Goal: Participate in discussion: Engage in conversation with other users on a specific topic

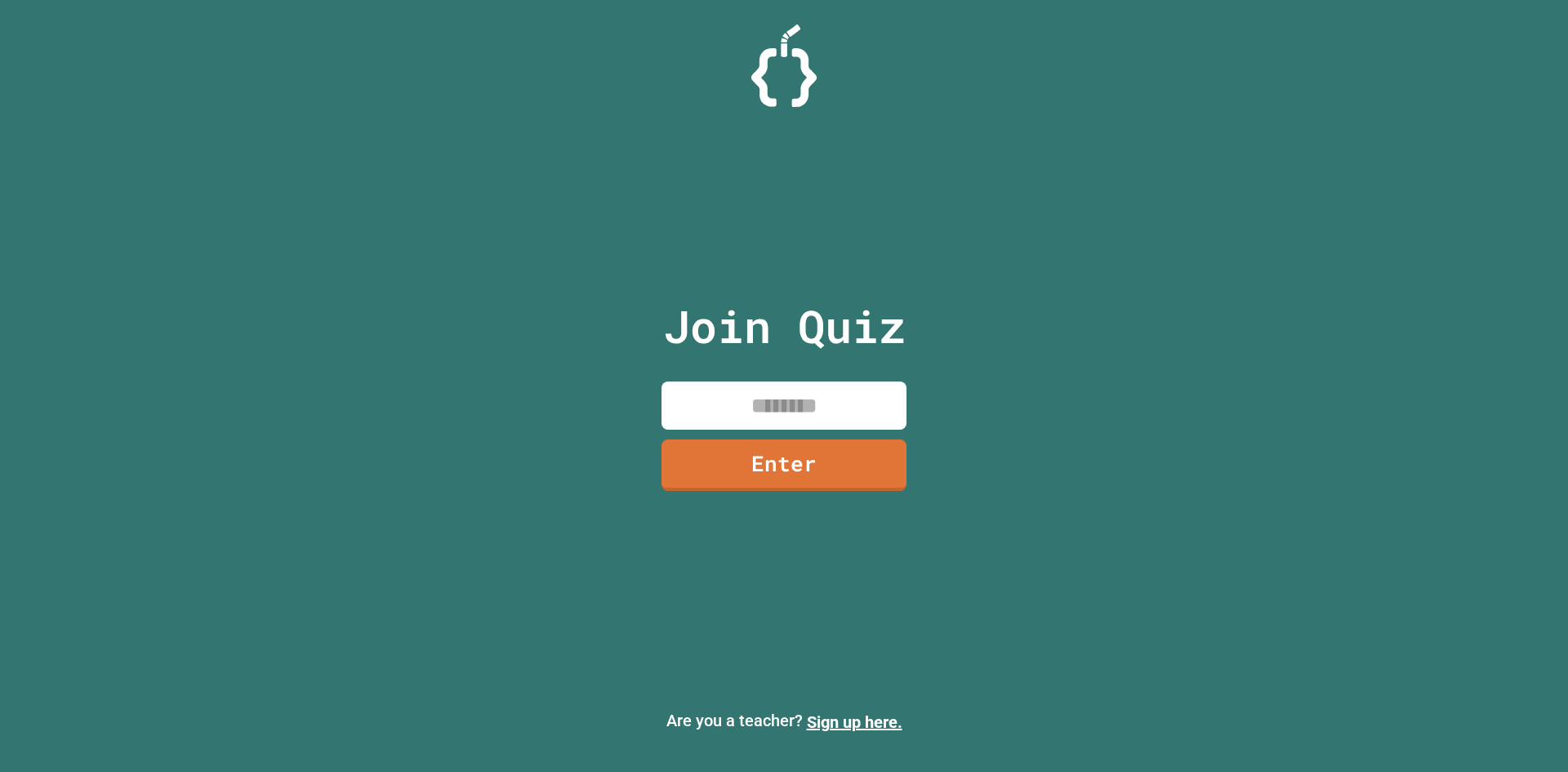
click at [858, 416] on input at bounding box center [784, 405] width 245 height 48
type input "********"
click at [789, 475] on link "Enter" at bounding box center [784, 465] width 247 height 54
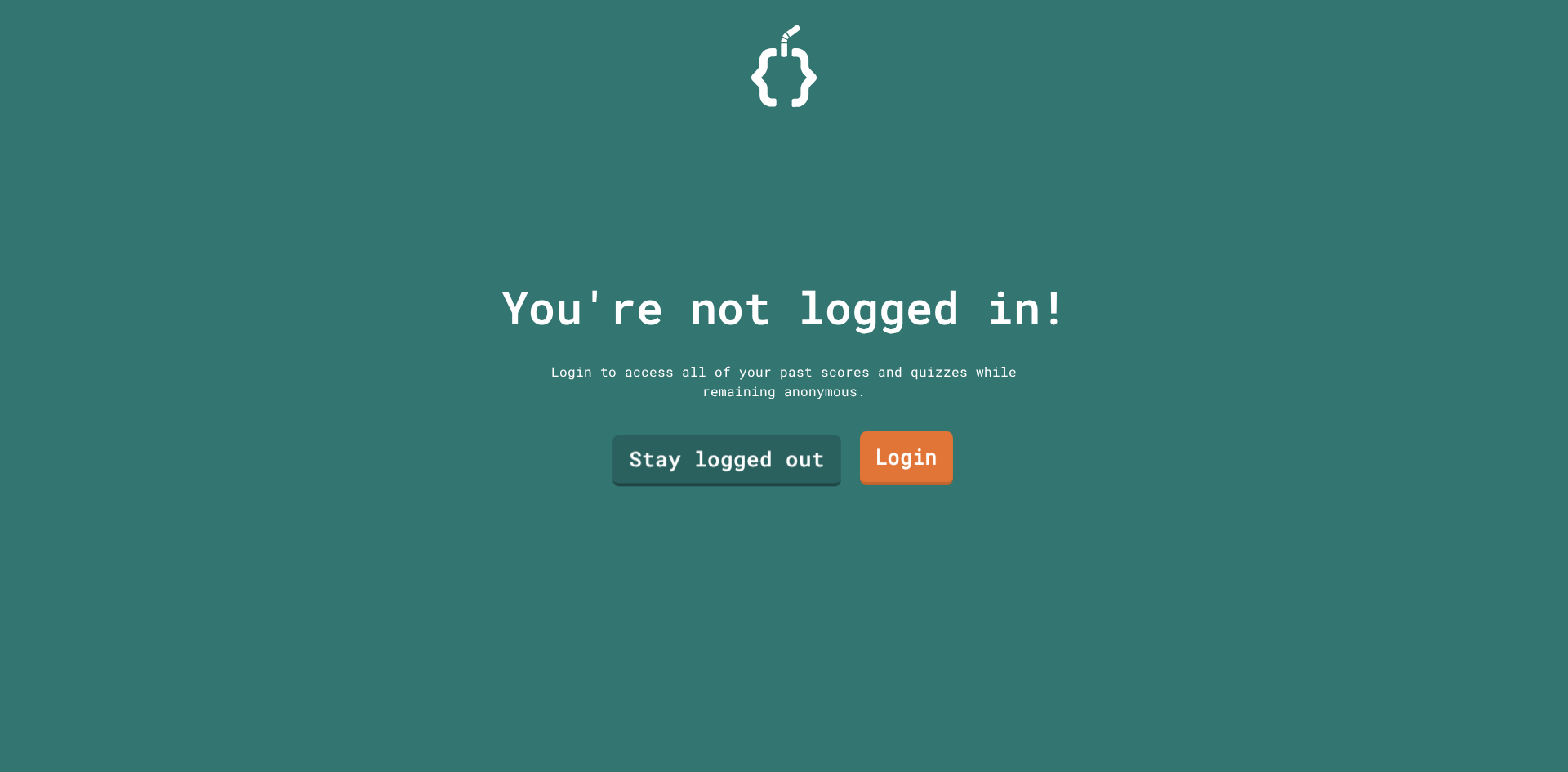
click at [898, 454] on link "Login" at bounding box center [907, 459] width 93 height 54
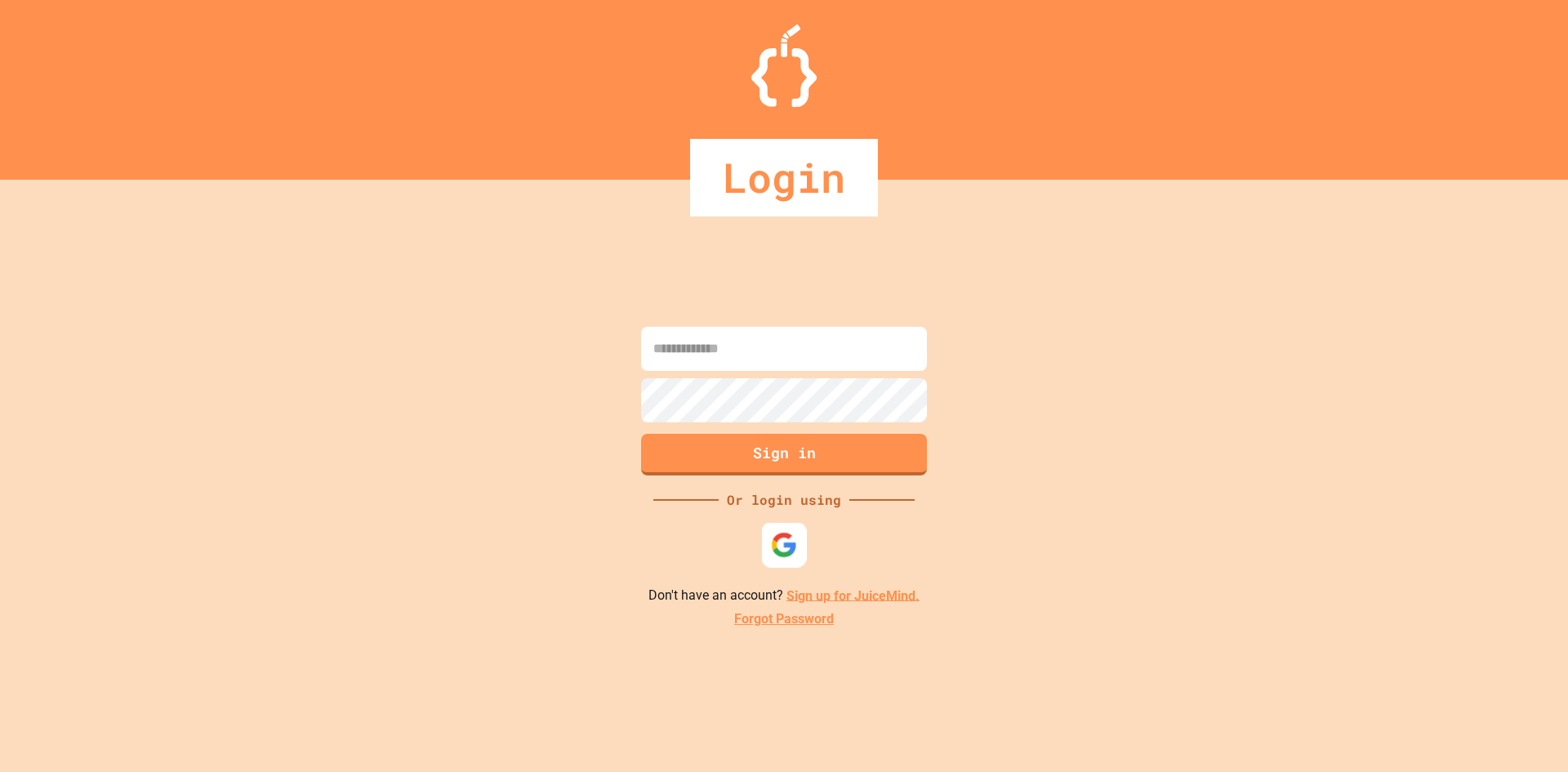
click at [779, 553] on img at bounding box center [784, 545] width 27 height 27
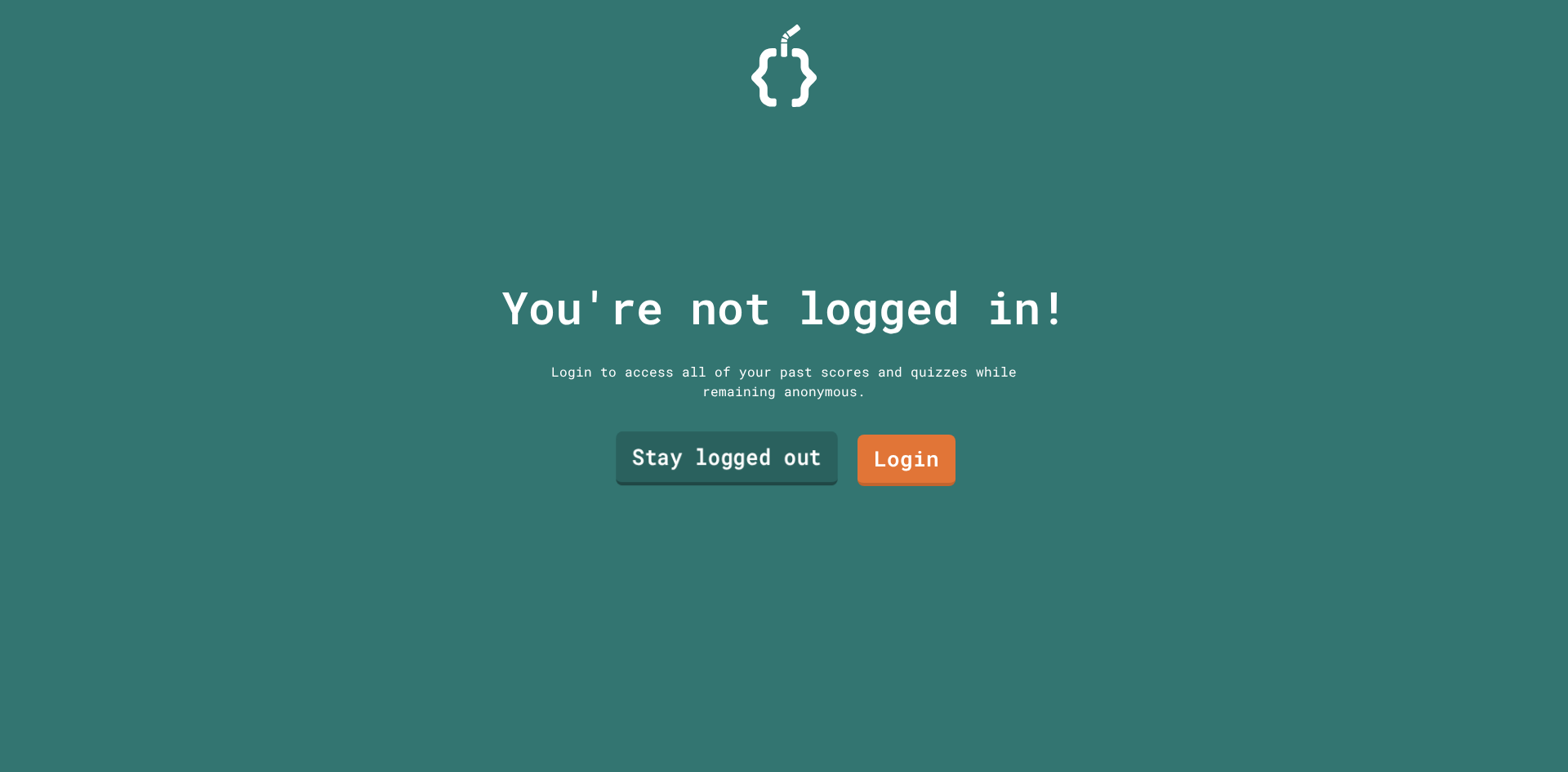
click at [749, 457] on link "Stay logged out" at bounding box center [726, 459] width 221 height 54
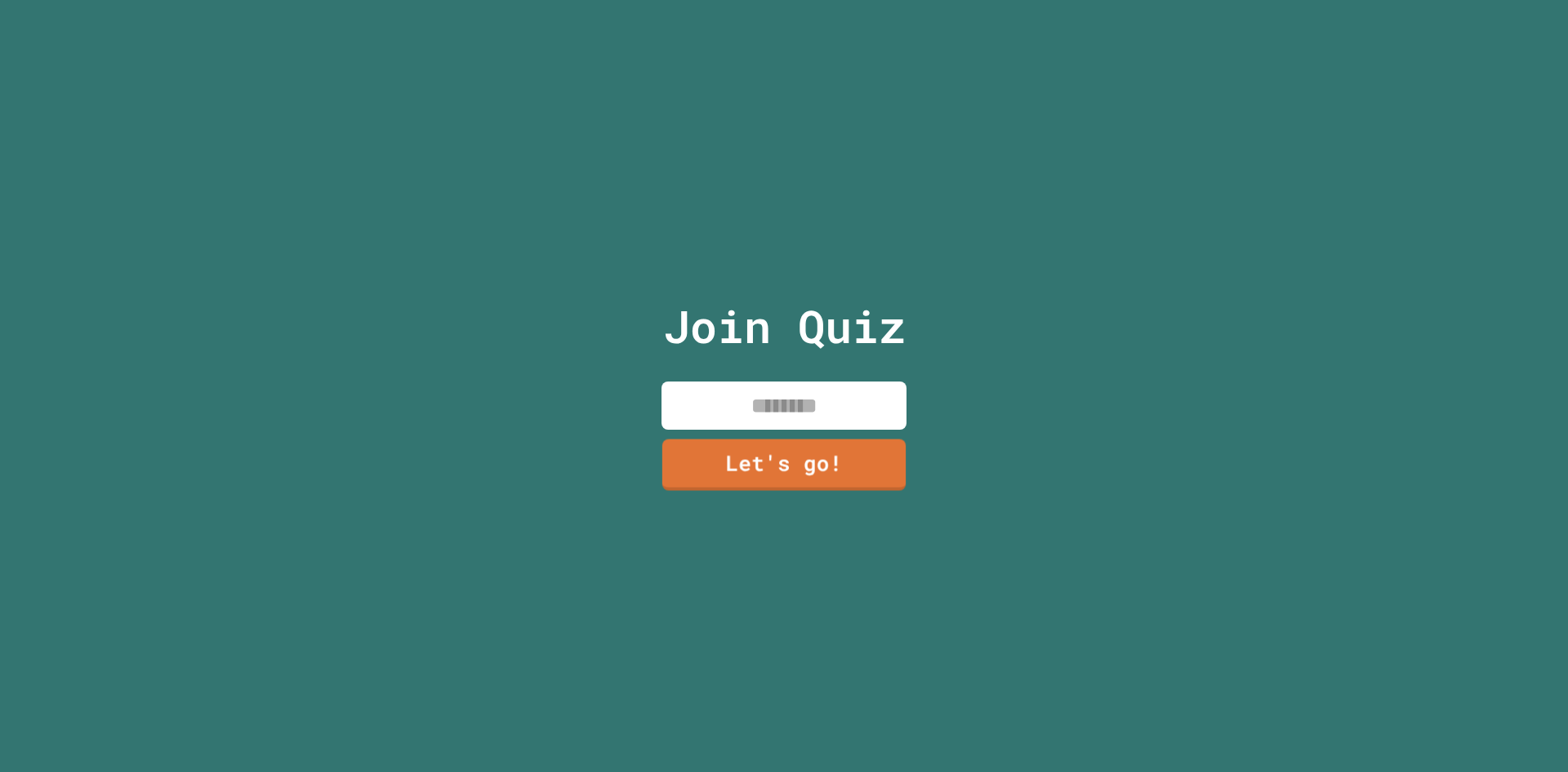
click at [766, 391] on input at bounding box center [784, 405] width 245 height 48
type input "***"
click at [755, 441] on link "Let's go!" at bounding box center [784, 464] width 237 height 54
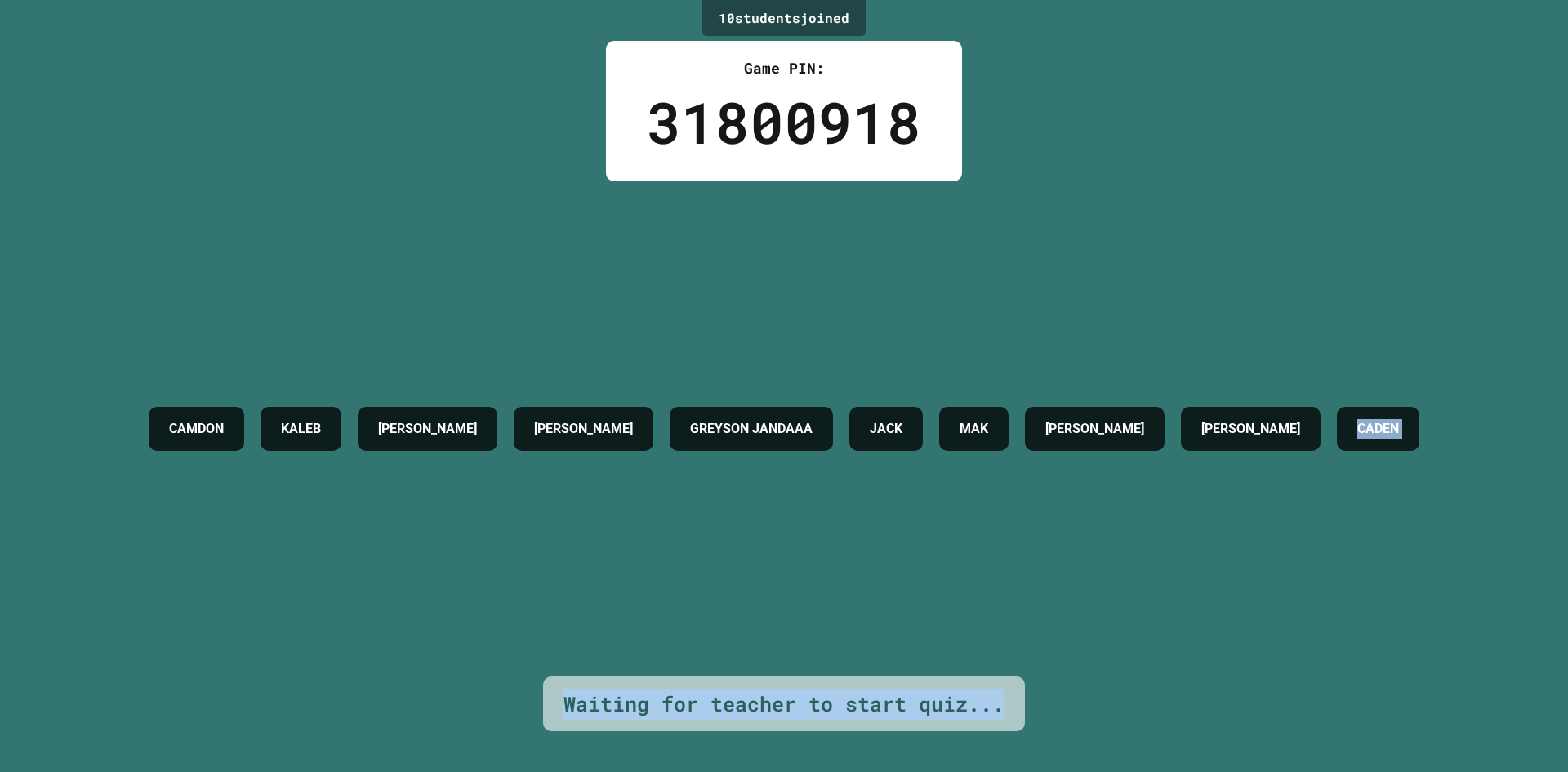
drag, startPoint x: 736, startPoint y: 466, endPoint x: 1117, endPoint y: 677, distance: 435.5
click at [1071, 752] on div "10 student s joined Game PIN: 31800918 [PERSON_NAME] [PERSON_NAME] [PERSON_NAME…" at bounding box center [784, 386] width 1568 height 772
drag, startPoint x: 725, startPoint y: 527, endPoint x: 757, endPoint y: 508, distance: 37.2
click at [725, 526] on div "CAMDON KALEB [PERSON_NAME] [PERSON_NAME] JANDAAA [PERSON_NAME] [PERSON_NAME]" at bounding box center [784, 429] width 1287 height 495
click at [1358, 438] on h4 "CADEN" at bounding box center [1378, 428] width 41 height 19
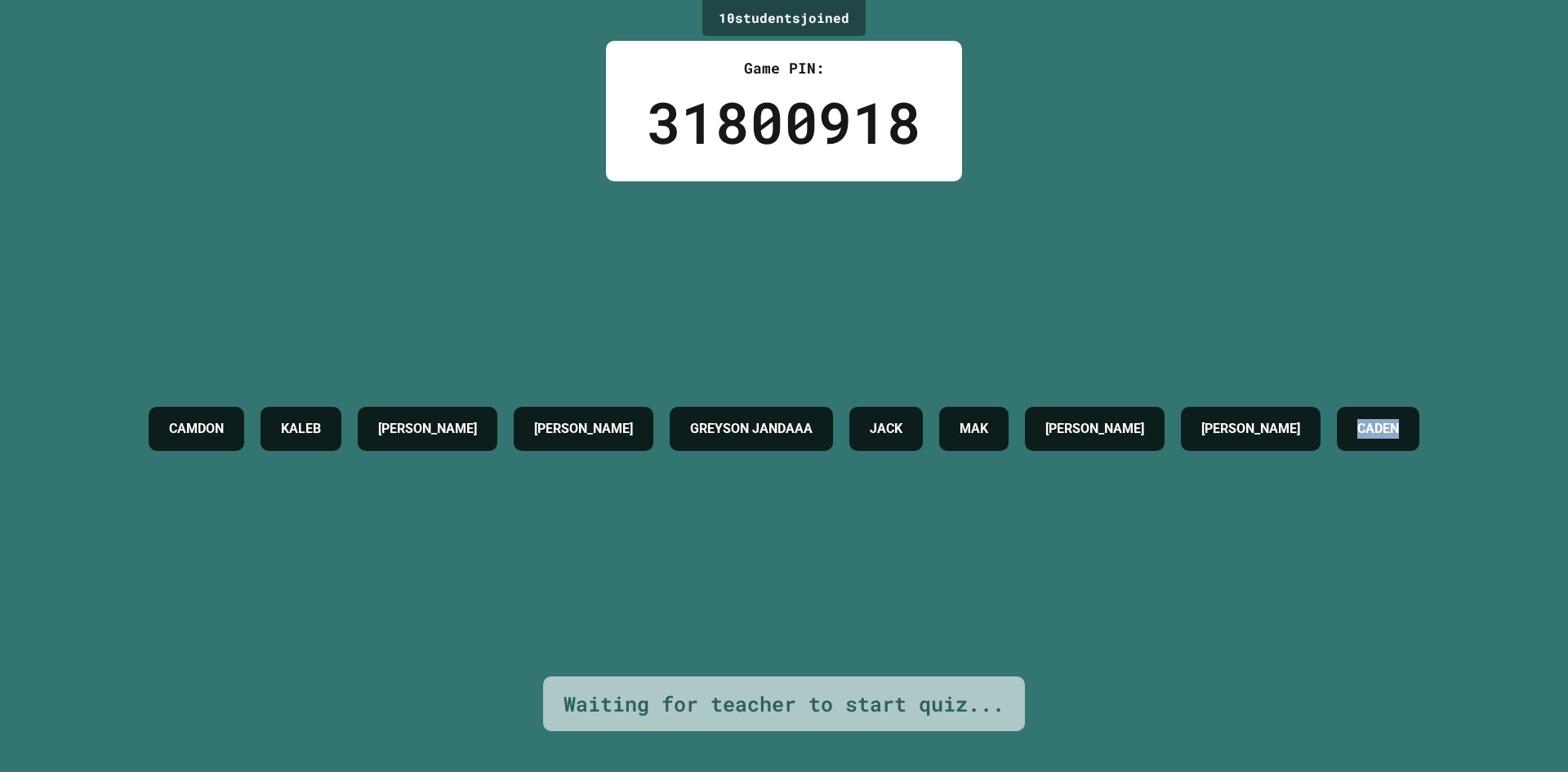
drag, startPoint x: 741, startPoint y: 472, endPoint x: 835, endPoint y: 483, distance: 94.6
click at [1337, 451] on div "CADEN" at bounding box center [1378, 429] width 83 height 44
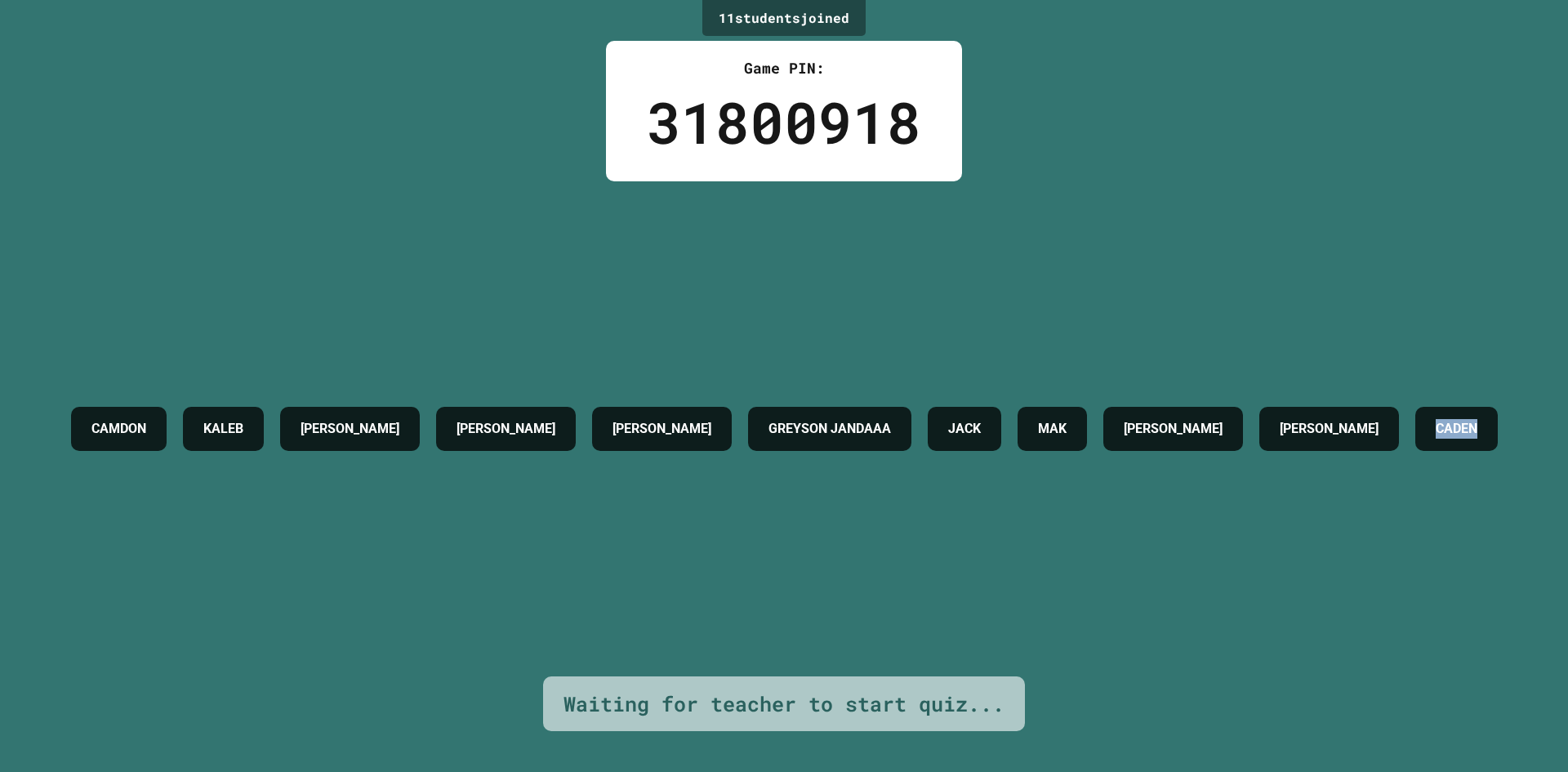
click at [1415, 451] on div "CADEN" at bounding box center [1457, 429] width 83 height 44
drag, startPoint x: 697, startPoint y: 458, endPoint x: 708, endPoint y: 447, distance: 15.6
click at [1280, 438] on h4 "[PERSON_NAME]" at bounding box center [1329, 428] width 99 height 19
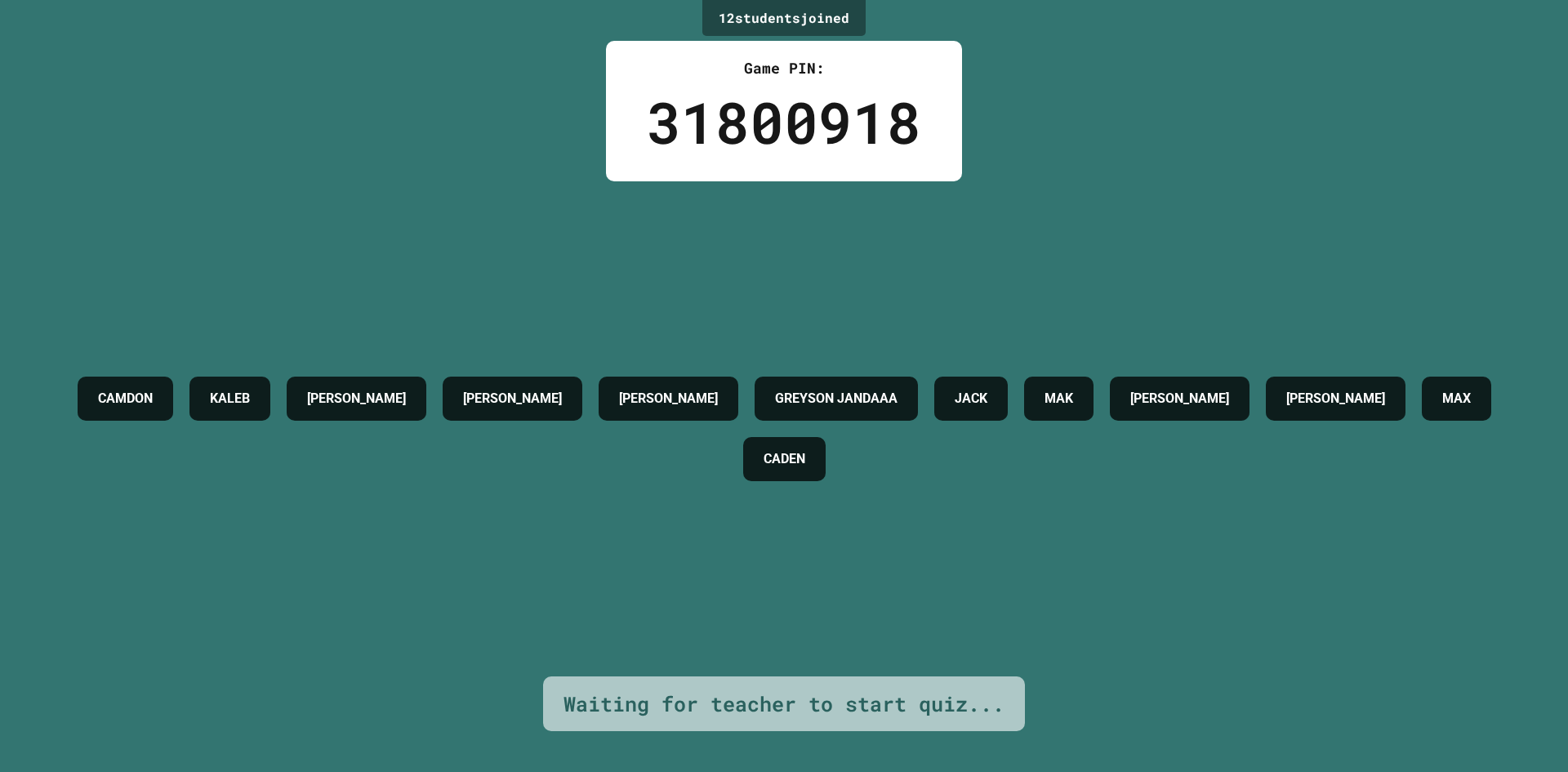
click at [1266, 421] on div "[PERSON_NAME]" at bounding box center [1335, 399] width 139 height 44
drag, startPoint x: 767, startPoint y: 453, endPoint x: 993, endPoint y: 487, distance: 228.5
click at [905, 486] on div "CAMDON KALEB [PERSON_NAME] [PERSON_NAME] GREYSON JANDAAA [PERSON_NAME] [PERSON_…" at bounding box center [784, 428] width 1487 height 121
click at [1425, 489] on div "CAMDON KALEB [PERSON_NAME] [PERSON_NAME] GREYSON JANDAAA [PERSON_NAME] [PERSON_…" at bounding box center [784, 428] width 1487 height 121
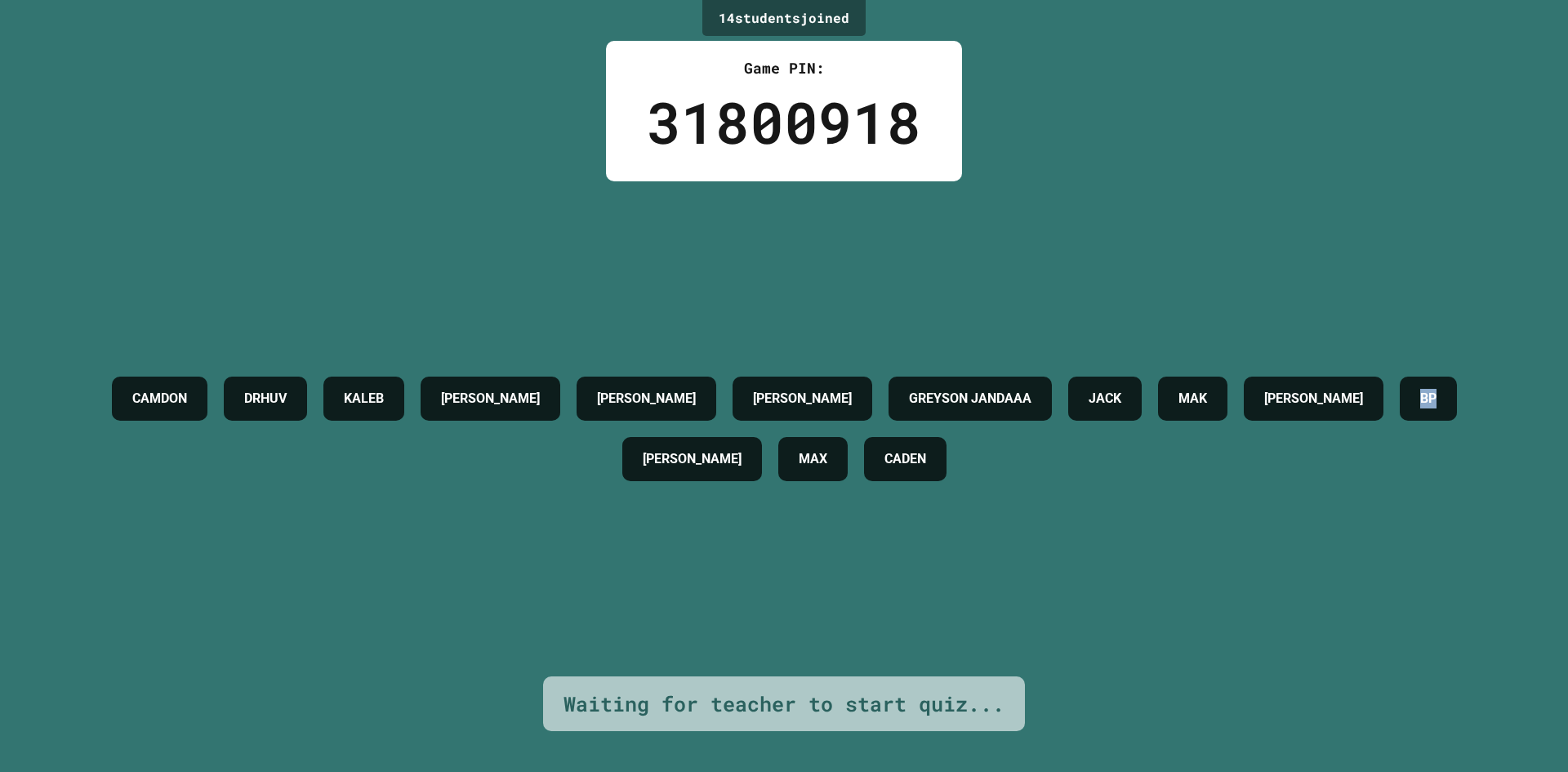
drag, startPoint x: 639, startPoint y: 462, endPoint x: 676, endPoint y: 464, distance: 37.1
click at [1400, 421] on div "BP" at bounding box center [1429, 399] width 57 height 44
click at [693, 590] on div "[PERSON_NAME] KALEB [PERSON_NAME] [PERSON_NAME] GREYSON JANDAAA [PERSON_NAME] […" at bounding box center [784, 429] width 1487 height 495
drag, startPoint x: 269, startPoint y: 385, endPoint x: 364, endPoint y: 383, distance: 95.0
click at [307, 383] on div "DRHUV" at bounding box center [265, 399] width 84 height 44
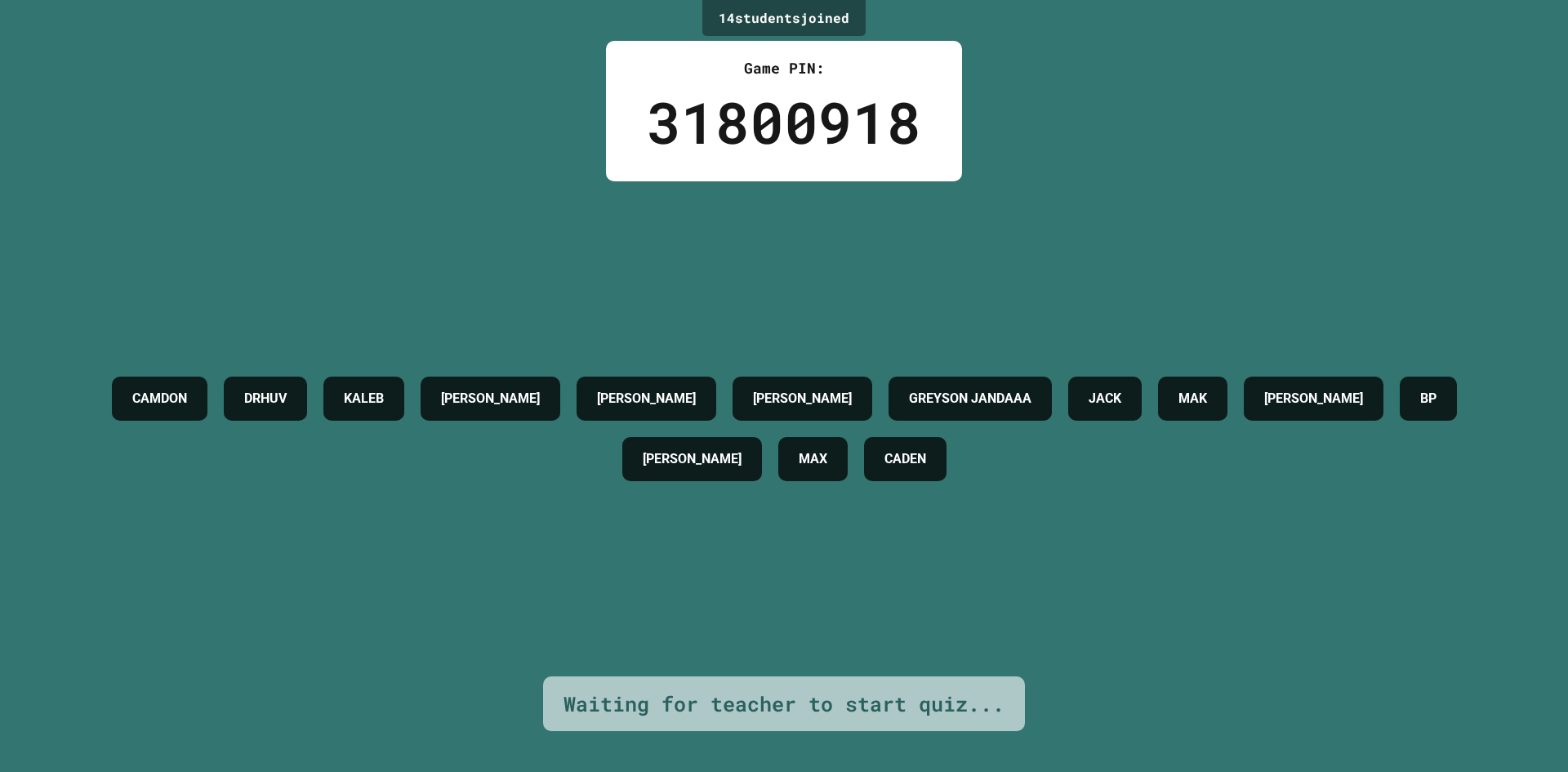
click at [381, 565] on div "[PERSON_NAME] KALEB [PERSON_NAME] [PERSON_NAME] GREYSON JANDAAA [PERSON_NAME] […" at bounding box center [784, 429] width 1487 height 495
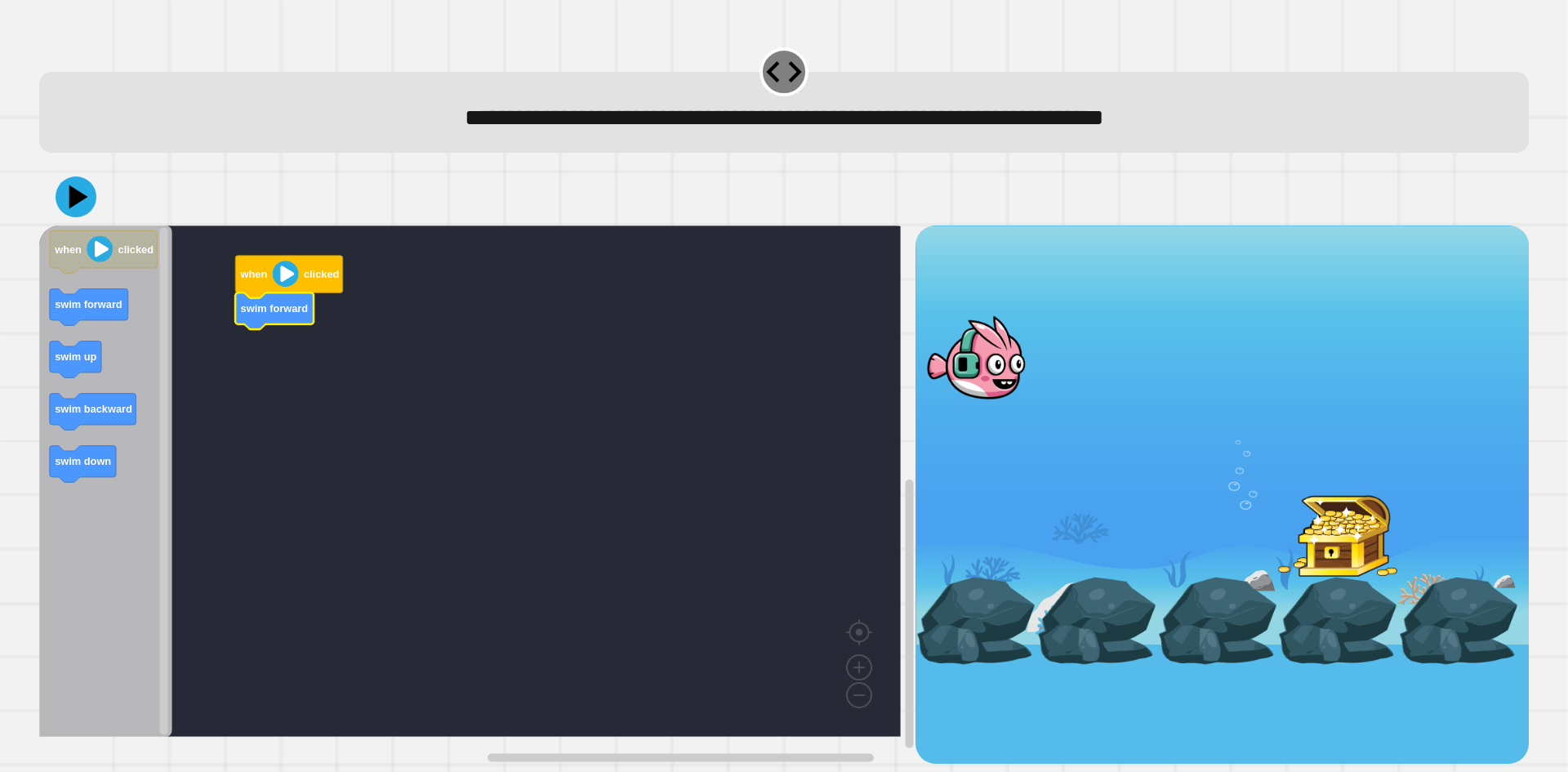
click at [145, 309] on icon "Blockly Workspace" at bounding box center [106, 481] width 133 height 512
click at [285, 280] on image "Blockly Workspace" at bounding box center [285, 275] width 26 height 26
click at [288, 281] on image "Blockly Workspace" at bounding box center [285, 275] width 26 height 26
click at [74, 199] on icon at bounding box center [79, 198] width 23 height 29
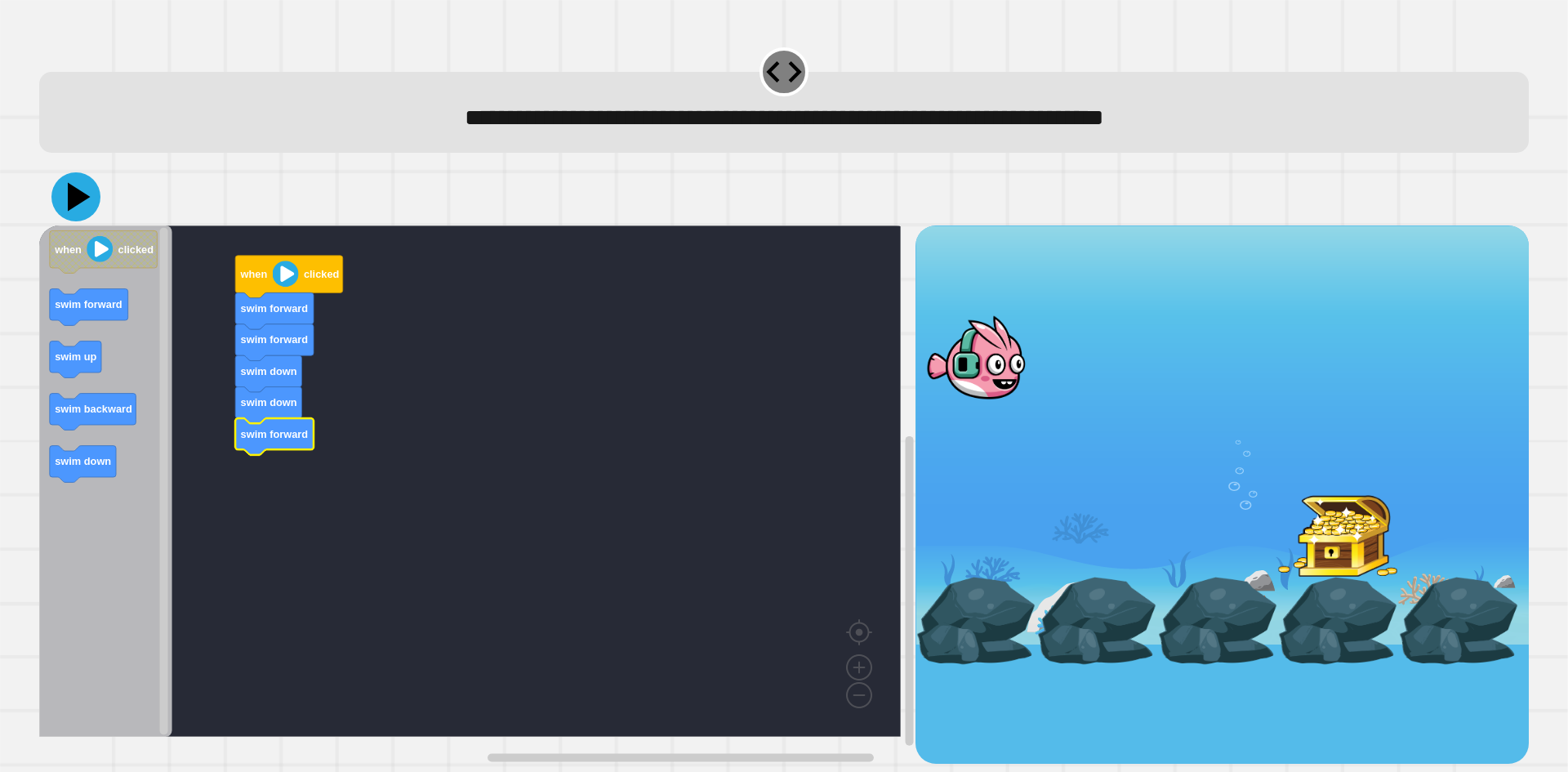
click at [84, 198] on icon at bounding box center [79, 198] width 23 height 29
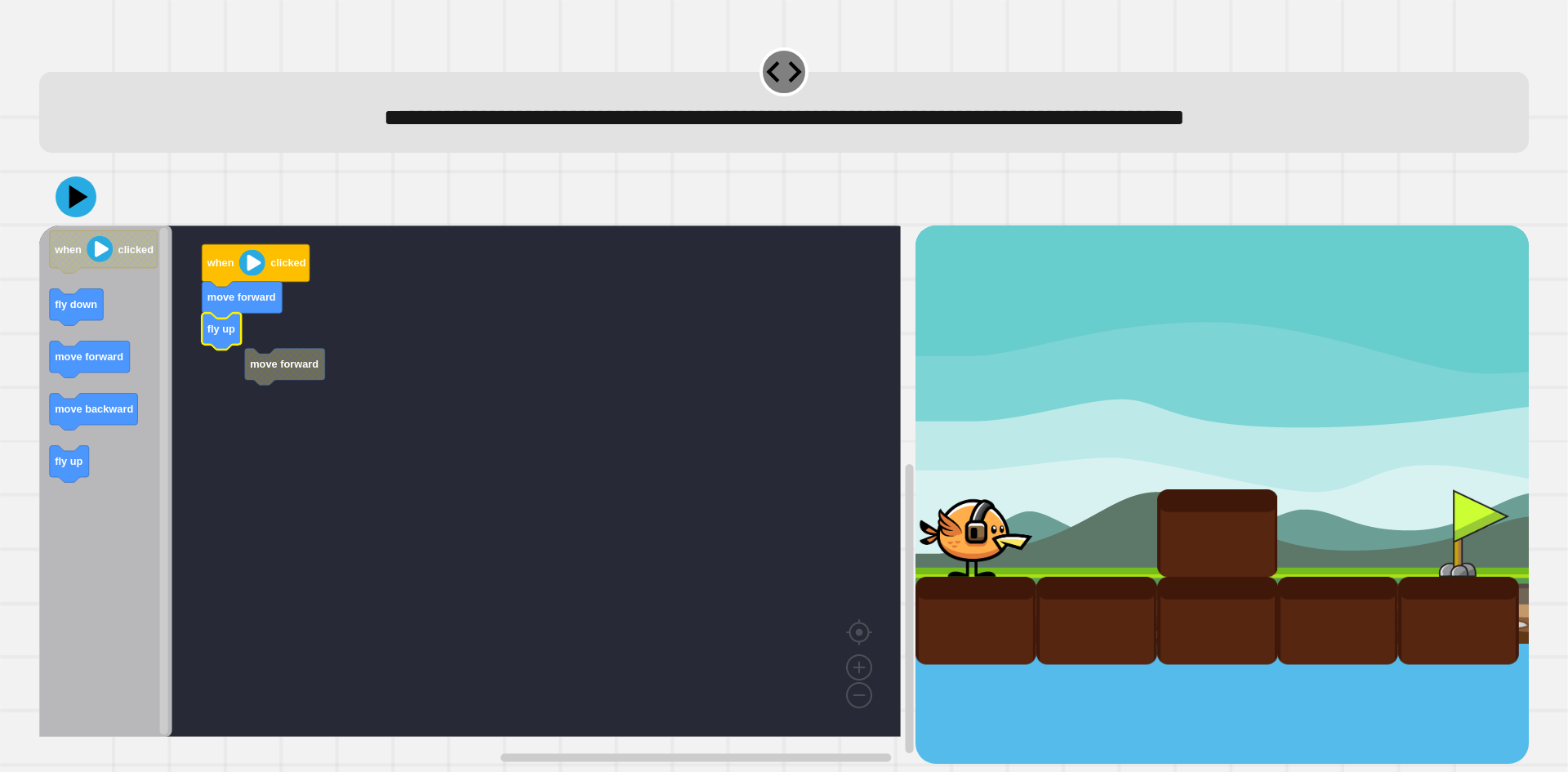
click at [269, 381] on g "move forward when clicked move forward fly up" at bounding box center [481, 481] width 886 height 512
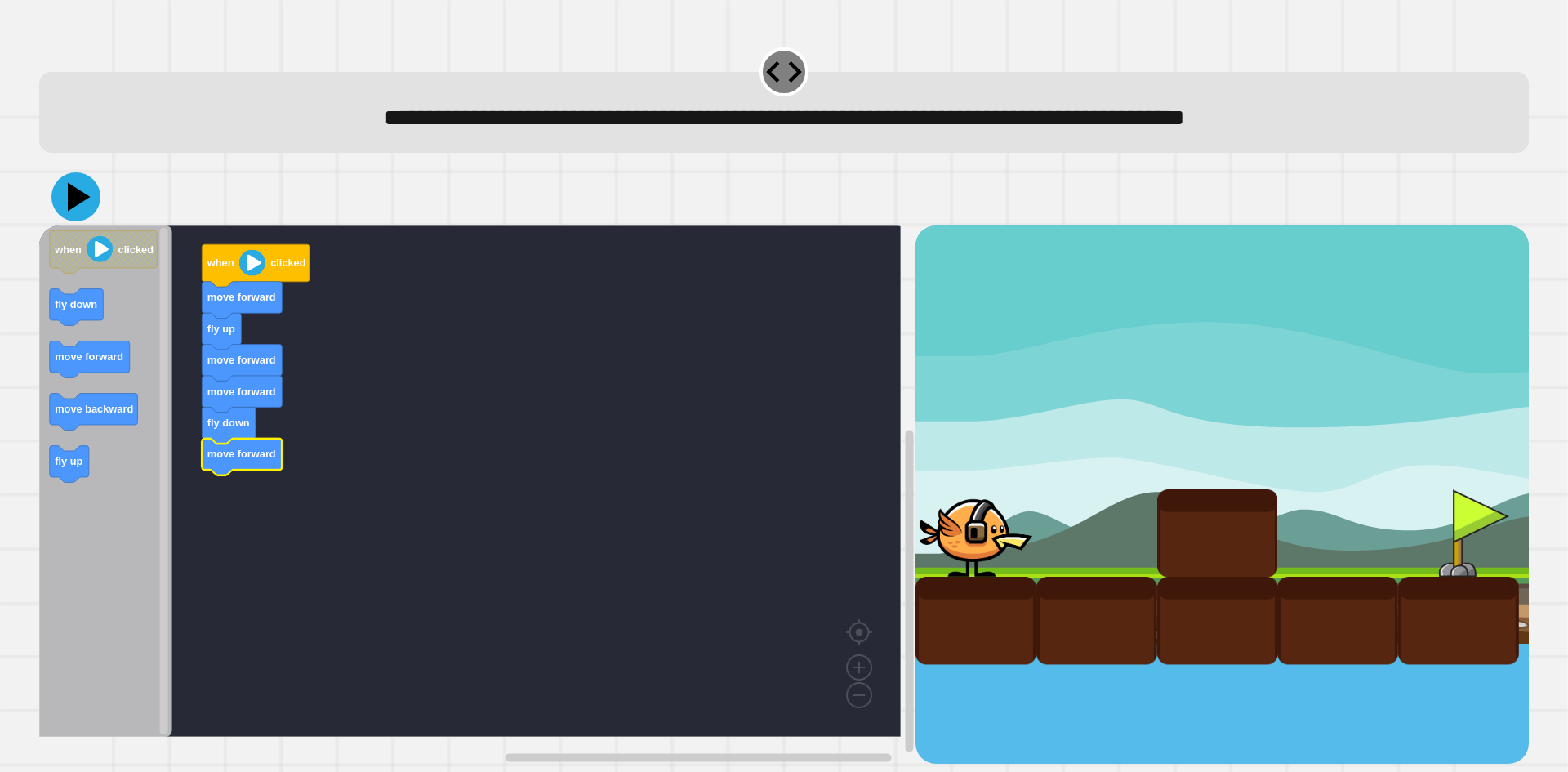
click at [90, 194] on icon at bounding box center [76, 197] width 49 height 49
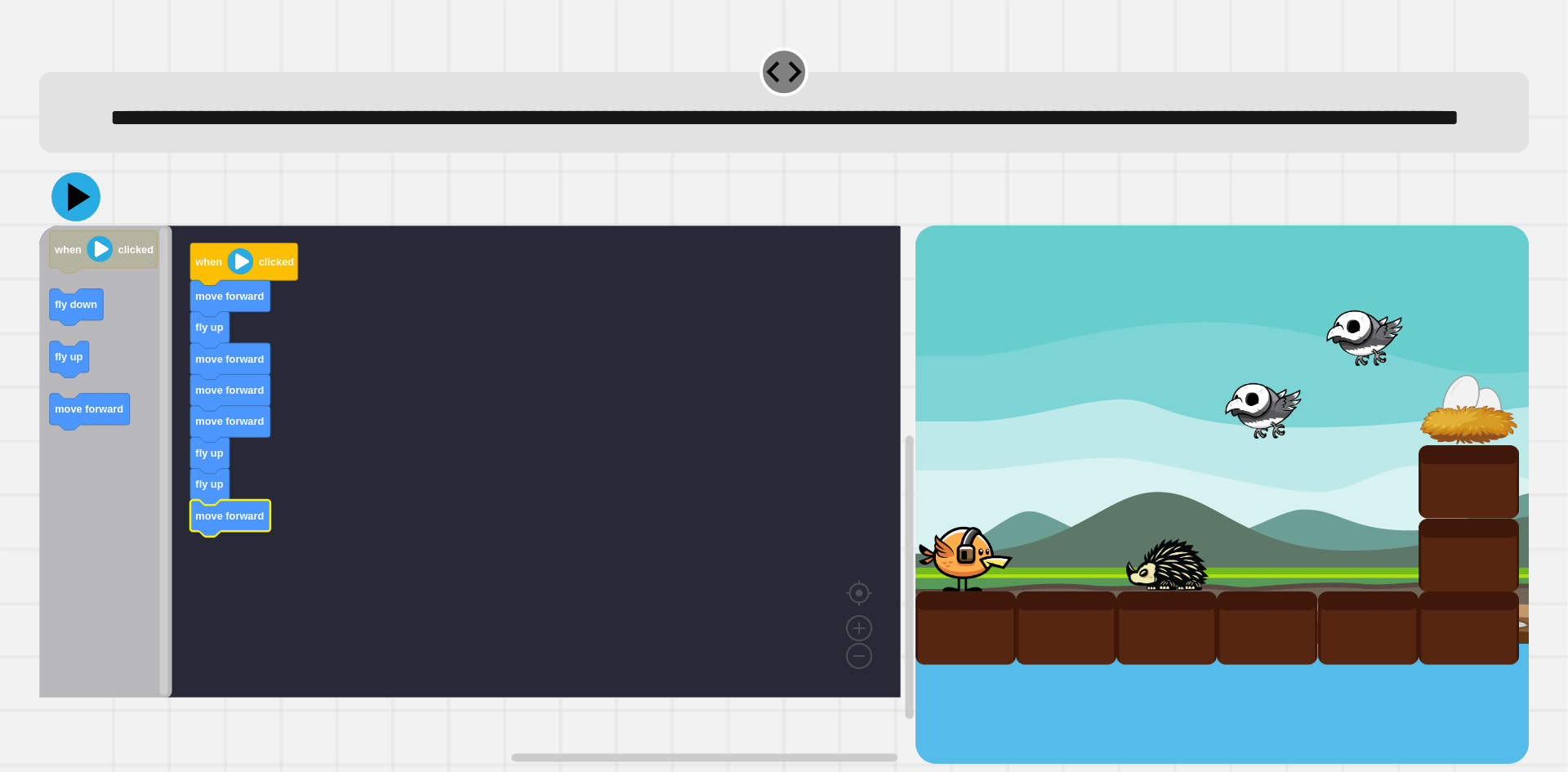
click at [90, 221] on icon at bounding box center [76, 197] width 49 height 49
click at [75, 212] on icon at bounding box center [79, 198] width 23 height 29
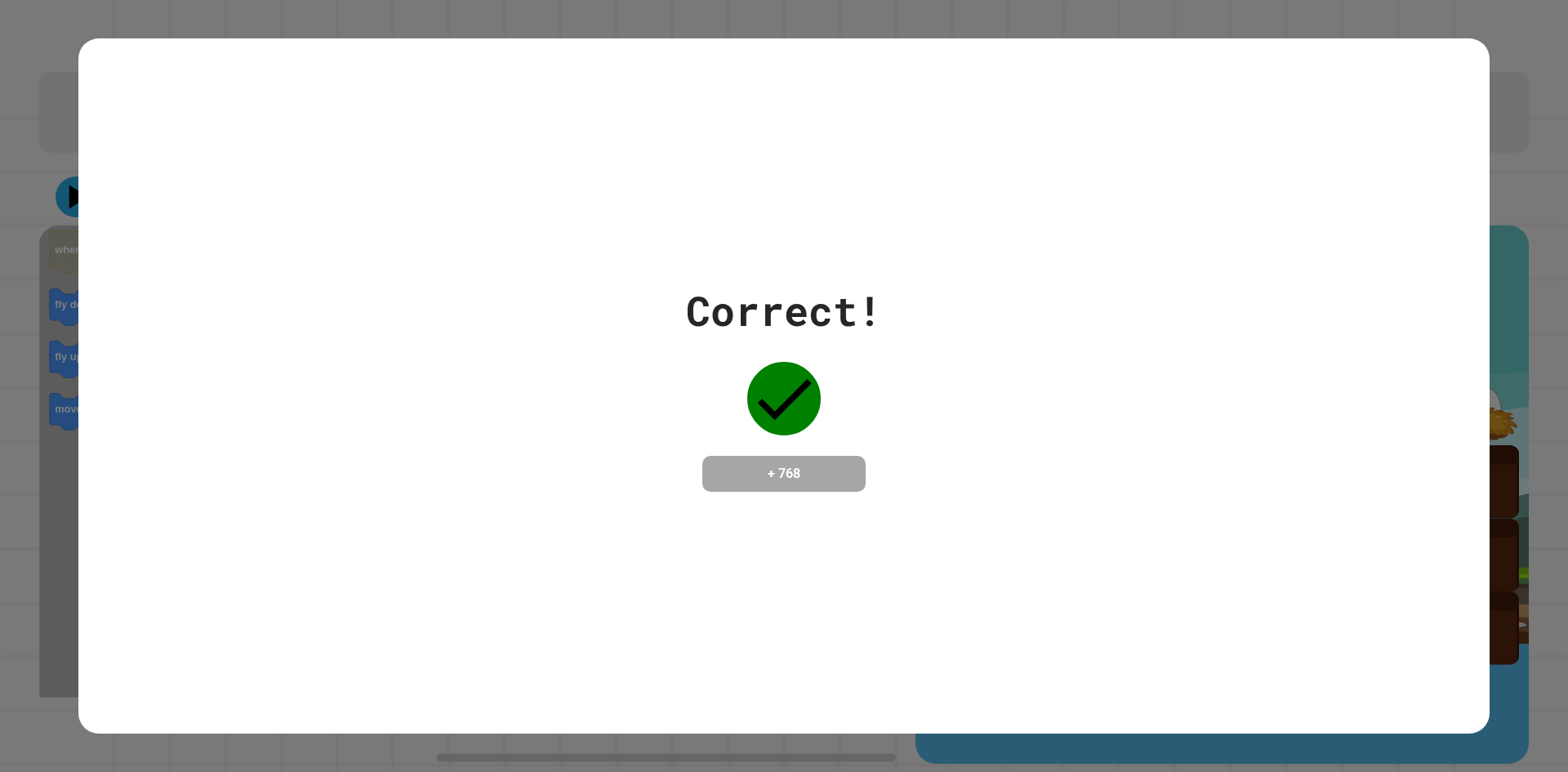
drag, startPoint x: 1099, startPoint y: 253, endPoint x: 937, endPoint y: 323, distance: 176.5
drag, startPoint x: 937, startPoint y: 323, endPoint x: 460, endPoint y: 302, distance: 477.5
click at [461, 304] on div "Correct! + 768" at bounding box center [784, 386] width 1412 height 212
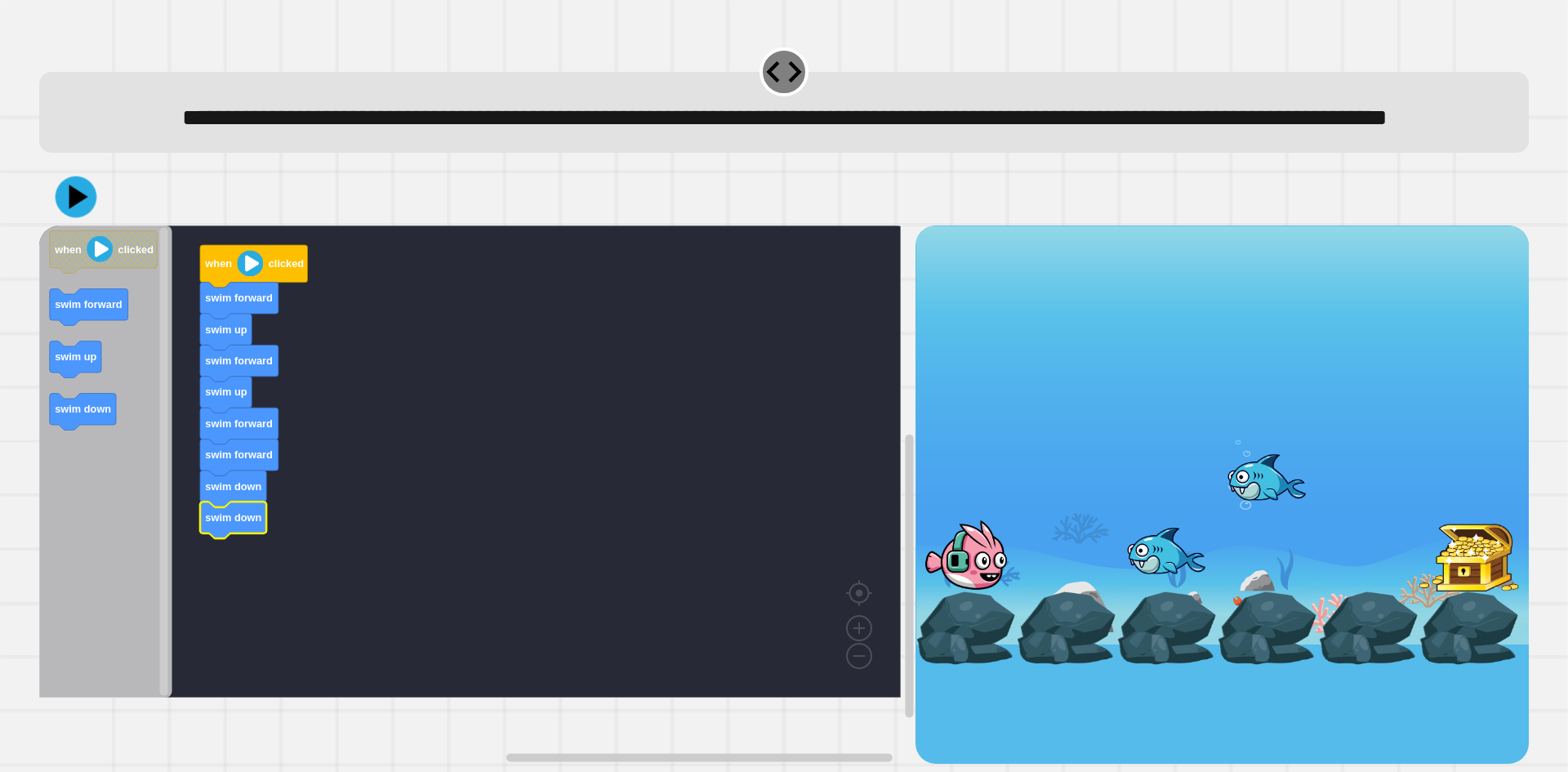
click at [90, 218] on icon at bounding box center [76, 197] width 41 height 41
click at [82, 212] on icon at bounding box center [79, 198] width 23 height 29
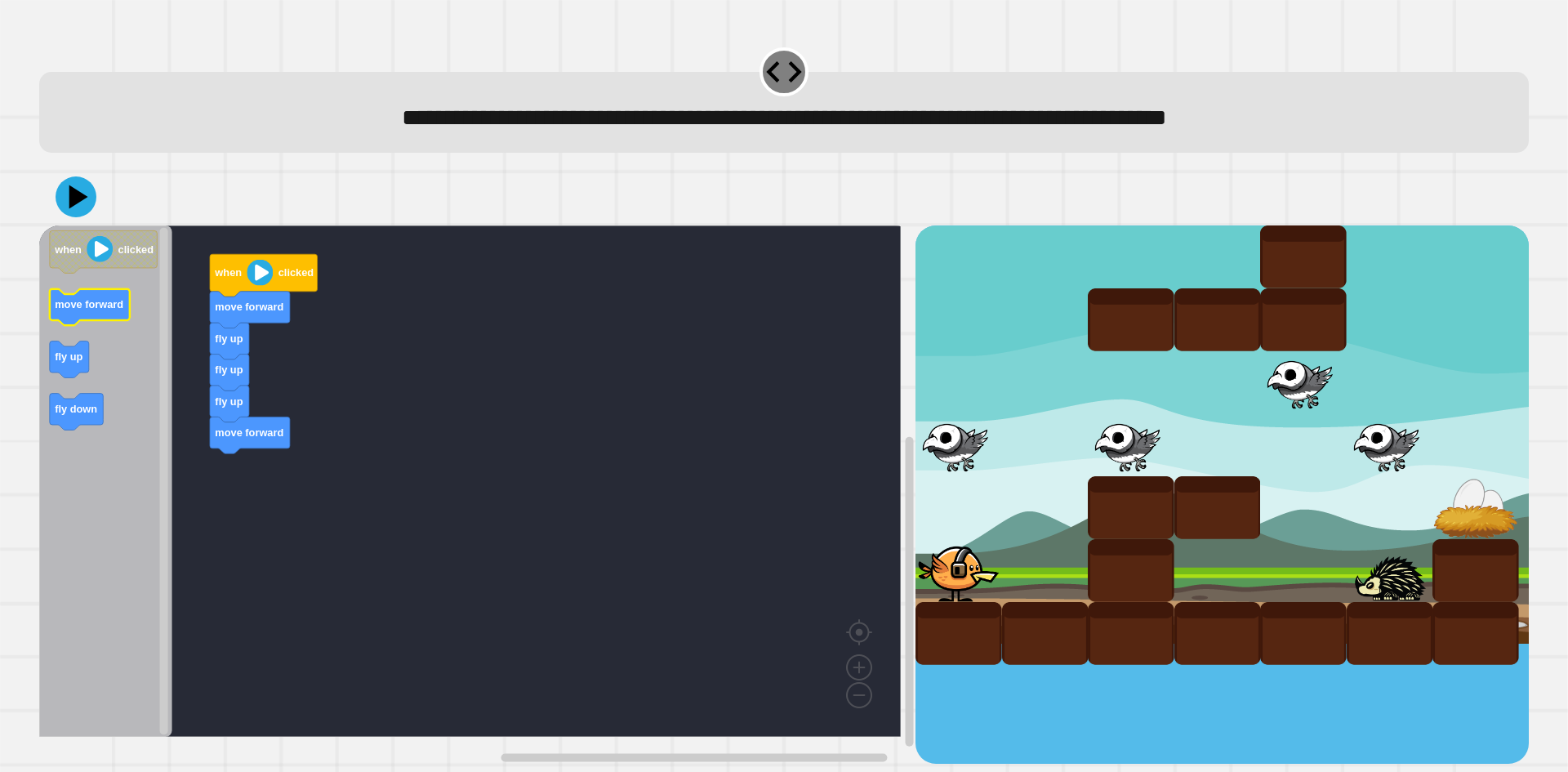
click at [68, 298] on g "when clicked move forward fly up fly down" at bounding box center [104, 331] width 108 height 199
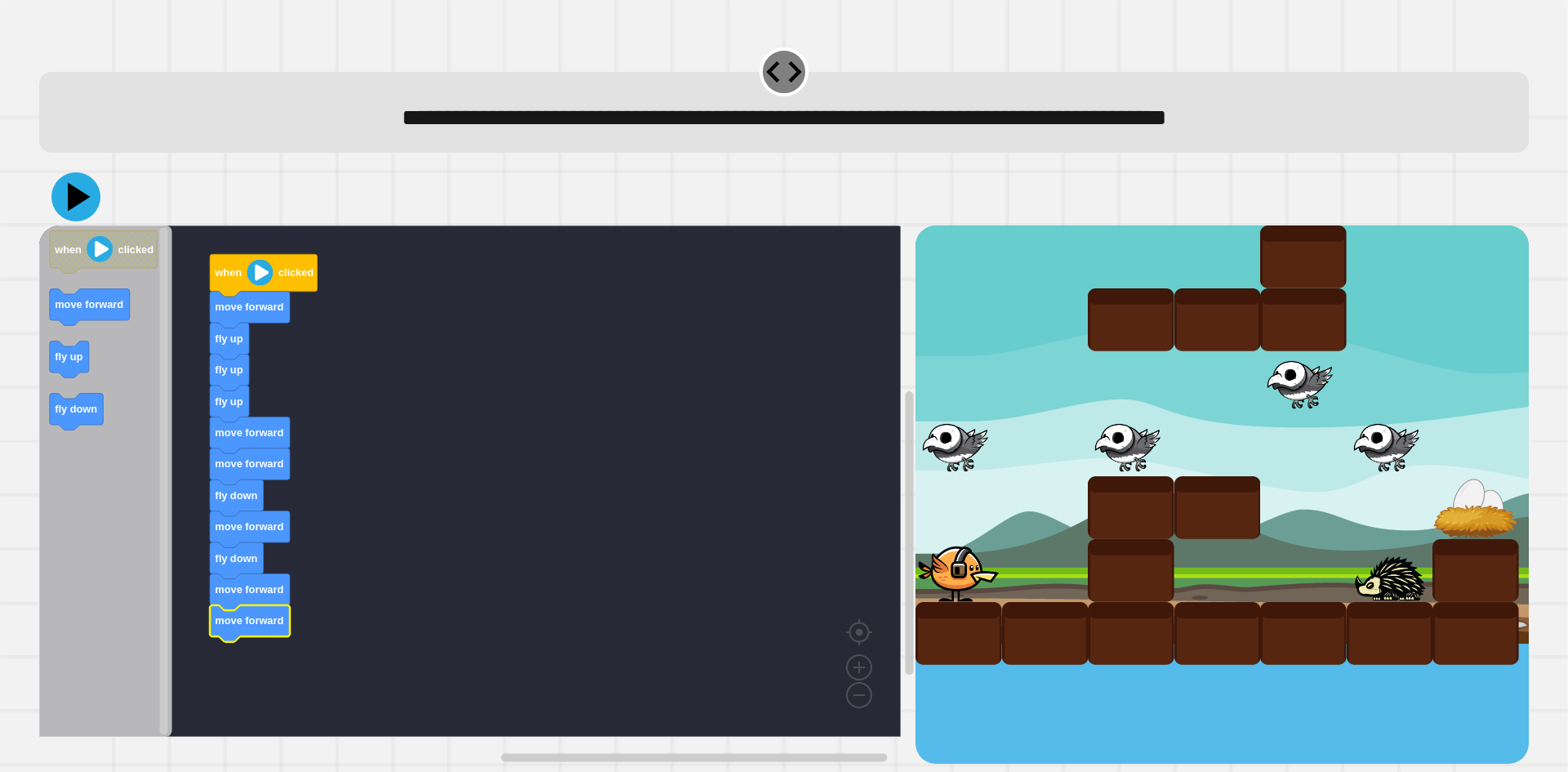
click at [84, 195] on icon at bounding box center [76, 197] width 49 height 49
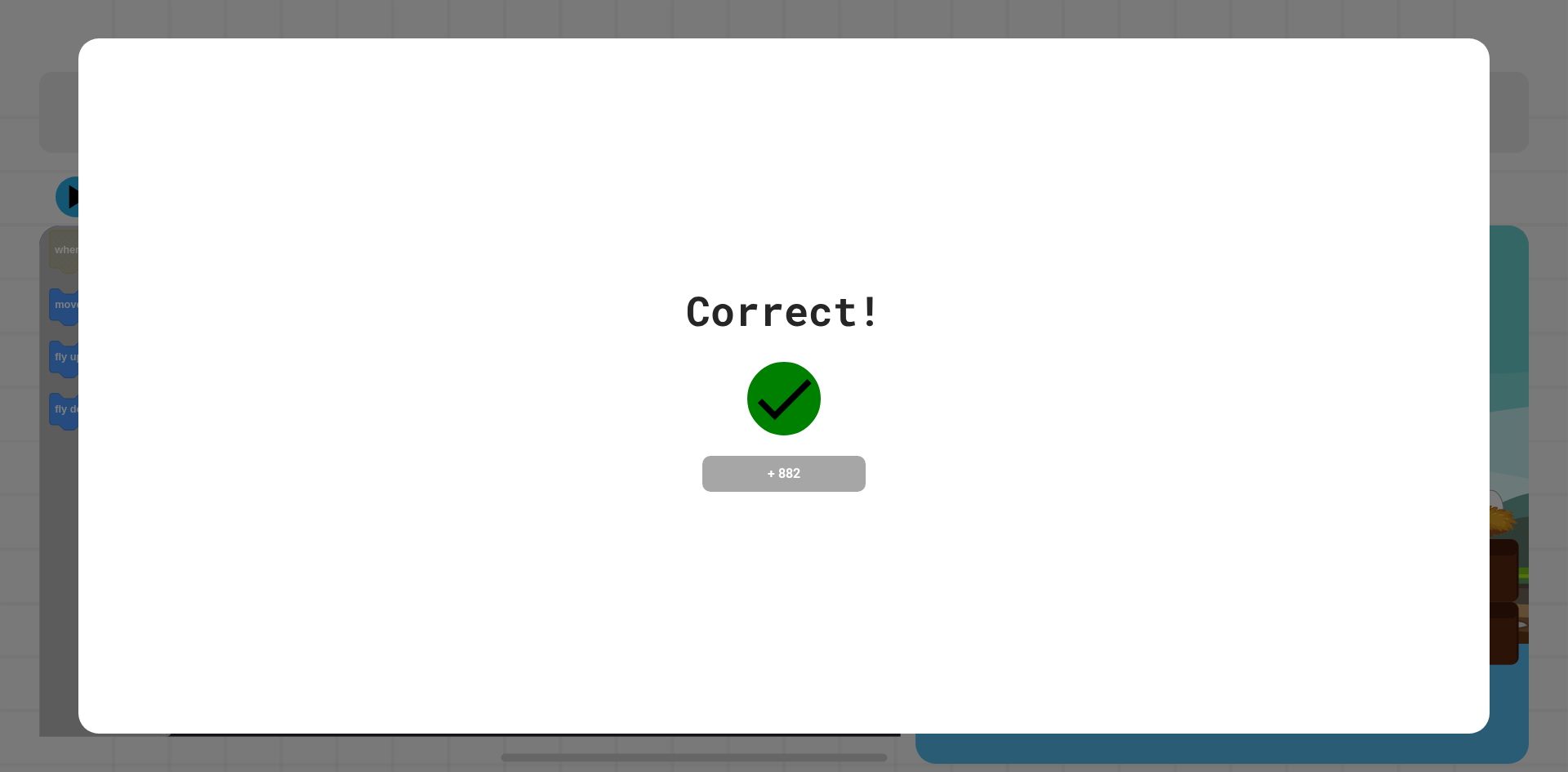
drag, startPoint x: 519, startPoint y: 295, endPoint x: 514, endPoint y: 277, distance: 18.7
click at [514, 280] on div "Correct! + 882" at bounding box center [784, 386] width 1412 height 212
drag, startPoint x: 421, startPoint y: 255, endPoint x: 465, endPoint y: 243, distance: 45.6
click at [427, 252] on div "Correct! + 882" at bounding box center [784, 385] width 1412 height 695
drag, startPoint x: 468, startPoint y: 243, endPoint x: 485, endPoint y: 236, distance: 18.4
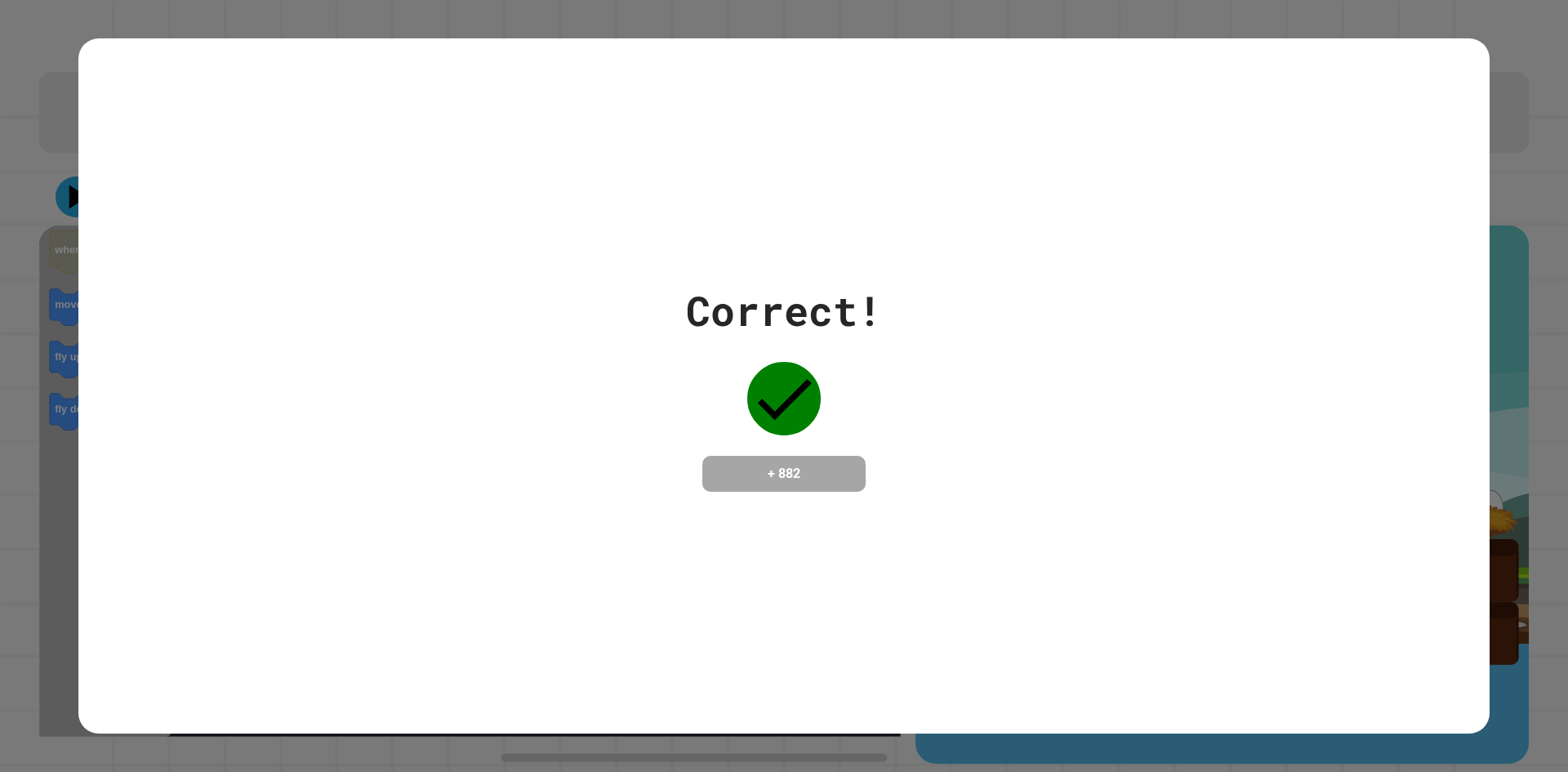
click at [484, 237] on div "Correct! + 882" at bounding box center [784, 385] width 1412 height 695
click at [485, 232] on div "Correct! + 882" at bounding box center [784, 385] width 1412 height 695
click at [486, 232] on div "Correct! + 882" at bounding box center [784, 385] width 1412 height 695
drag, startPoint x: 487, startPoint y: 232, endPoint x: 475, endPoint y: 229, distance: 12.4
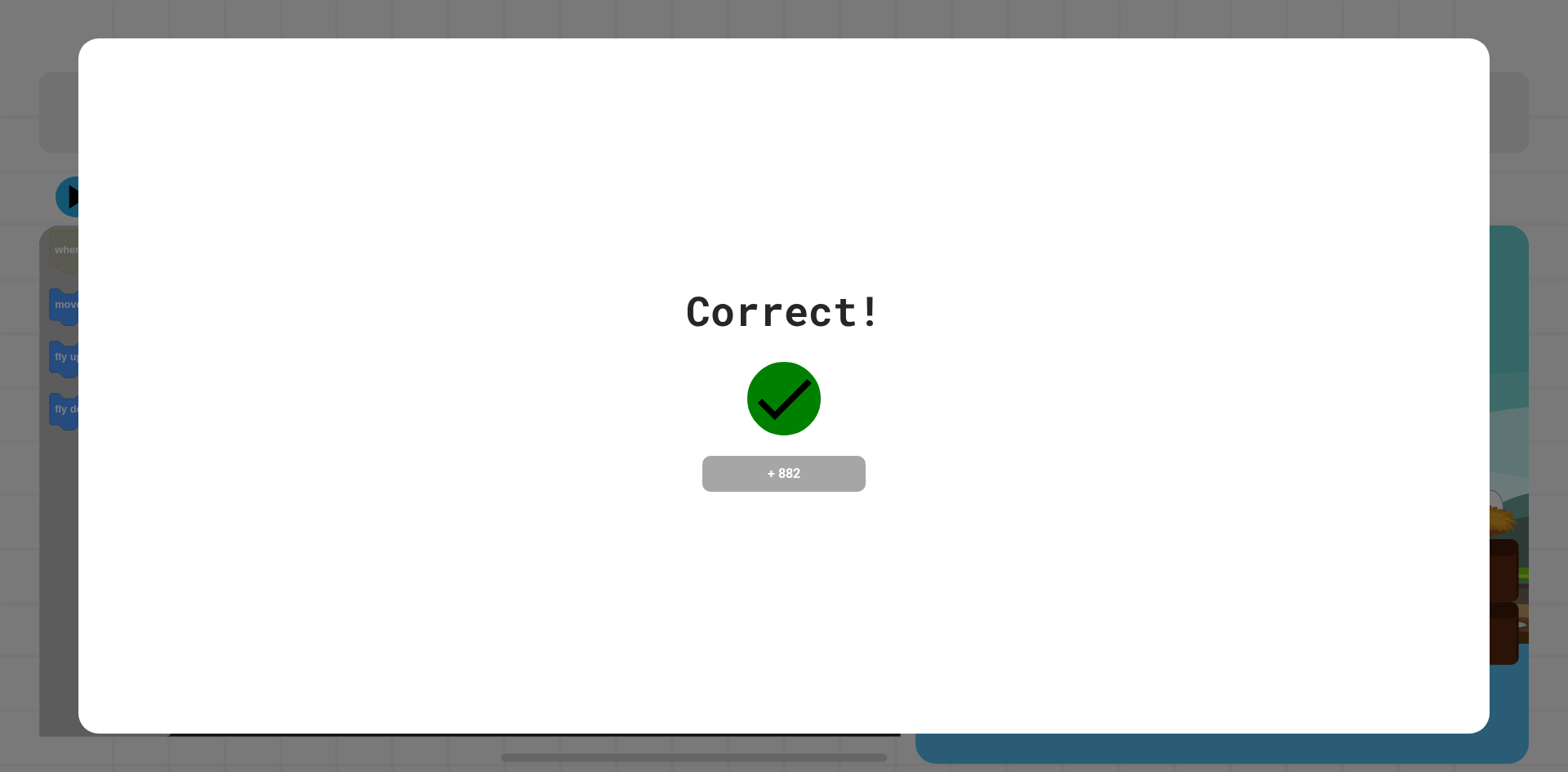
click at [486, 230] on div "Correct! + 882" at bounding box center [784, 385] width 1412 height 695
click at [451, 229] on div "Correct! + 882" at bounding box center [784, 385] width 1412 height 695
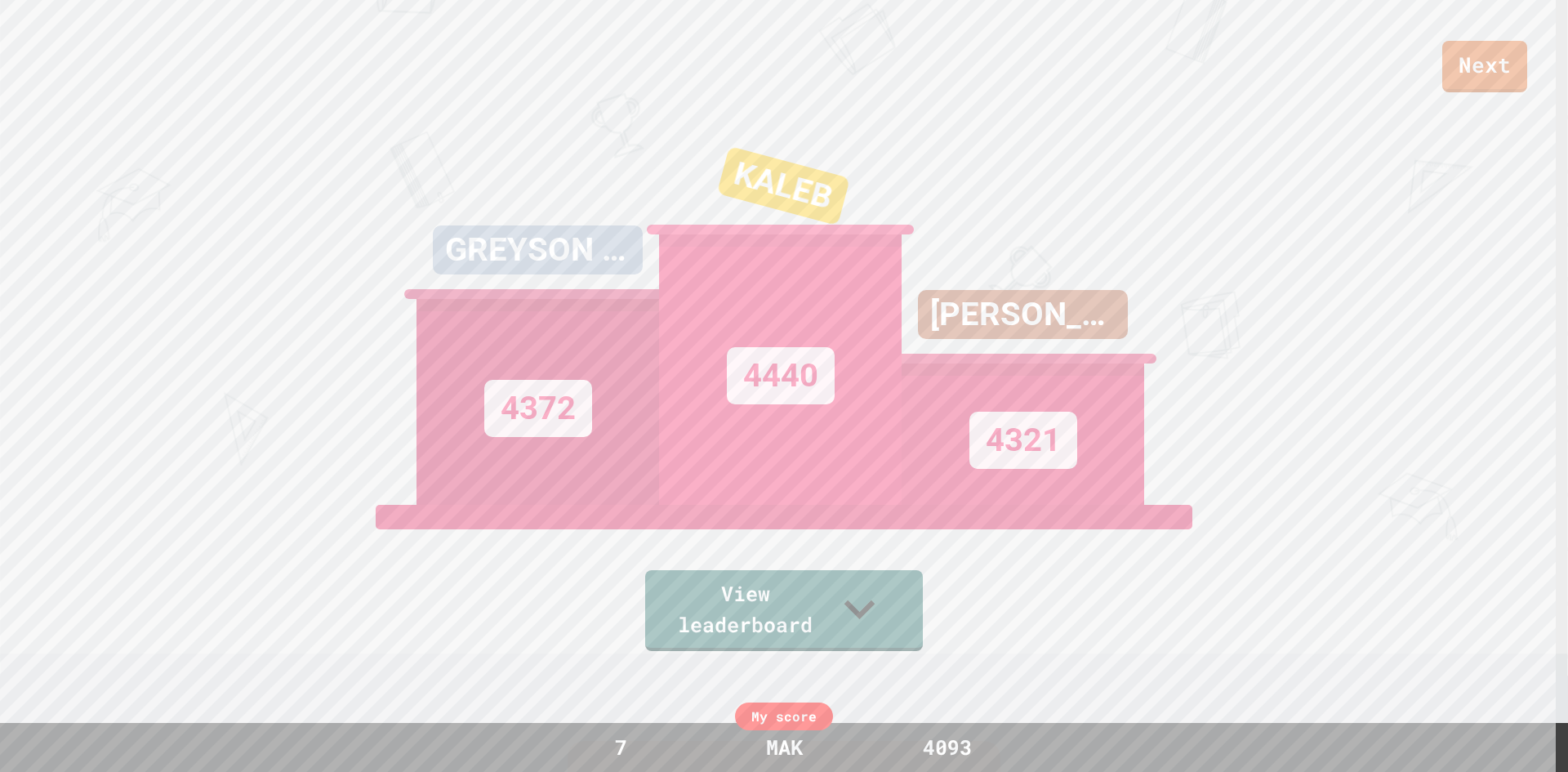
scroll to position [327, 0]
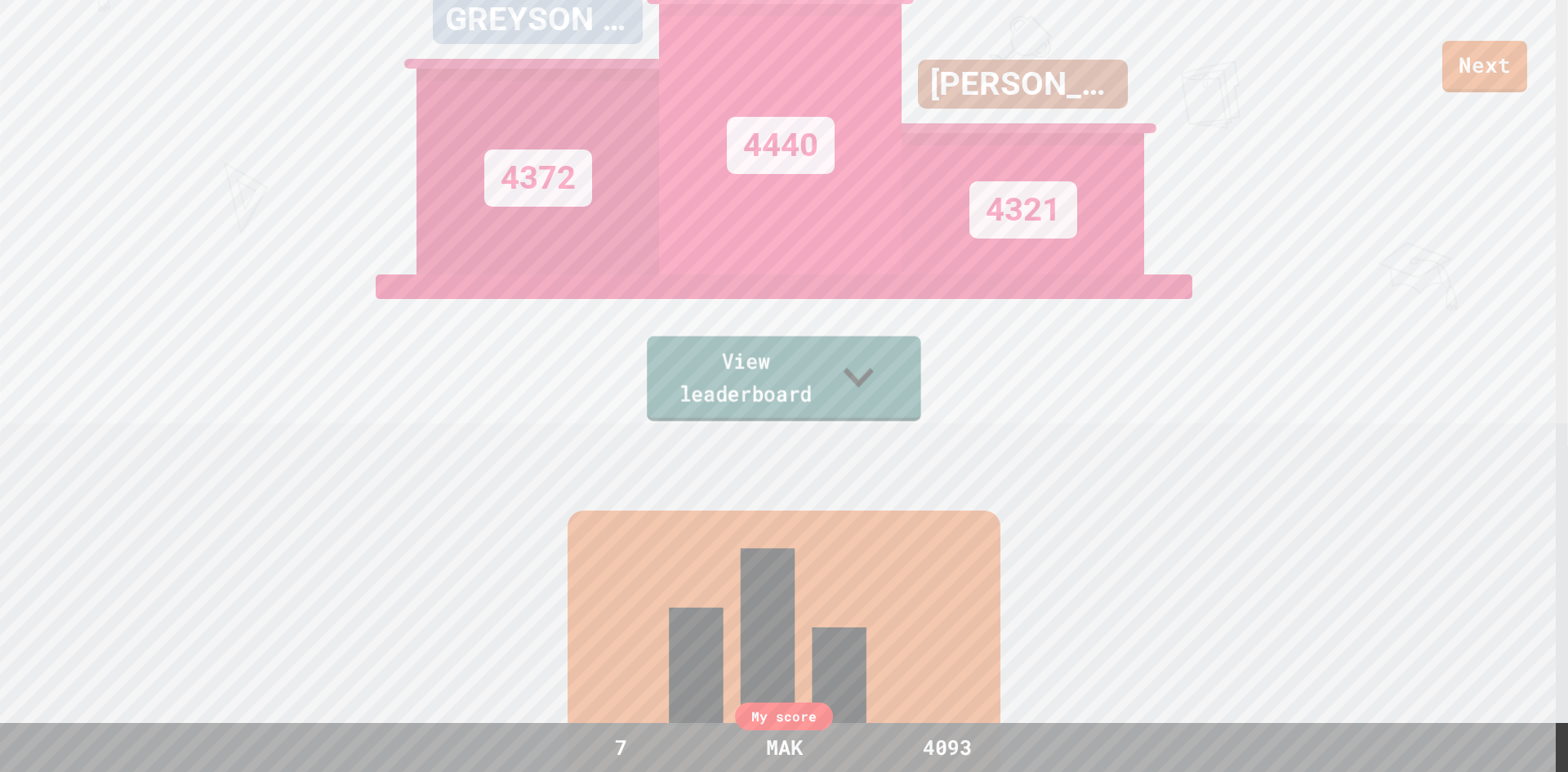
click at [888, 373] on icon at bounding box center [859, 377] width 61 height 64
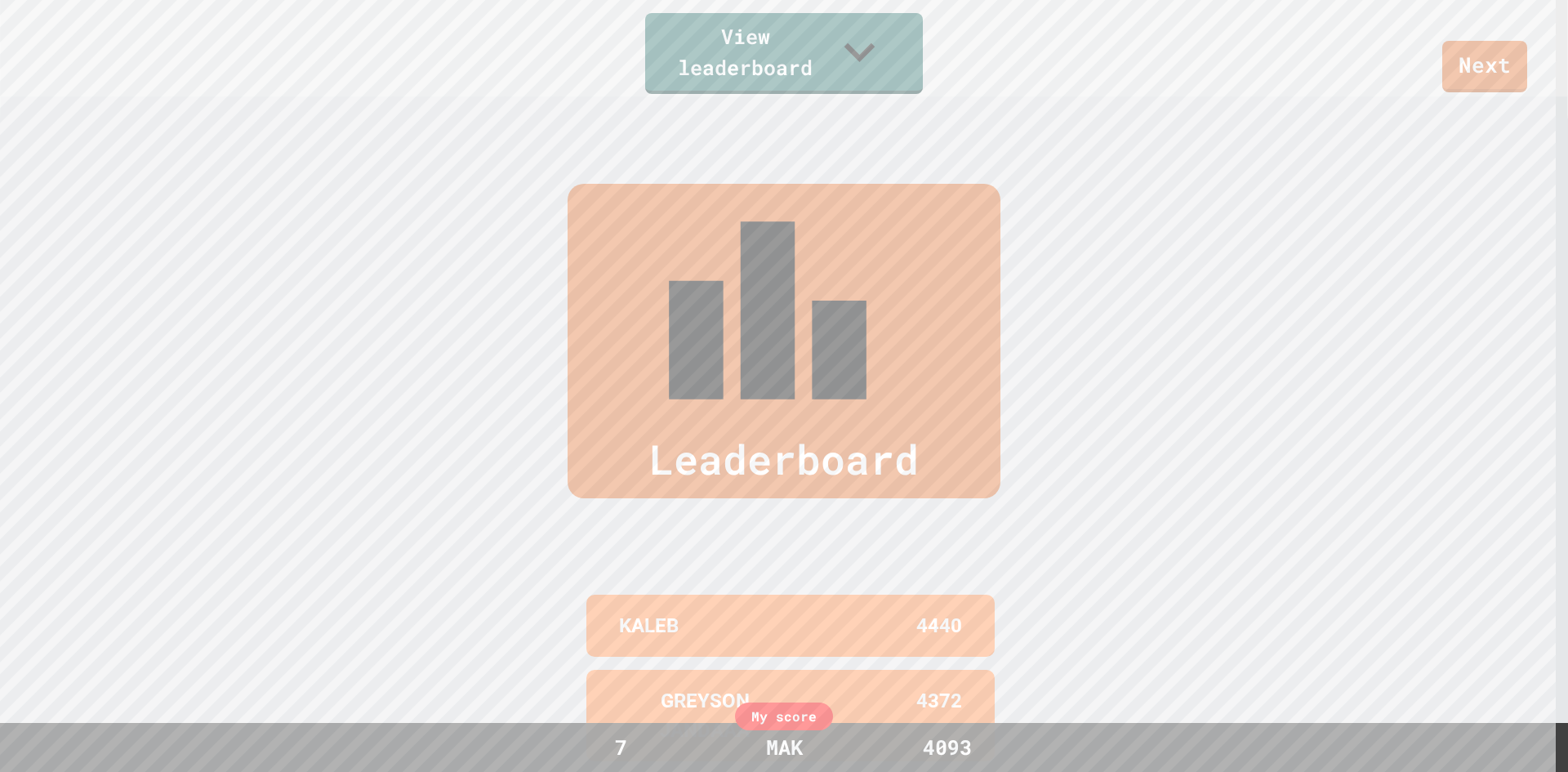
scroll to position [779, 0]
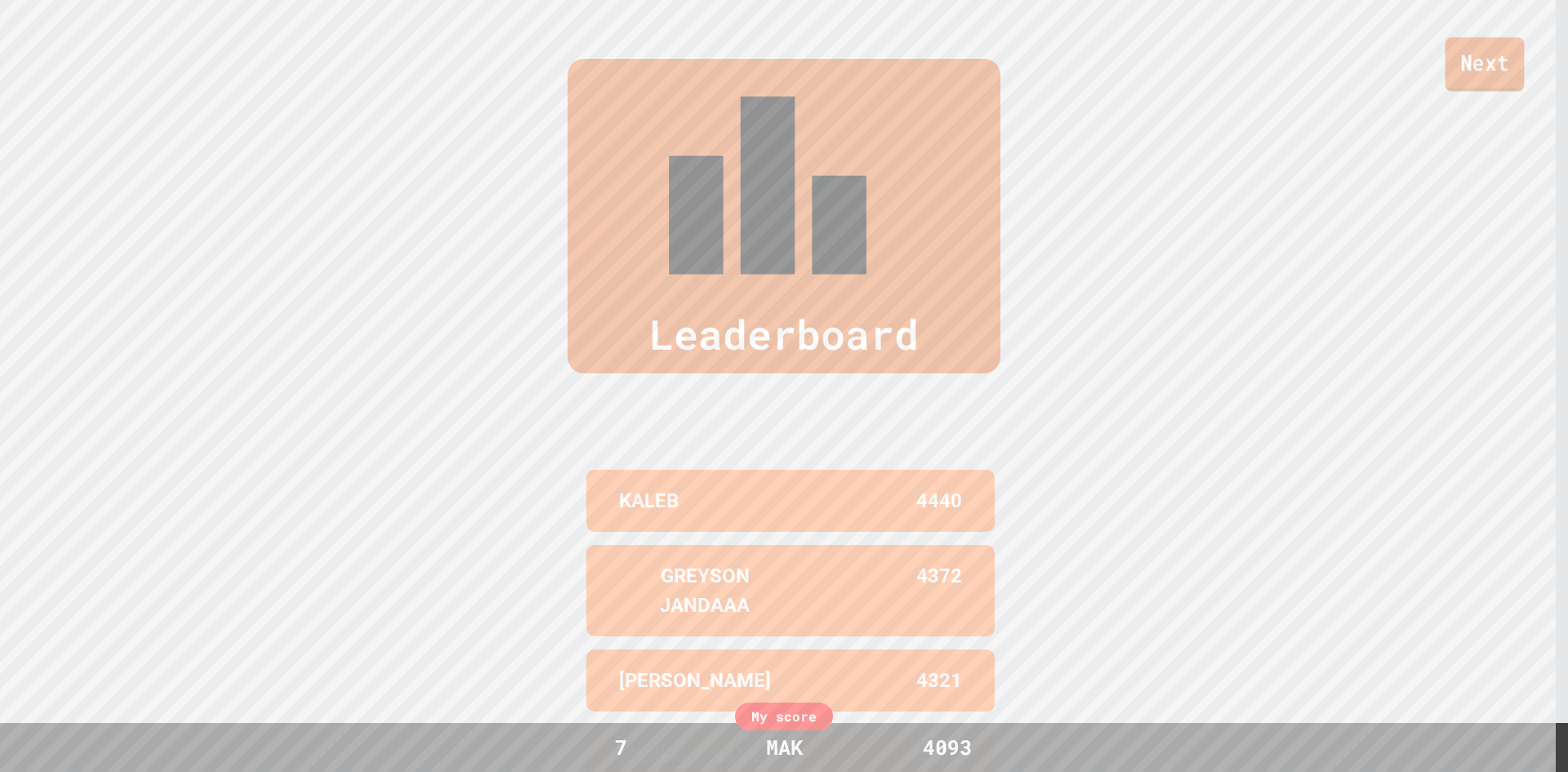
click at [1480, 81] on link "Next" at bounding box center [1485, 64] width 79 height 54
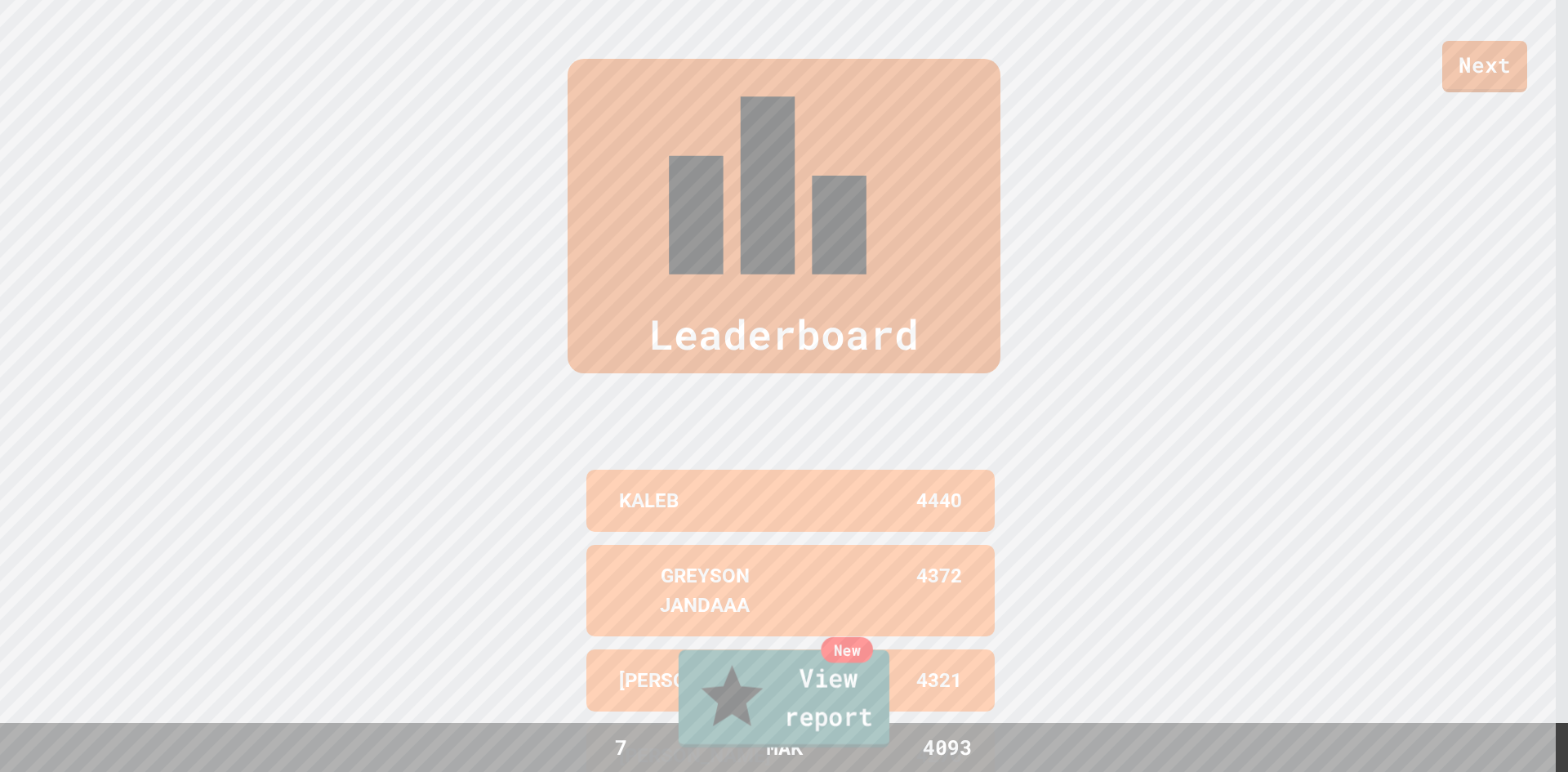
click at [858, 706] on link "New View report" at bounding box center [784, 699] width 211 height 98
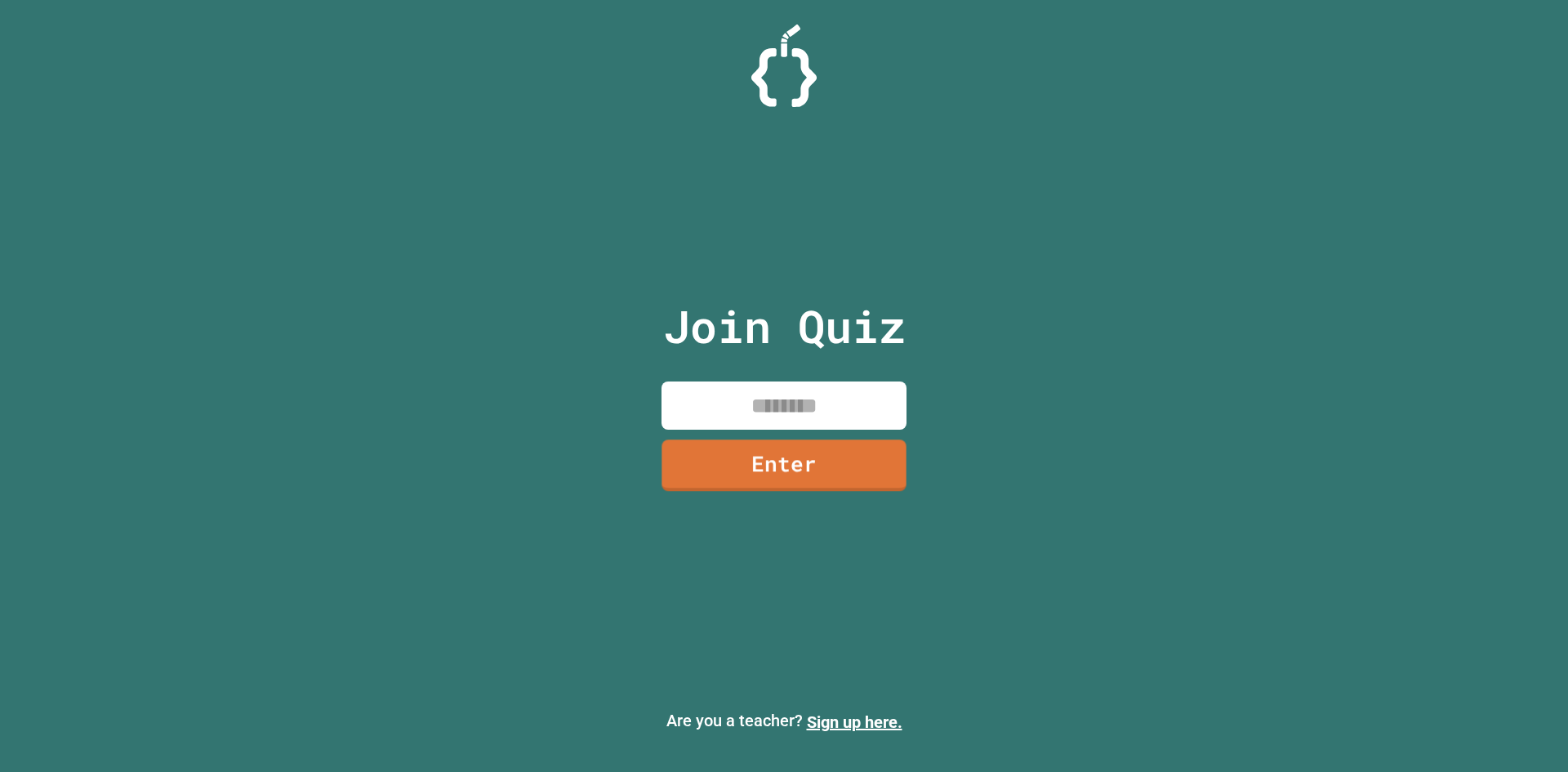
click at [769, 416] on input at bounding box center [784, 405] width 245 height 48
type input "*"
type input "********"
click at [826, 478] on link "Enter" at bounding box center [784, 463] width 223 height 54
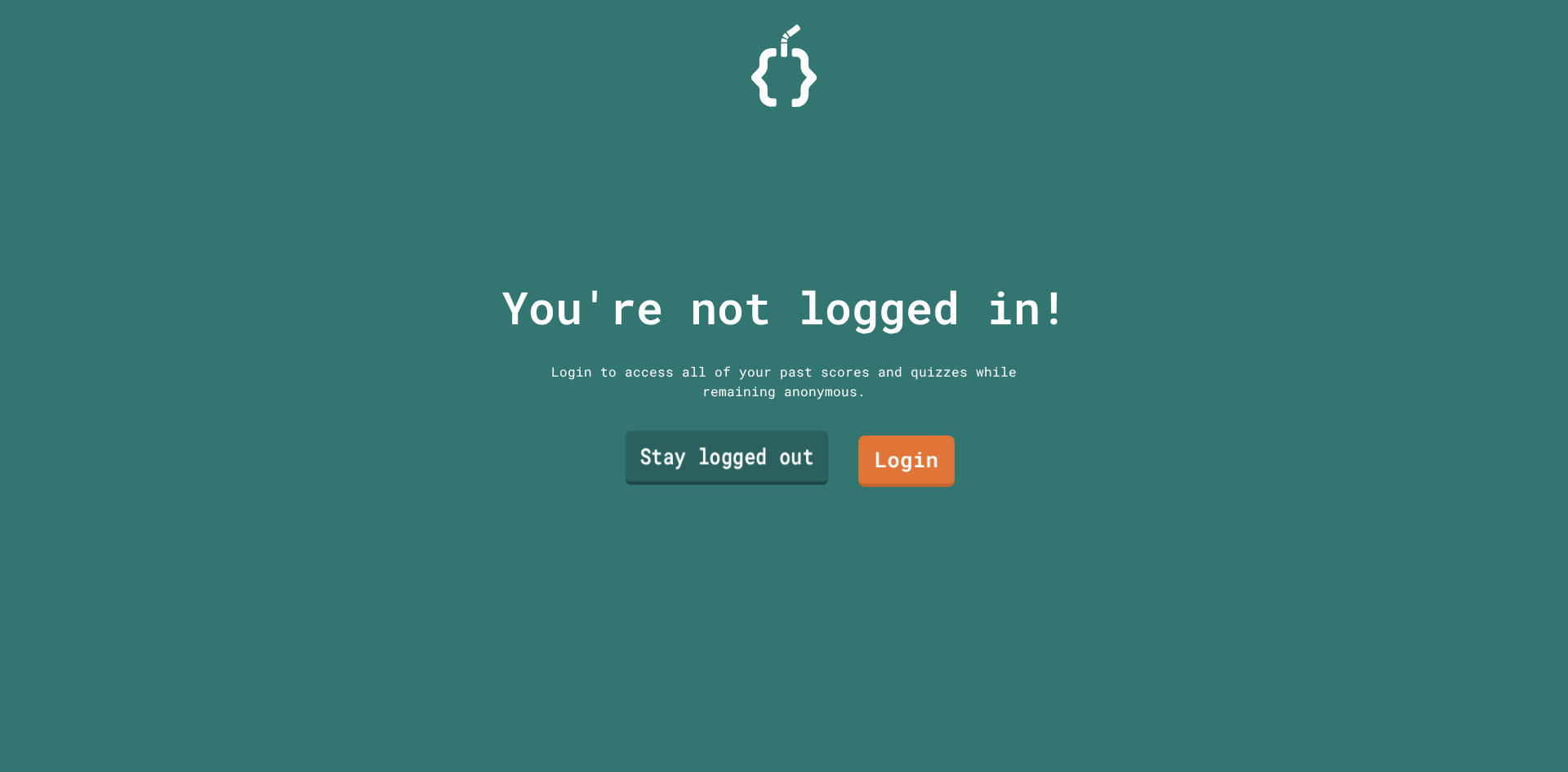
click at [773, 460] on link "Stay logged out" at bounding box center [727, 459] width 203 height 54
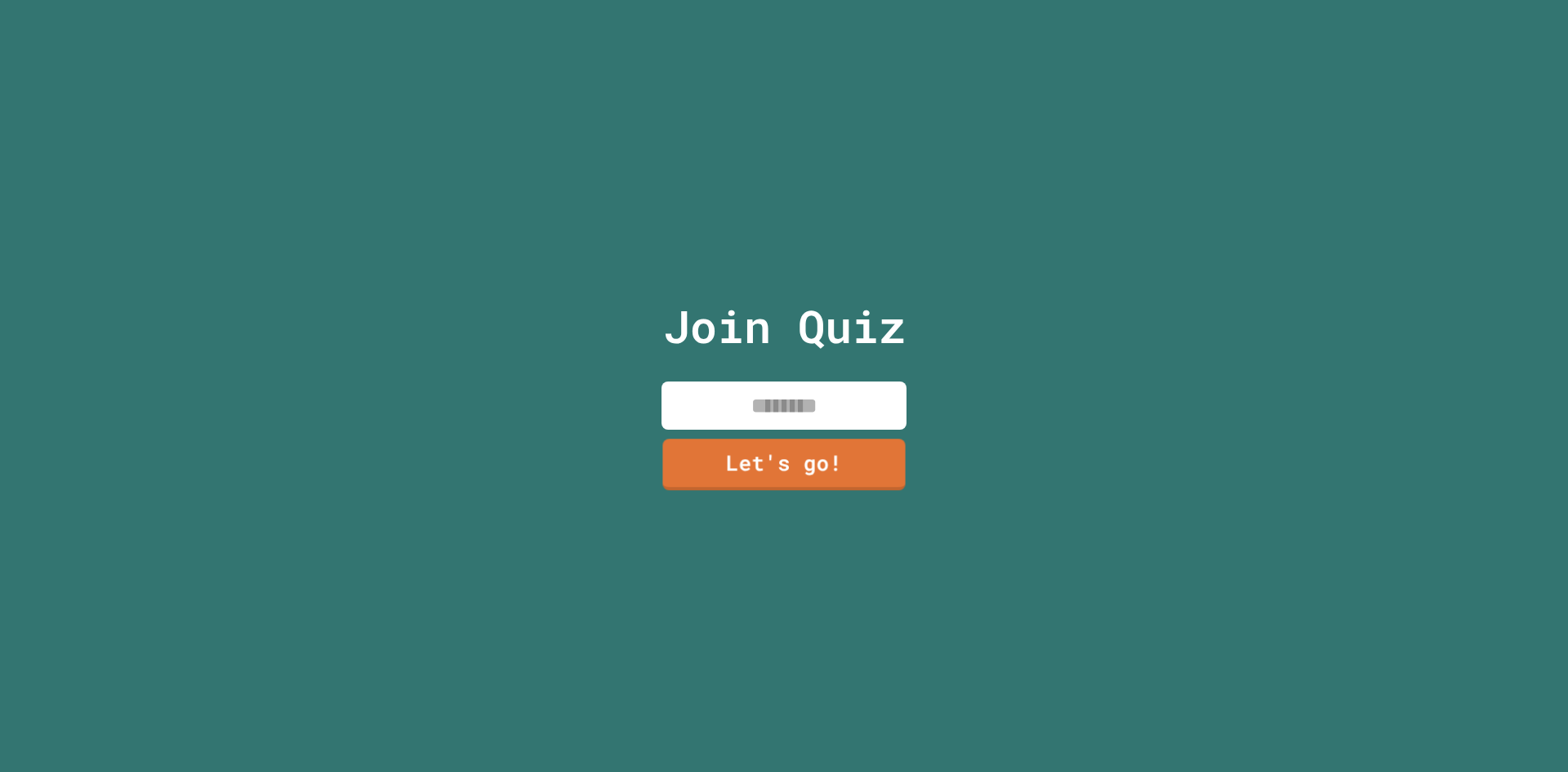
click at [817, 392] on input at bounding box center [784, 405] width 245 height 48
type input "***"
click at [787, 470] on link "Let's go!" at bounding box center [784, 463] width 227 height 54
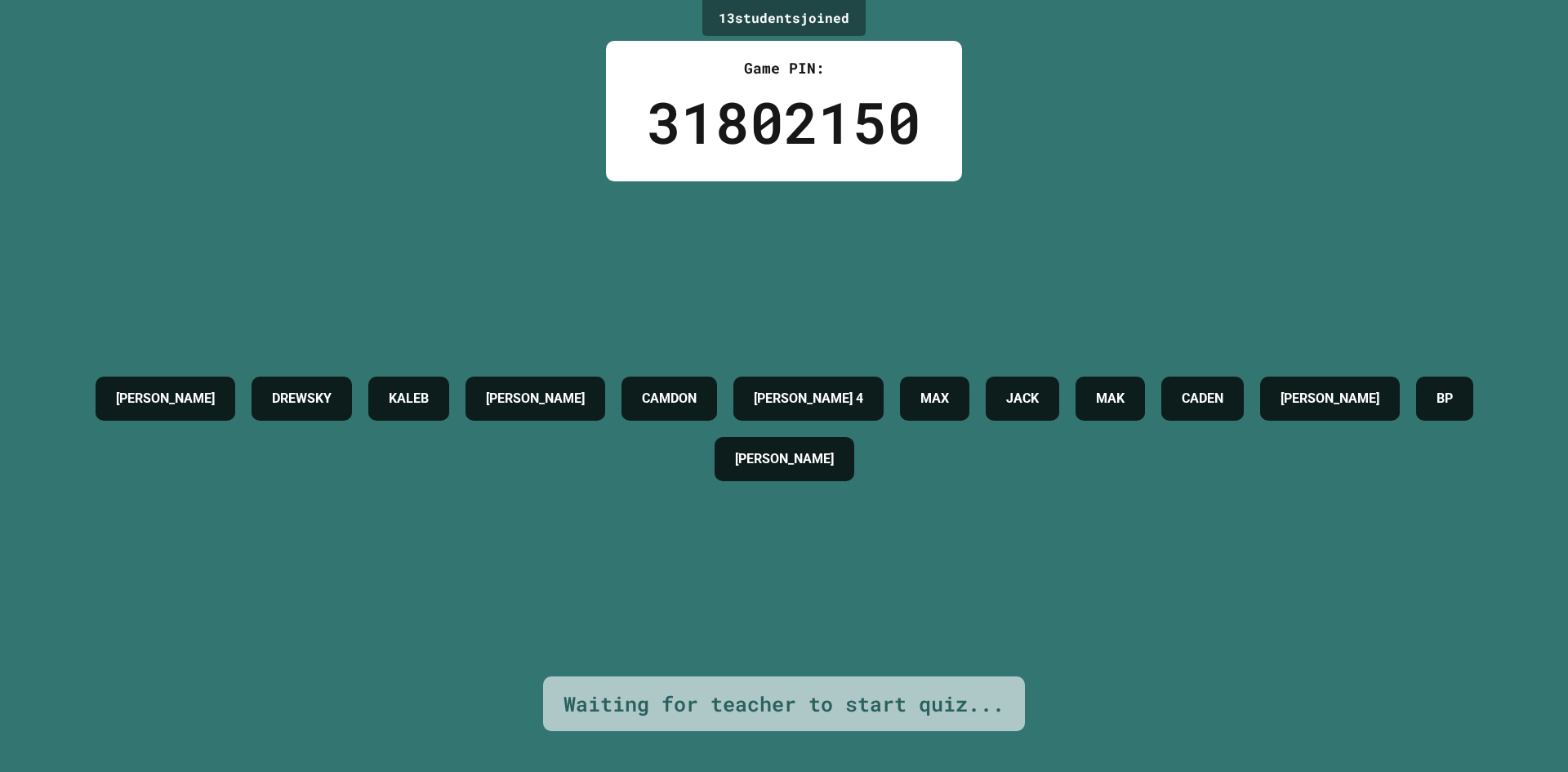
drag, startPoint x: 1439, startPoint y: 516, endPoint x: 1037, endPoint y: 573, distance: 406.0
click at [1037, 573] on div "[PERSON_NAME] DREWSKY [PERSON_NAME] [PERSON_NAME] 4 [PERSON_NAME] [PERSON_NAME]…" at bounding box center [784, 429] width 1487 height 495
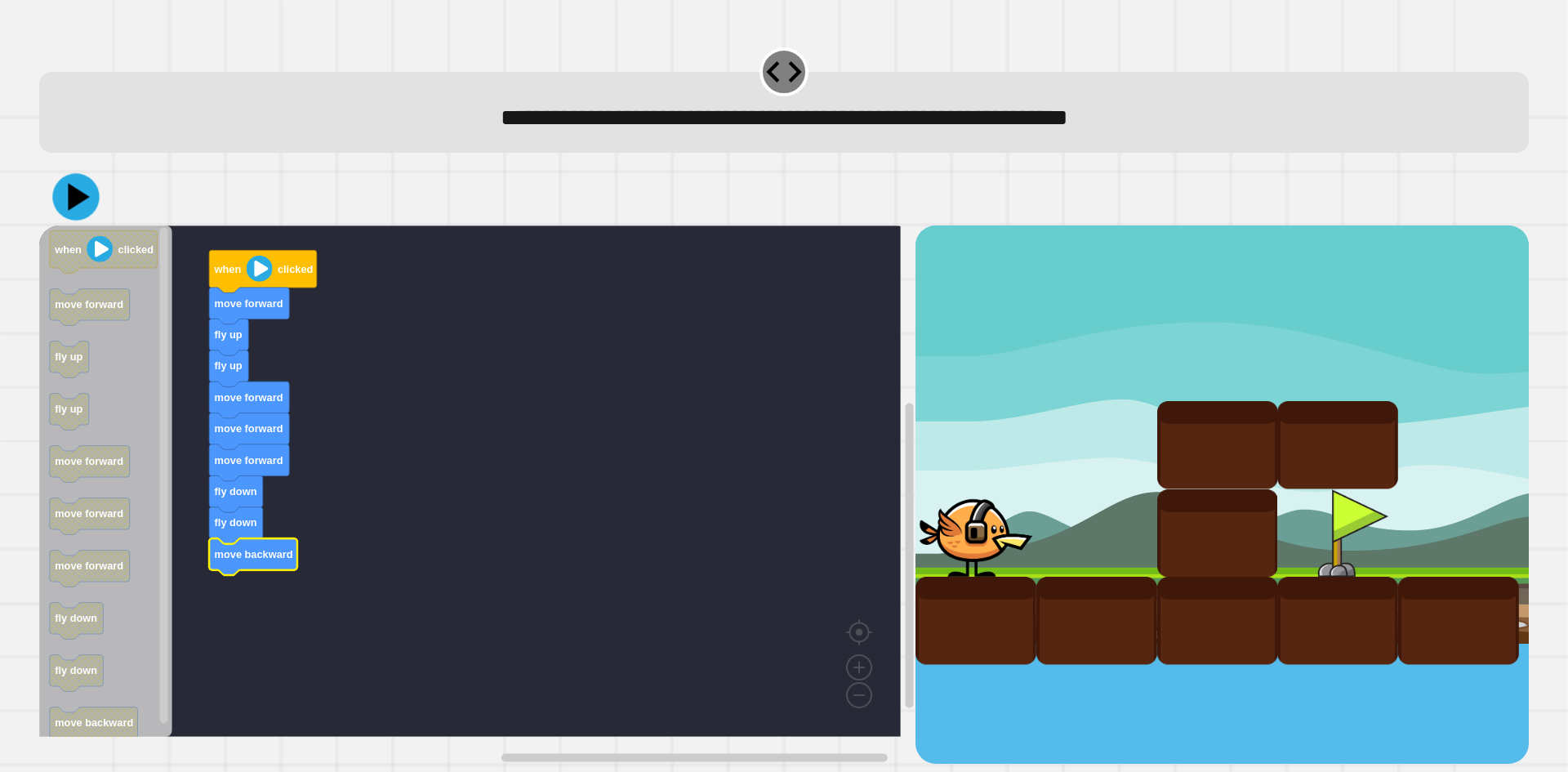
click at [87, 204] on icon at bounding box center [75, 197] width 46 height 46
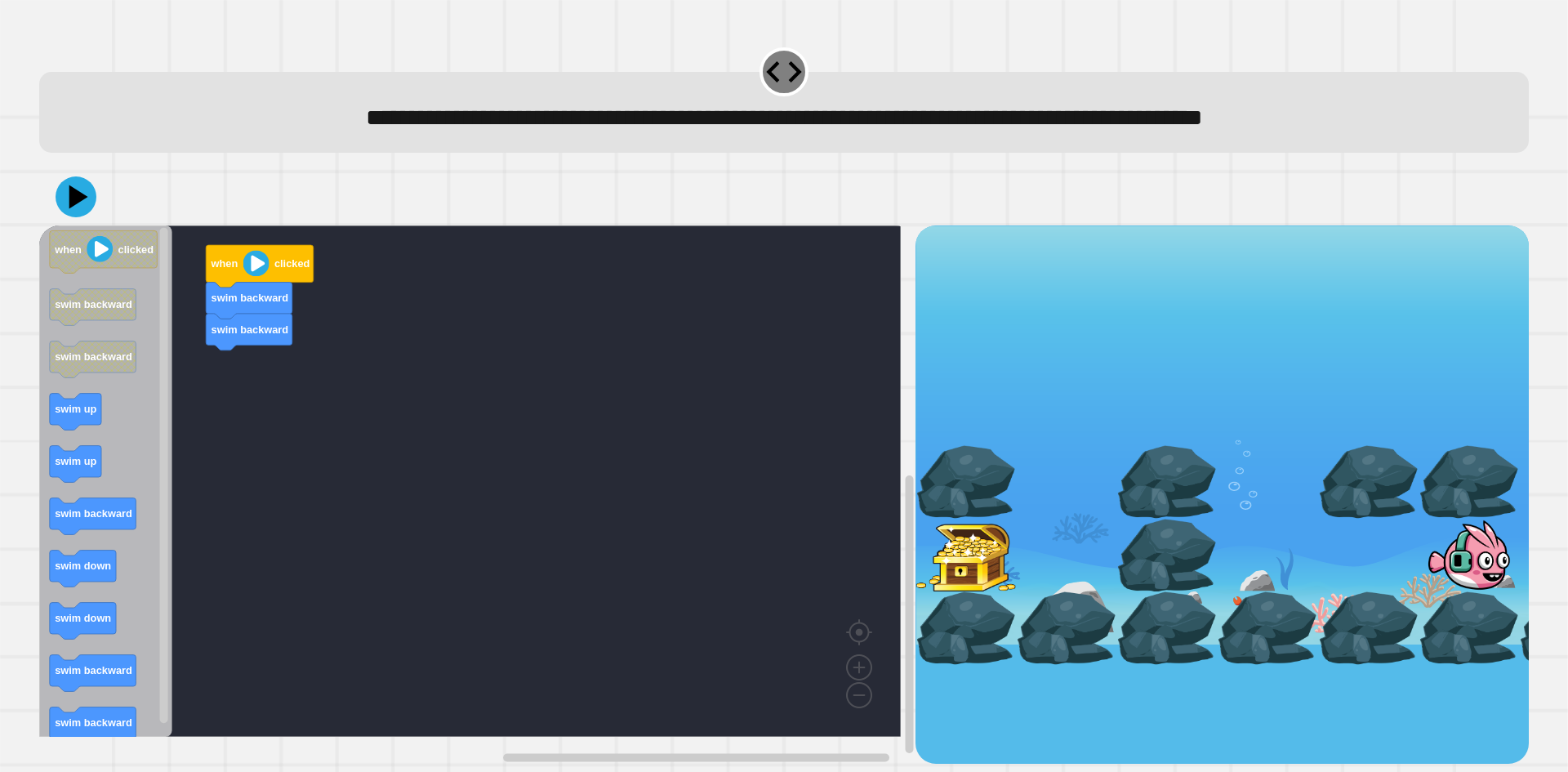
click at [295, 369] on rect "Blockly Workspace" at bounding box center [469, 481] width 862 height 512
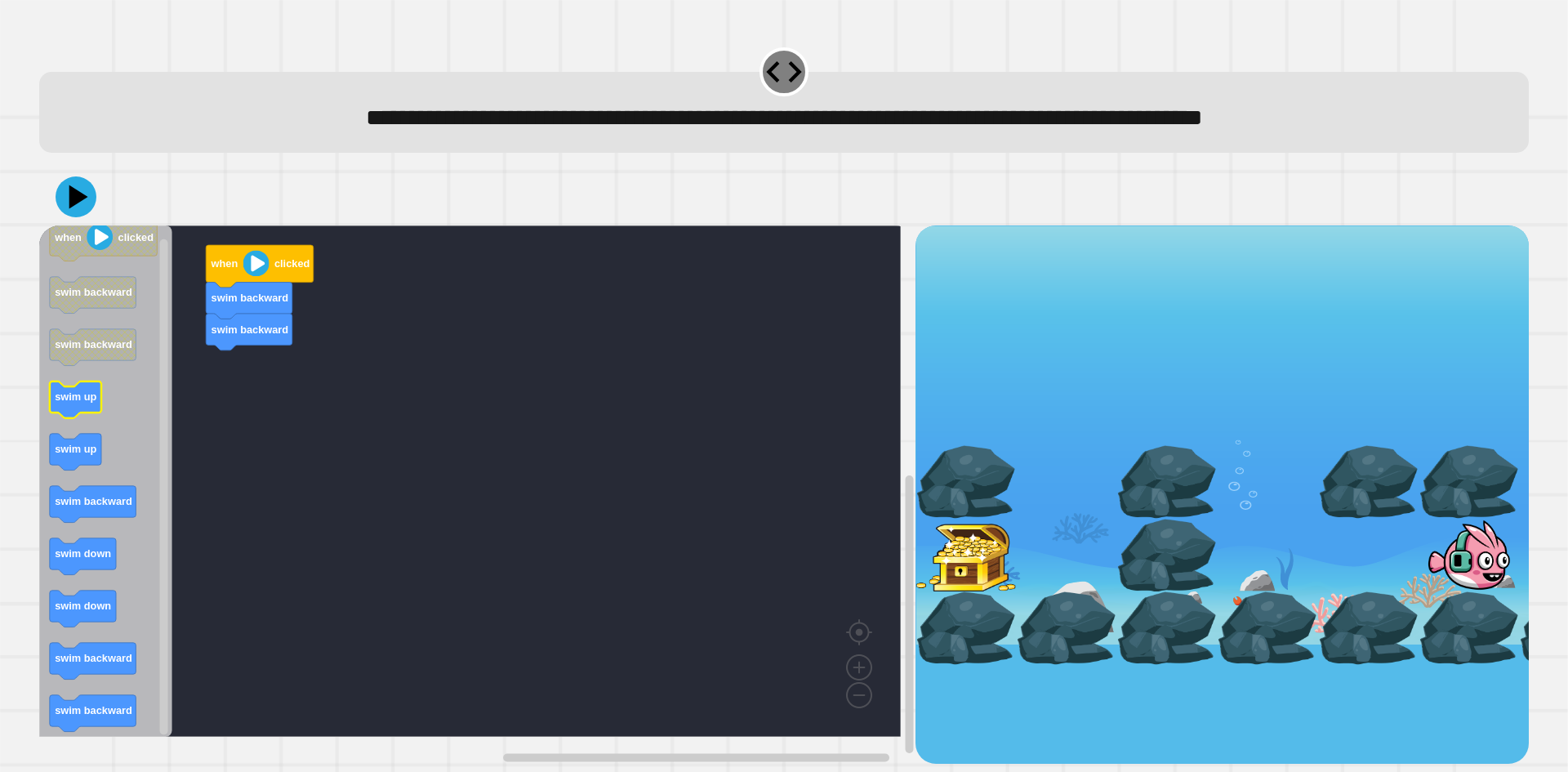
click at [138, 390] on icon "Blockly Workspace" at bounding box center [106, 481] width 133 height 512
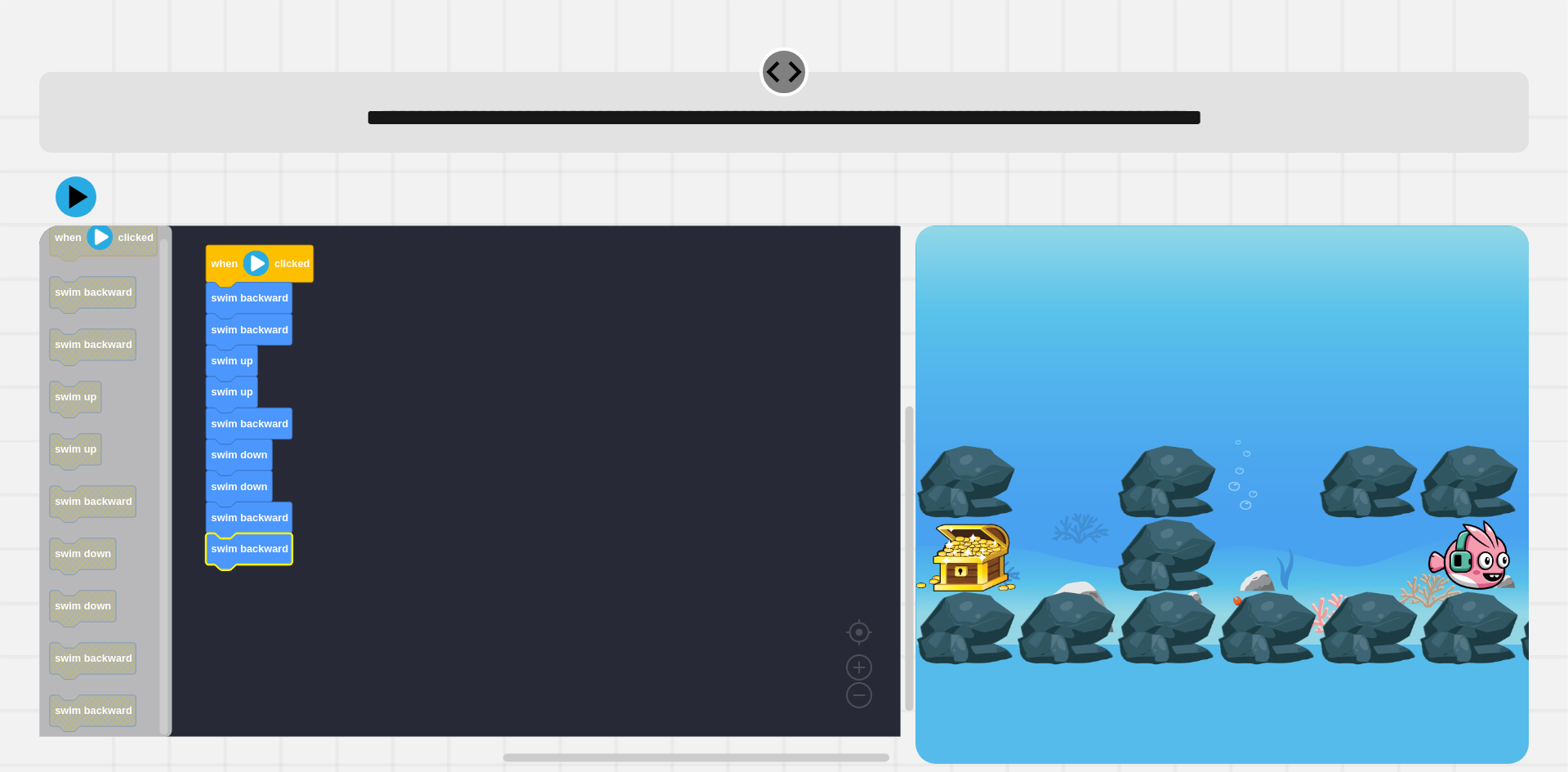
click at [83, 214] on icon at bounding box center [76, 197] width 41 height 41
click at [780, 394] on rect "Blockly Workspace" at bounding box center [469, 481] width 862 height 512
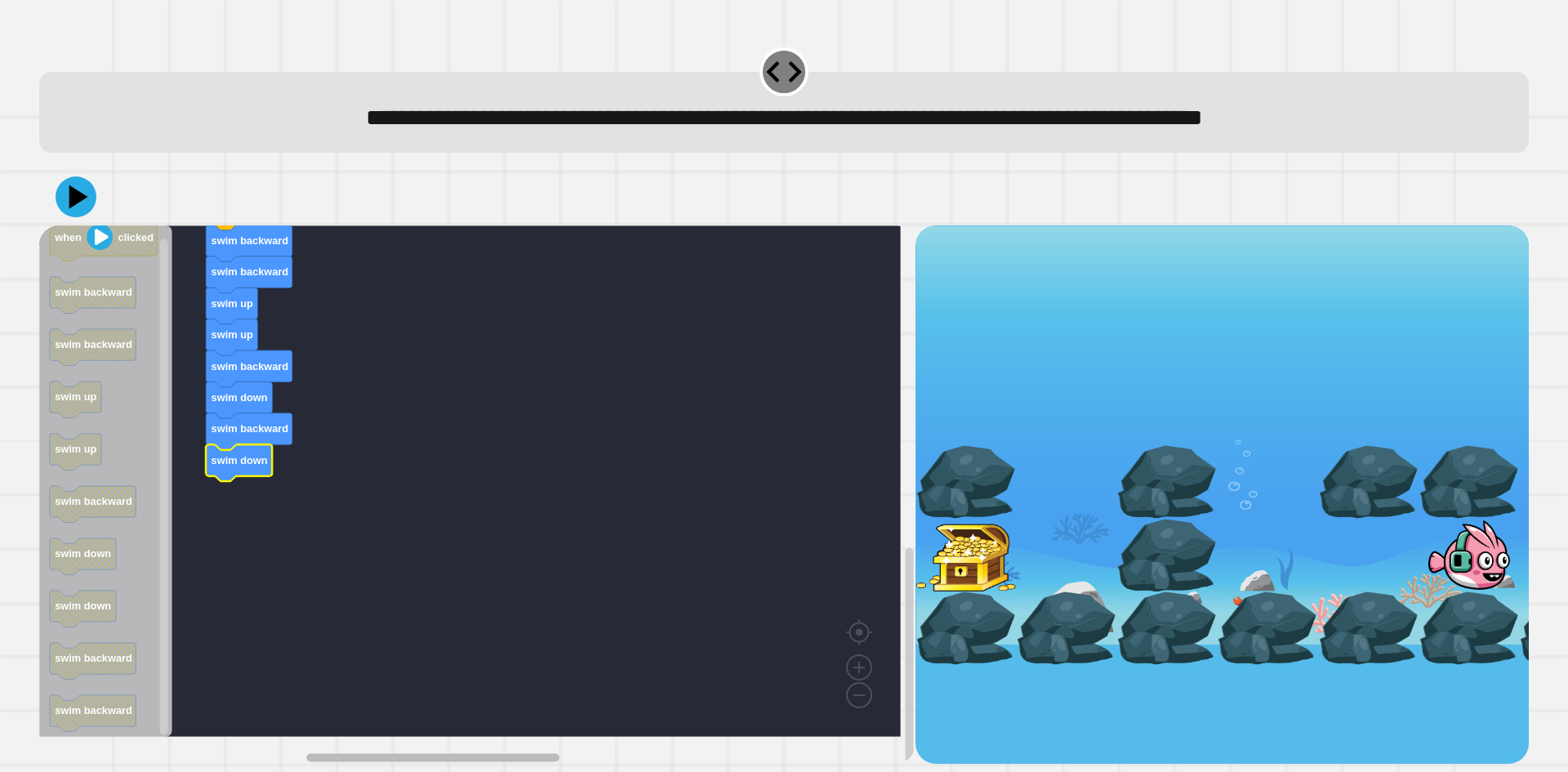
click at [645, 752] on rect "Blockly Workspace" at bounding box center [549, 758] width 715 height 13
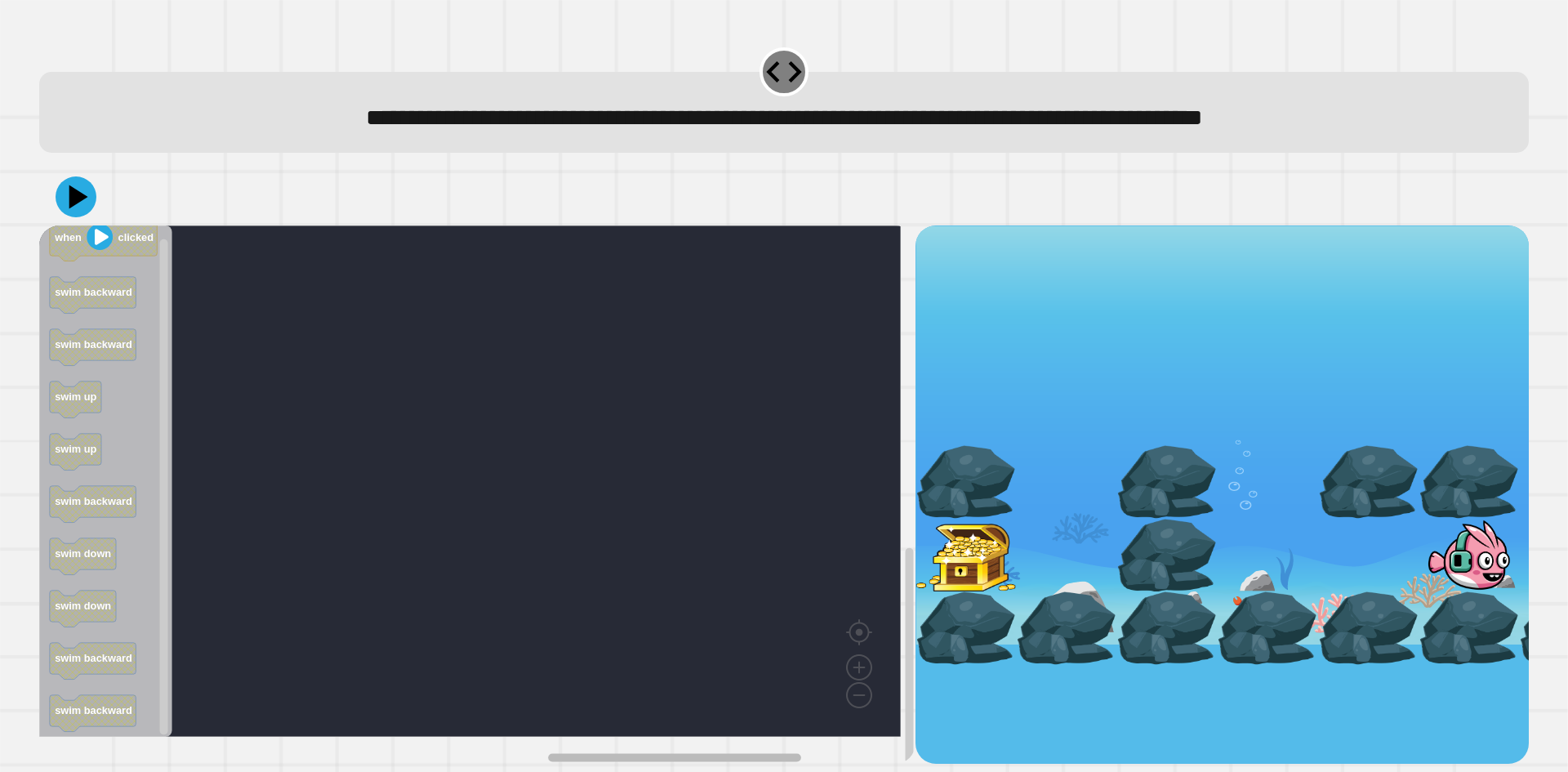
click at [757, 697] on div "swim backward when clicked swim backward swim backward swim up swim up swim bac…" at bounding box center [477, 494] width 876 height 538
click at [887, 615] on rect "Blockly Workspace" at bounding box center [469, 481] width 862 height 512
click at [949, 243] on div "swim backward when clicked swim backward swim backward swim up swim up swim bac…" at bounding box center [784, 494] width 1489 height 538
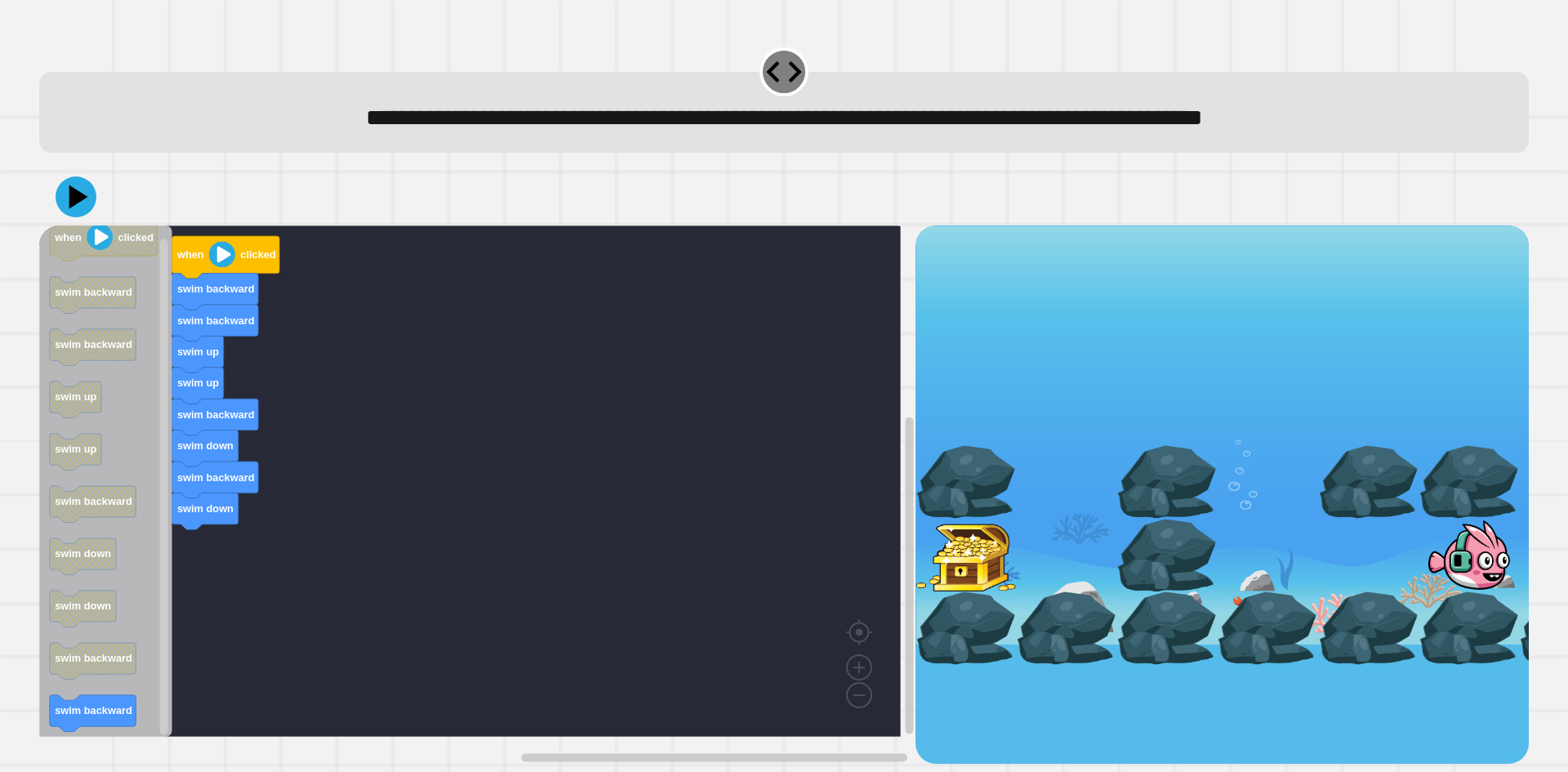
drag, startPoint x: 533, startPoint y: 727, endPoint x: 326, endPoint y: 714, distance: 207.4
click at [404, 752] on icon "Blockly Workspace" at bounding box center [549, 758] width 715 height 13
click at [75, 196] on icon at bounding box center [79, 198] width 23 height 29
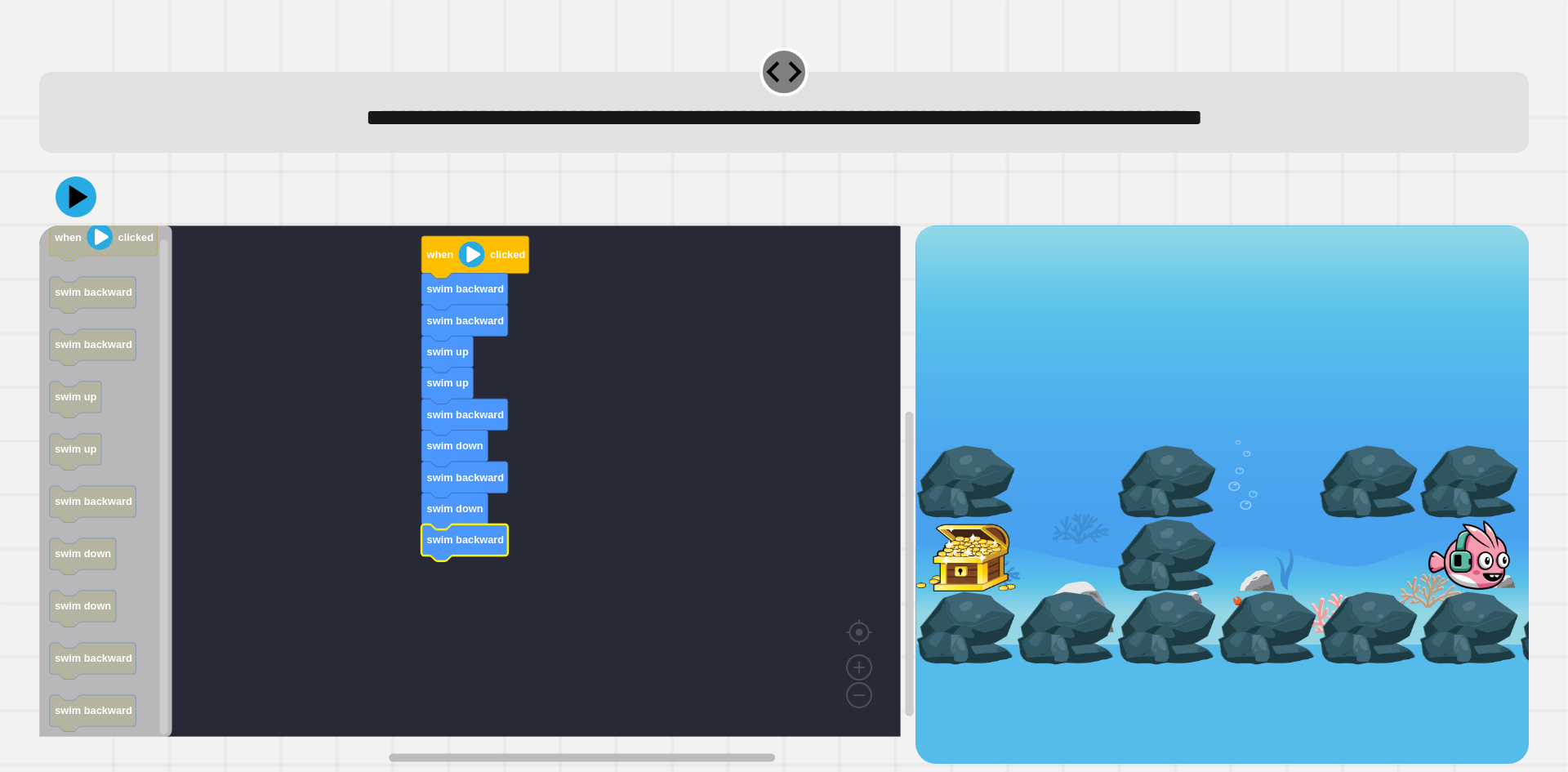
click at [493, 754] on rect "Blockly Workspace" at bounding box center [582, 758] width 387 height 8
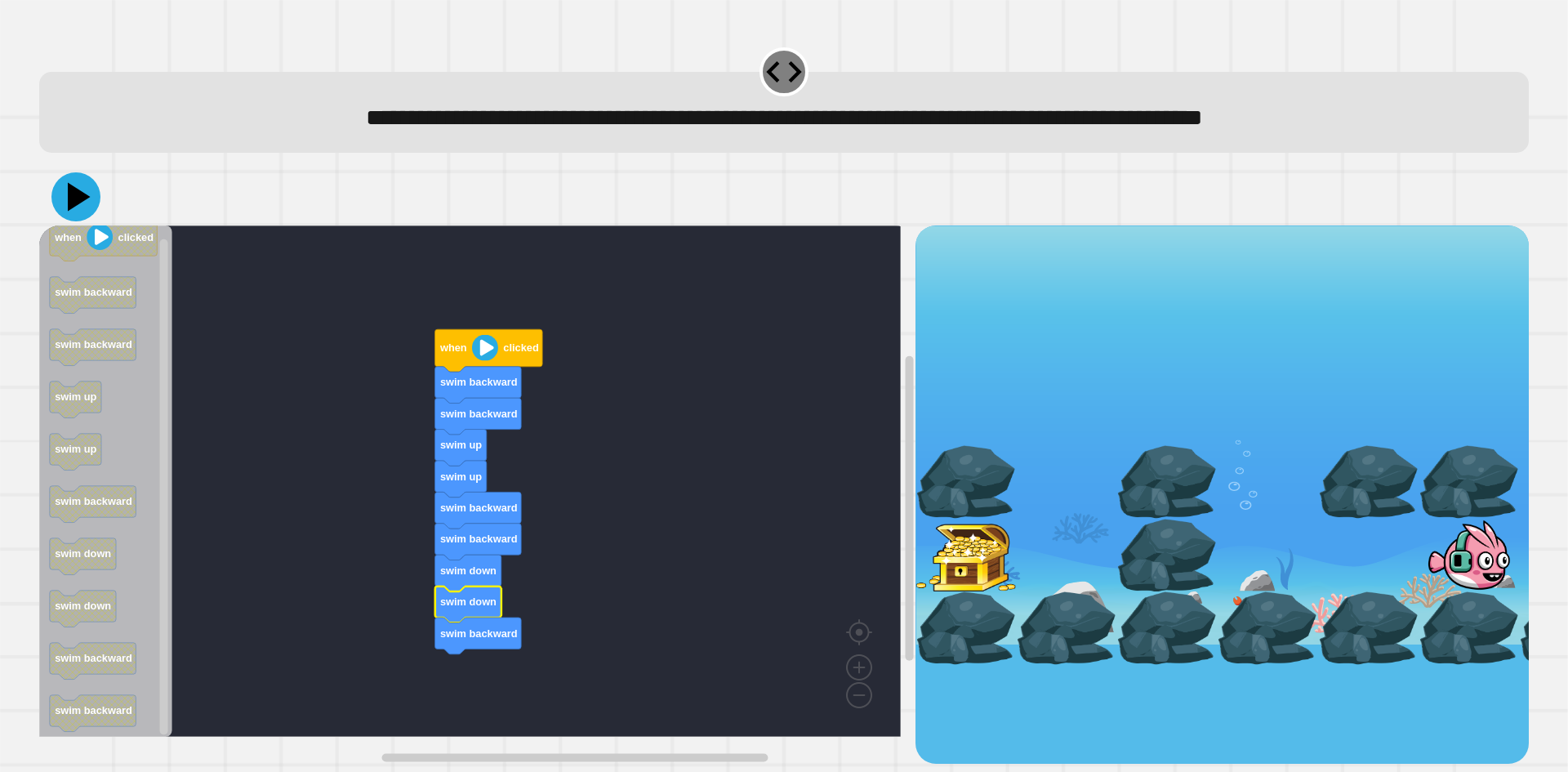
click at [74, 199] on icon at bounding box center [79, 198] width 23 height 29
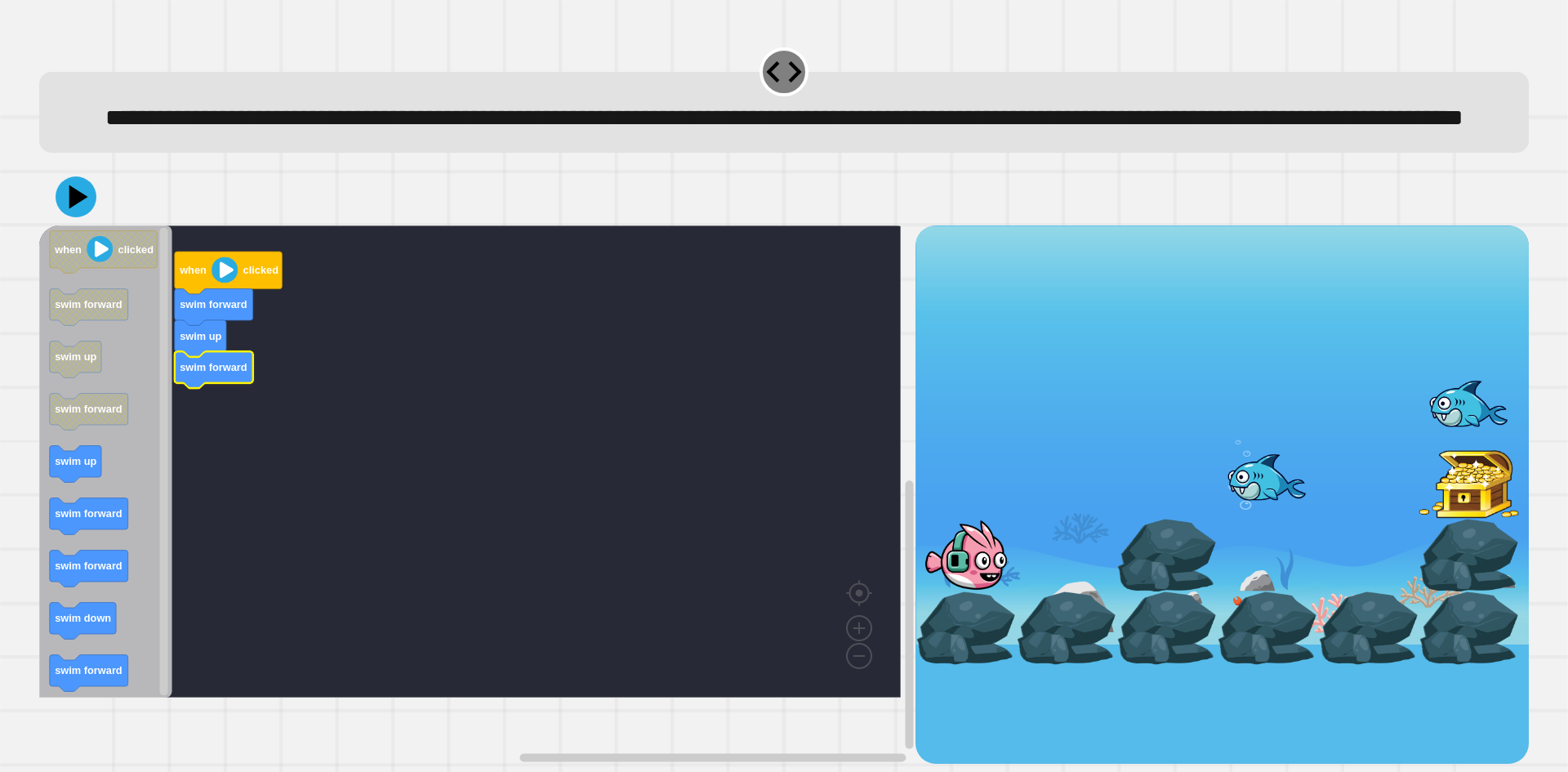
click at [80, 502] on icon "when clicked swim forward swim up swim forward swim up swim forward swim forwar…" at bounding box center [106, 461] width 133 height 472
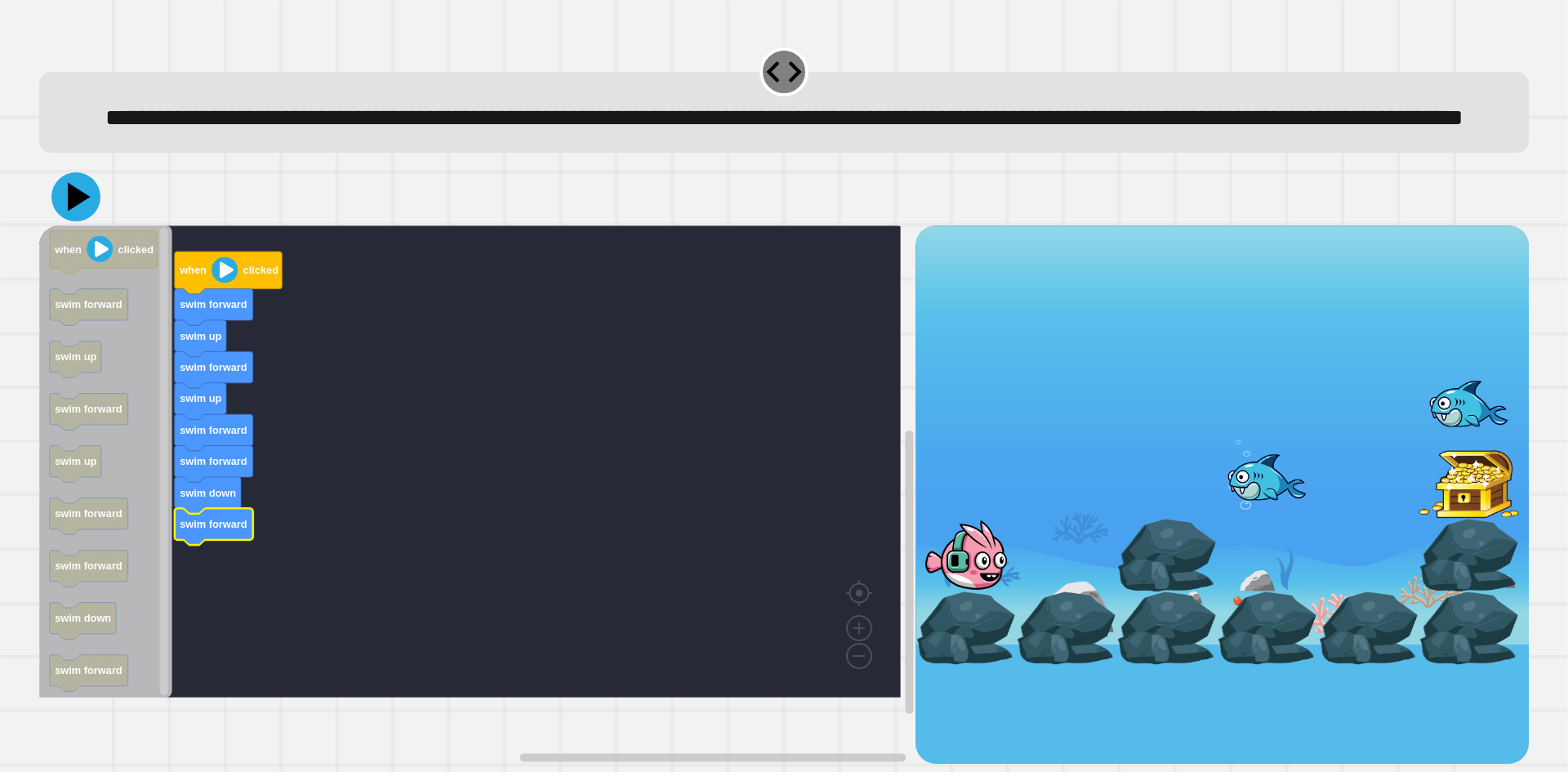
click at [81, 212] on icon at bounding box center [79, 198] width 23 height 29
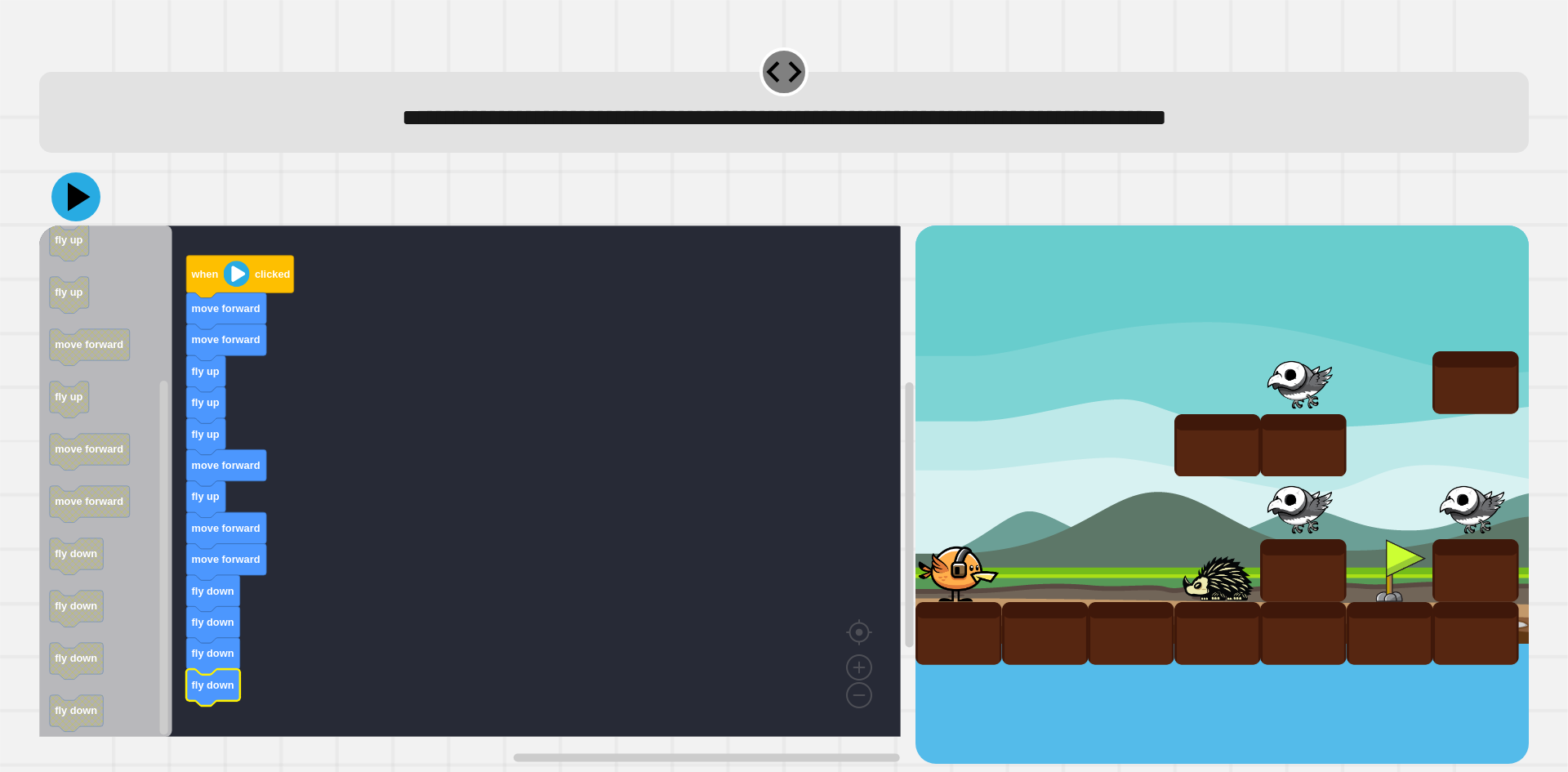
click at [64, 188] on icon at bounding box center [76, 197] width 49 height 49
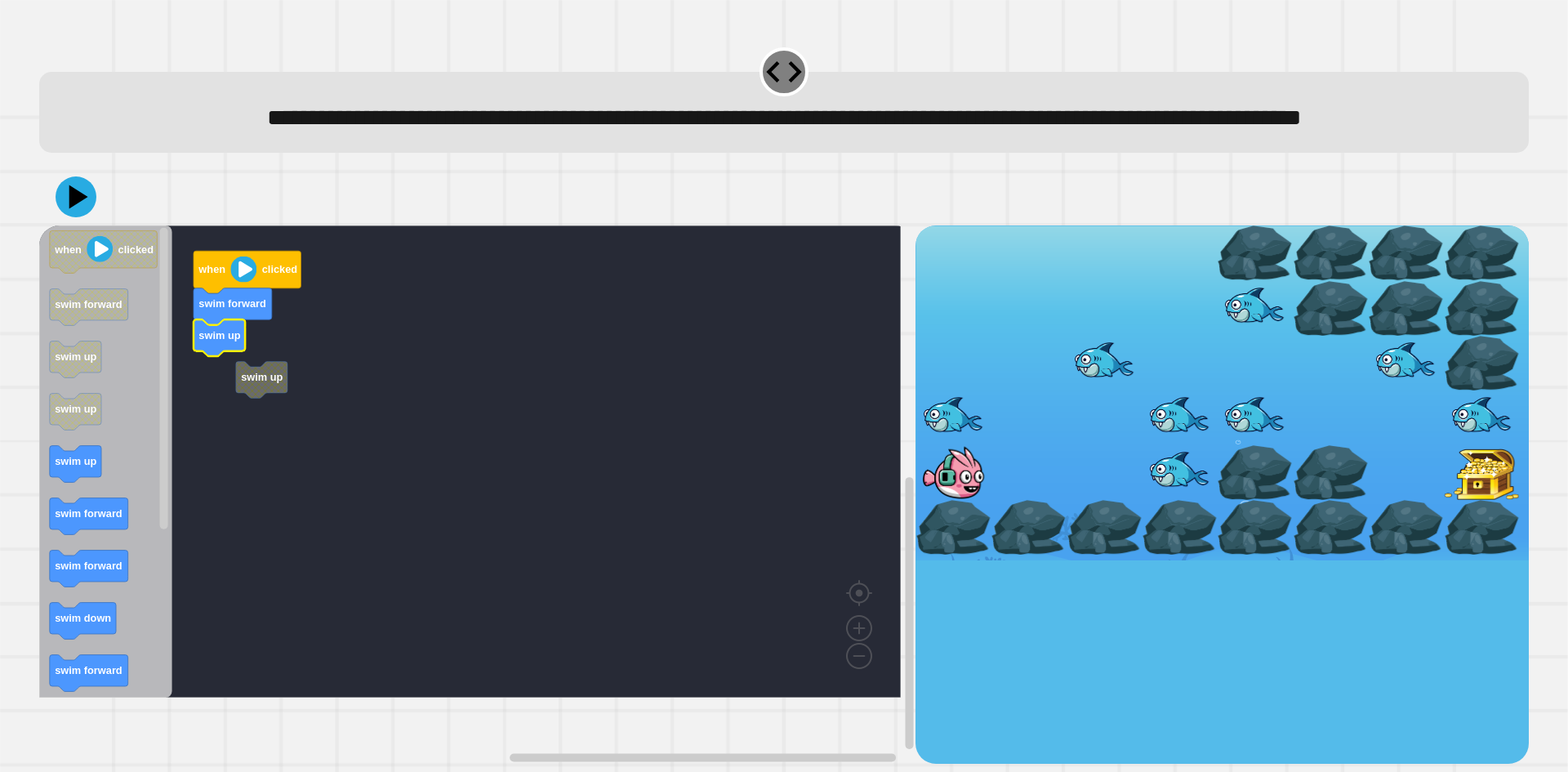
click at [257, 424] on g "swim up when clicked swim forward swim up" at bounding box center [481, 461] width 886 height 472
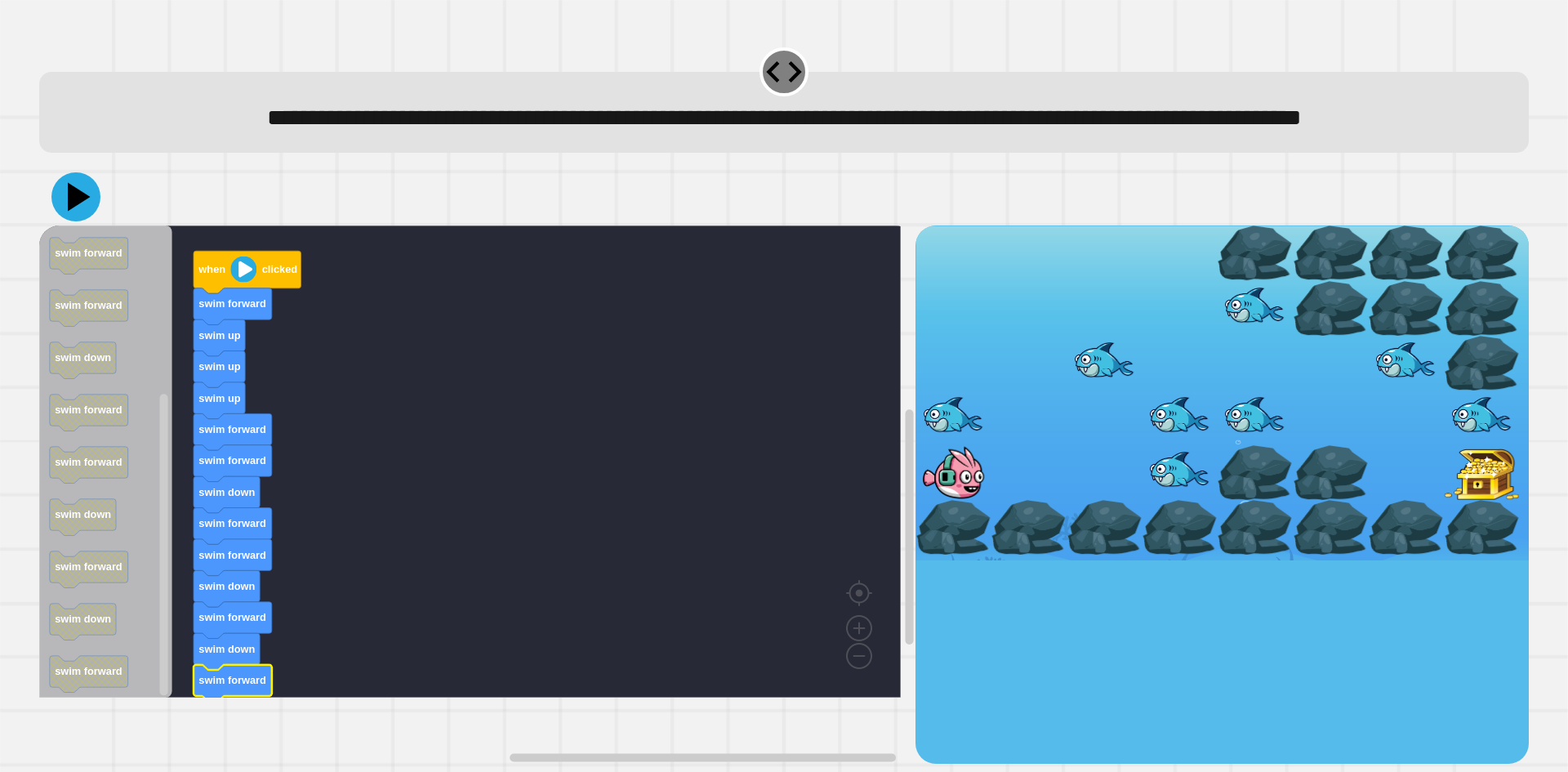
click at [67, 221] on icon at bounding box center [76, 197] width 49 height 49
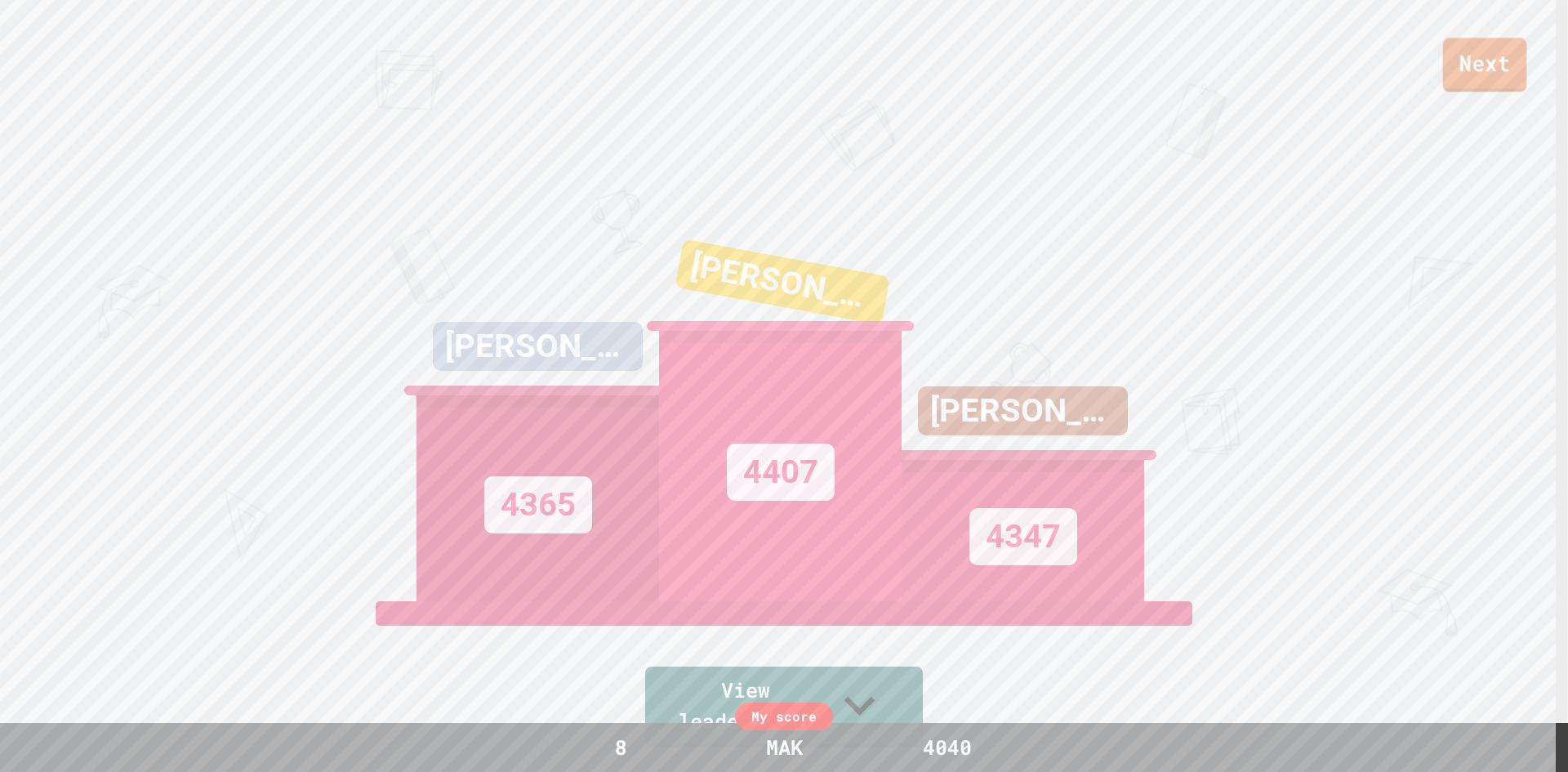
click at [1462, 70] on link "Next" at bounding box center [1485, 64] width 84 height 54
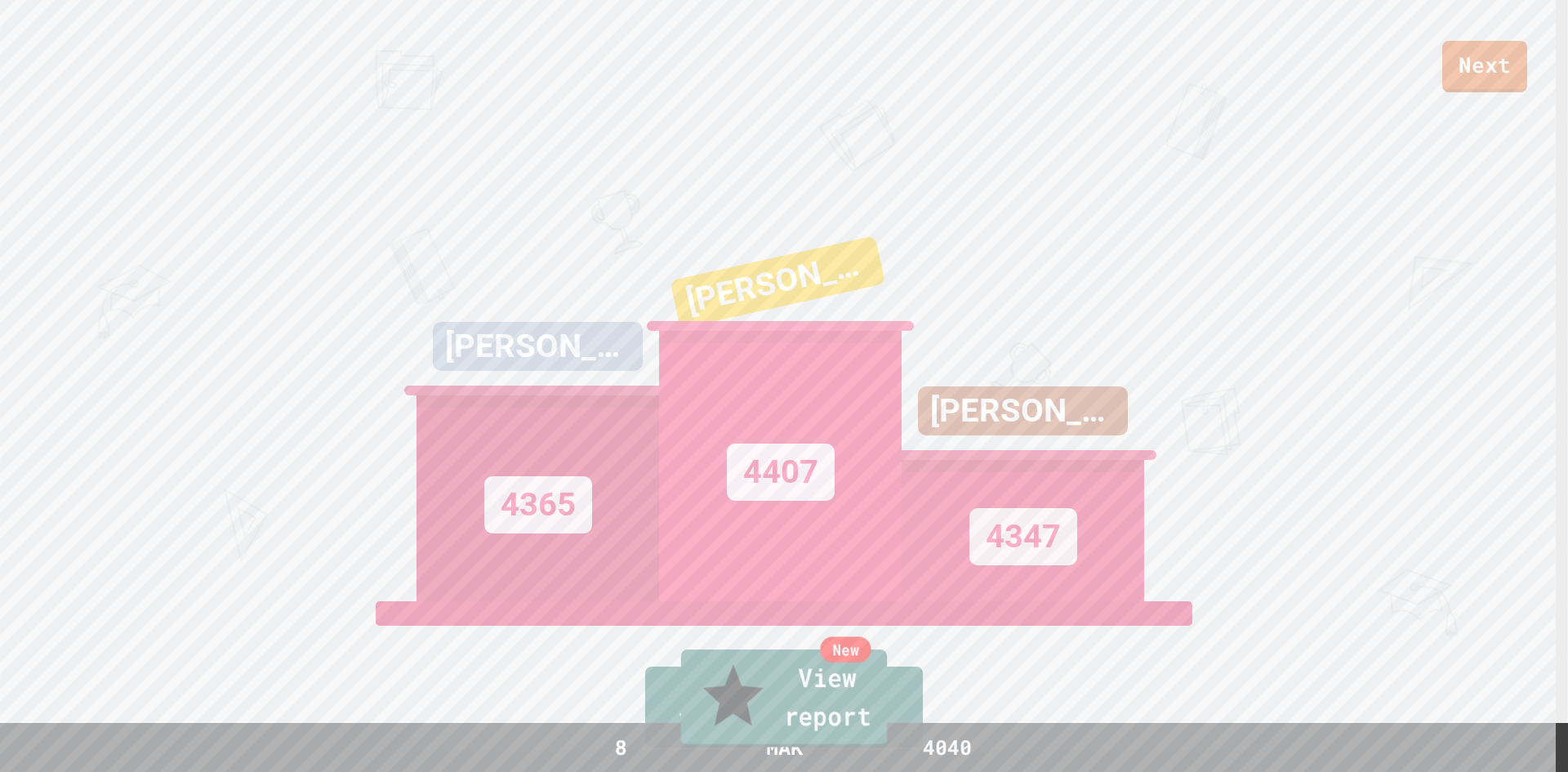
click at [817, 707] on link "New View report" at bounding box center [784, 699] width 206 height 98
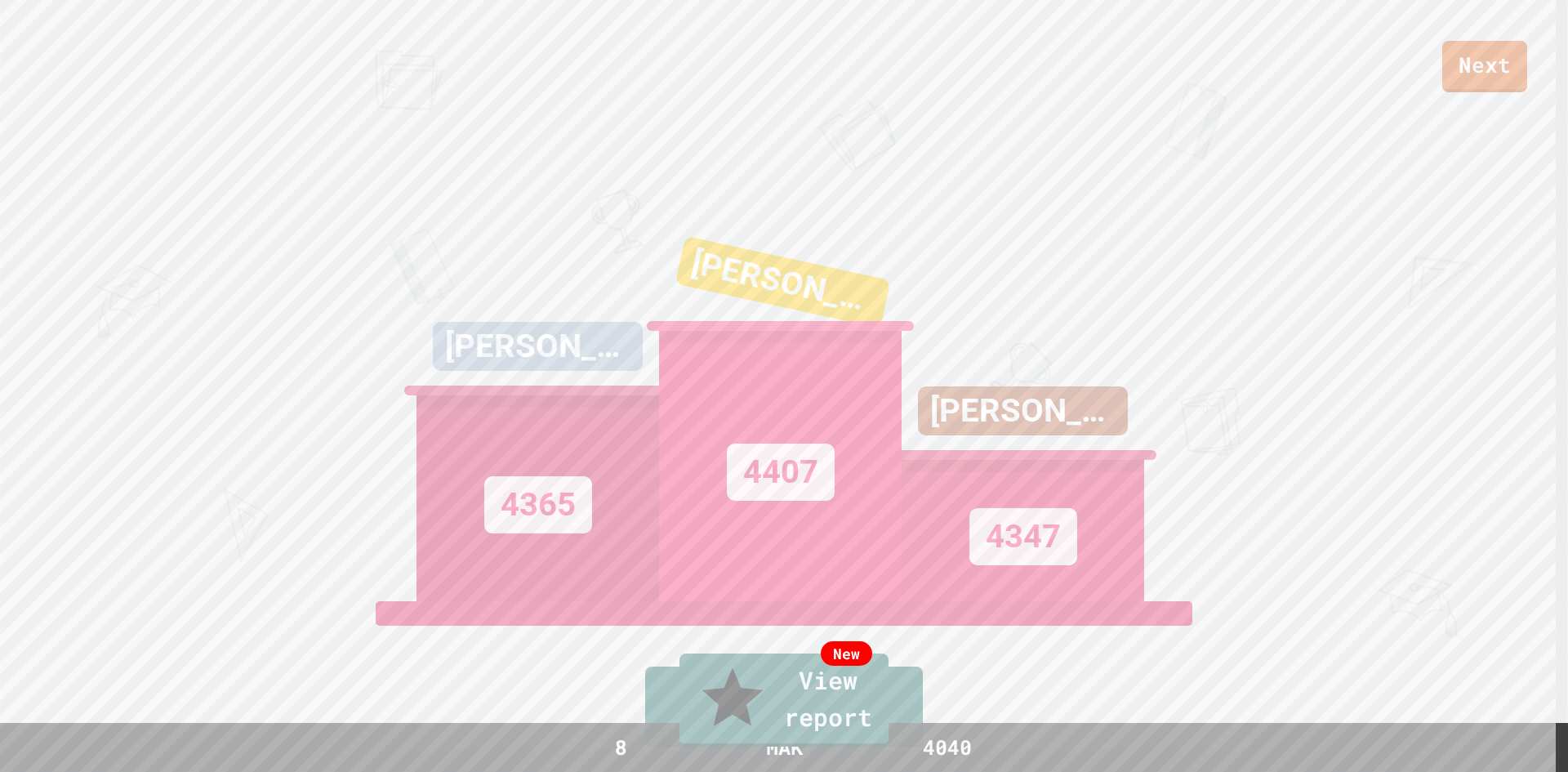
drag, startPoint x: 1435, startPoint y: 60, endPoint x: 1429, endPoint y: 69, distance: 10.8
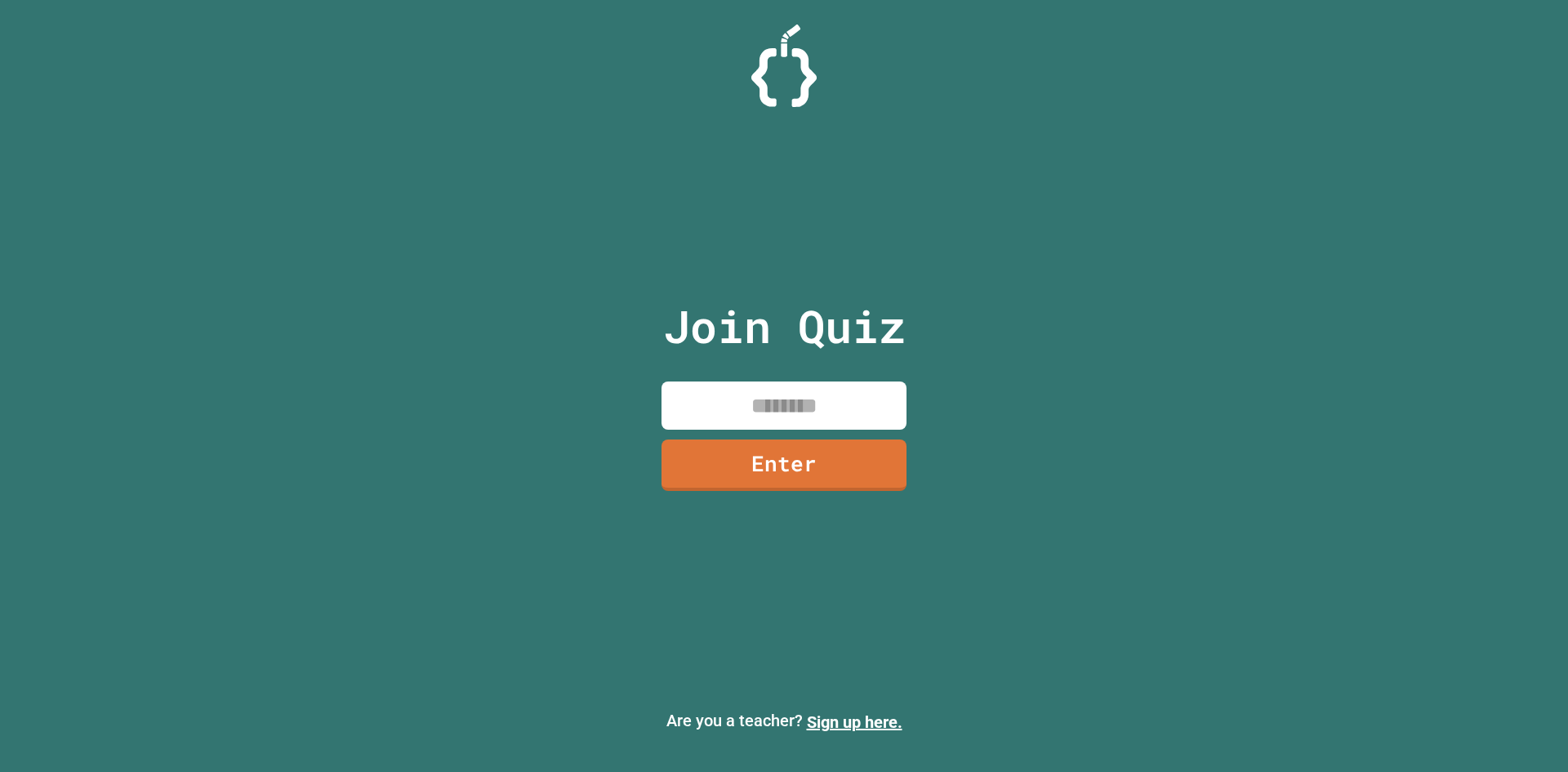
click at [810, 412] on input at bounding box center [784, 405] width 245 height 48
type input "********"
click at [811, 454] on link "Enter" at bounding box center [784, 464] width 245 height 54
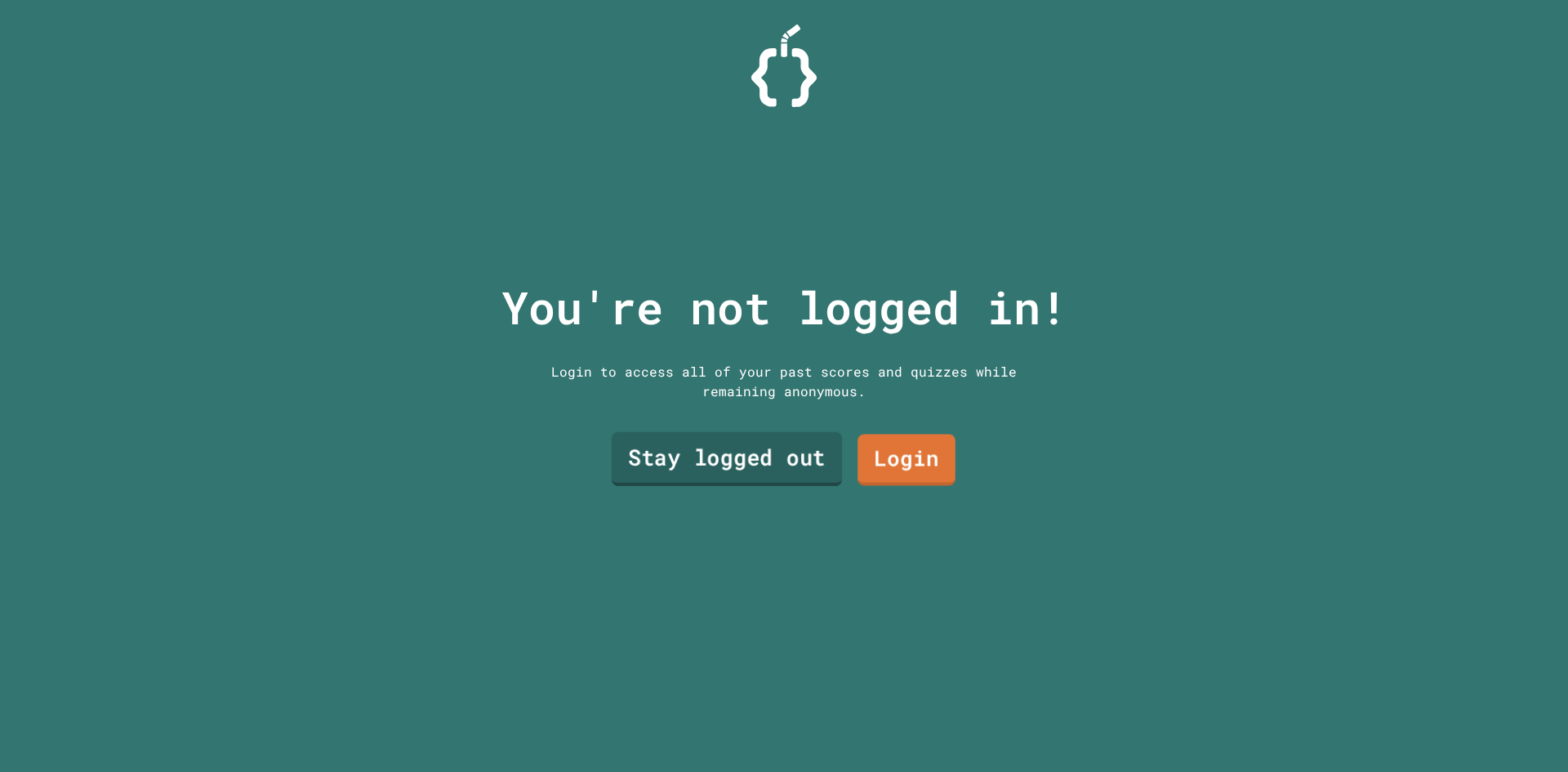
click at [785, 450] on link "Stay logged out" at bounding box center [727, 459] width 231 height 54
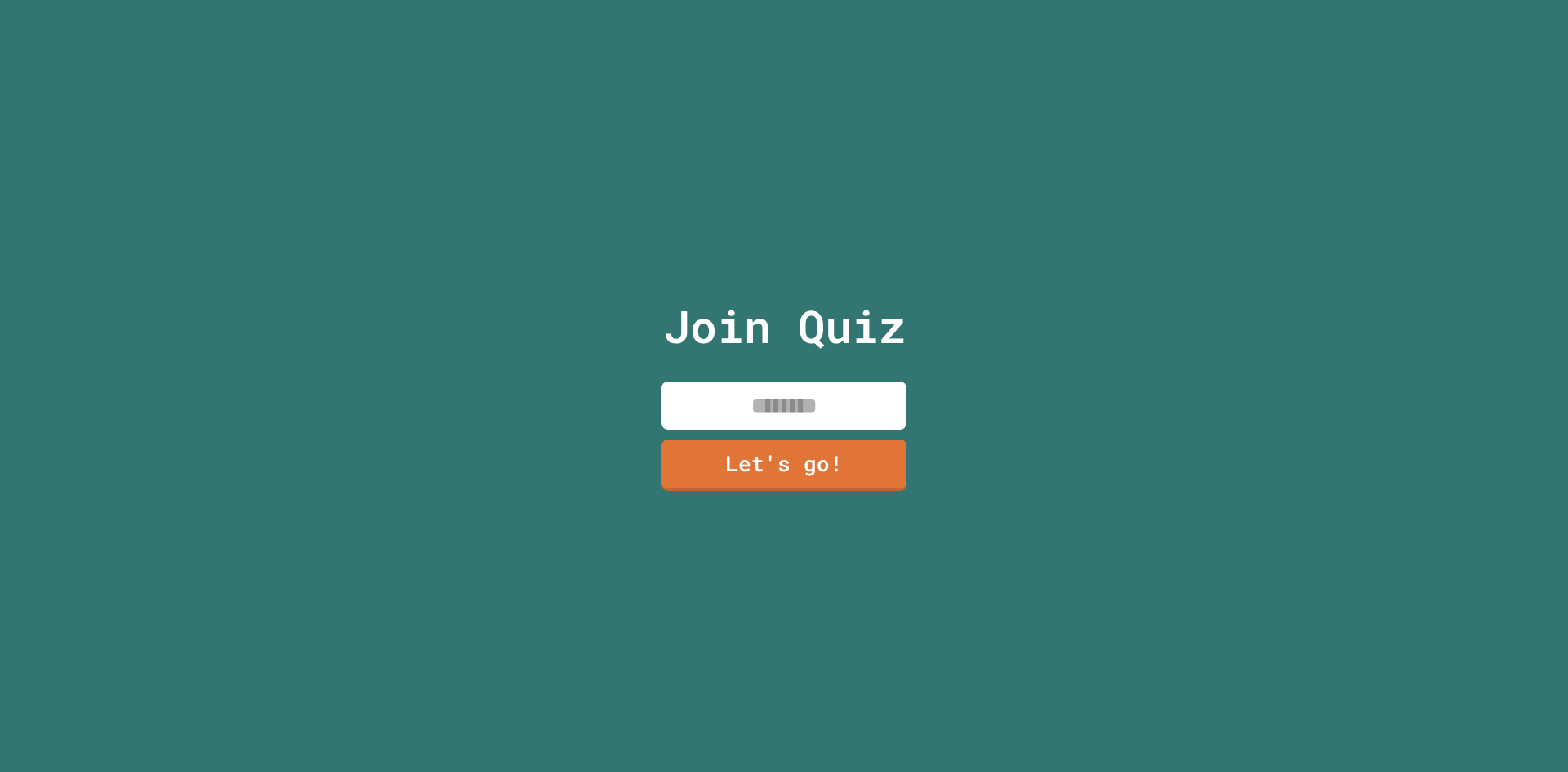
click at [779, 395] on input at bounding box center [784, 405] width 245 height 48
type input "***"
click at [746, 462] on link "Let's go!" at bounding box center [784, 463] width 222 height 54
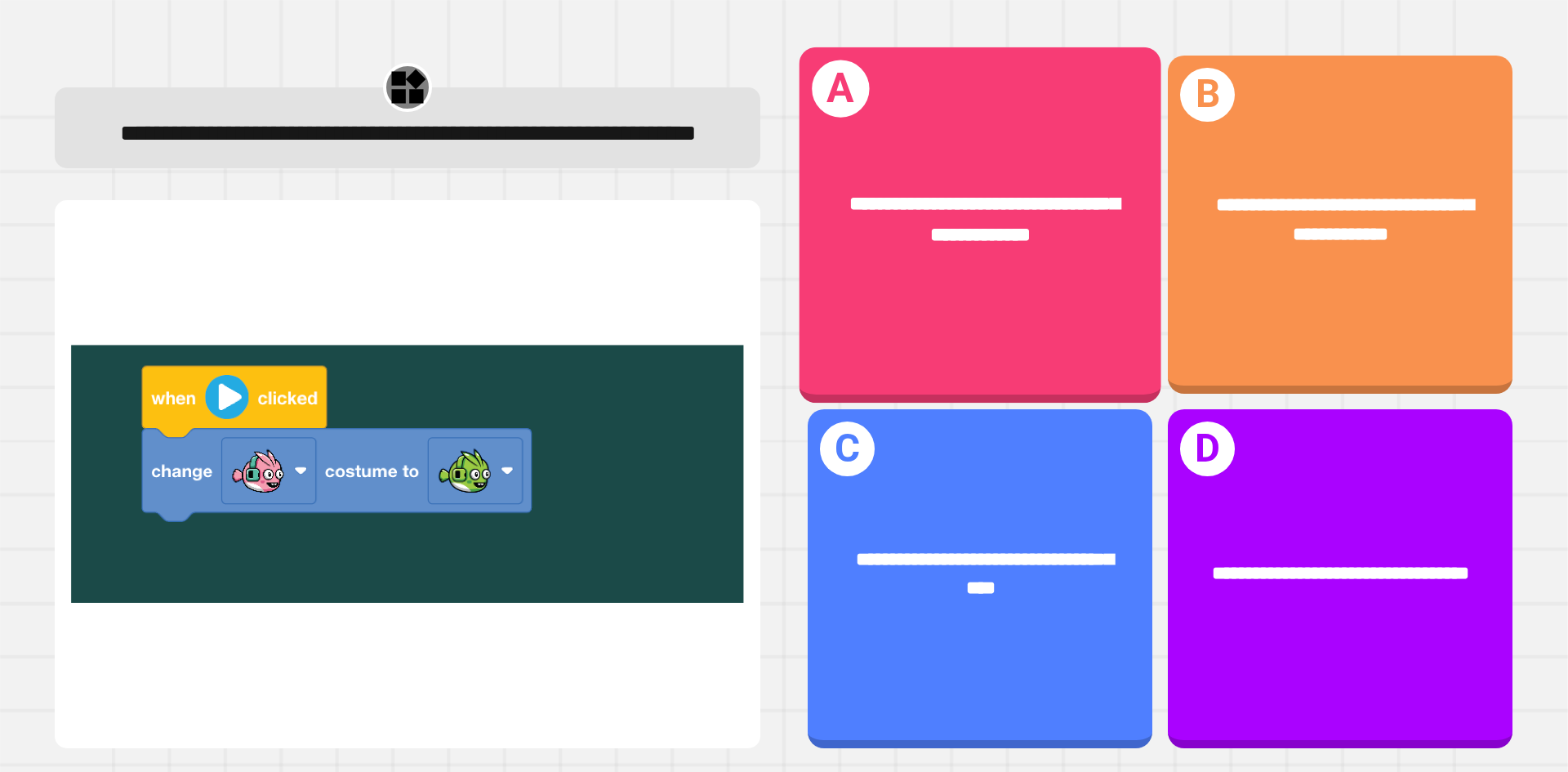
click at [903, 281] on div "**********" at bounding box center [980, 220] width 362 height 140
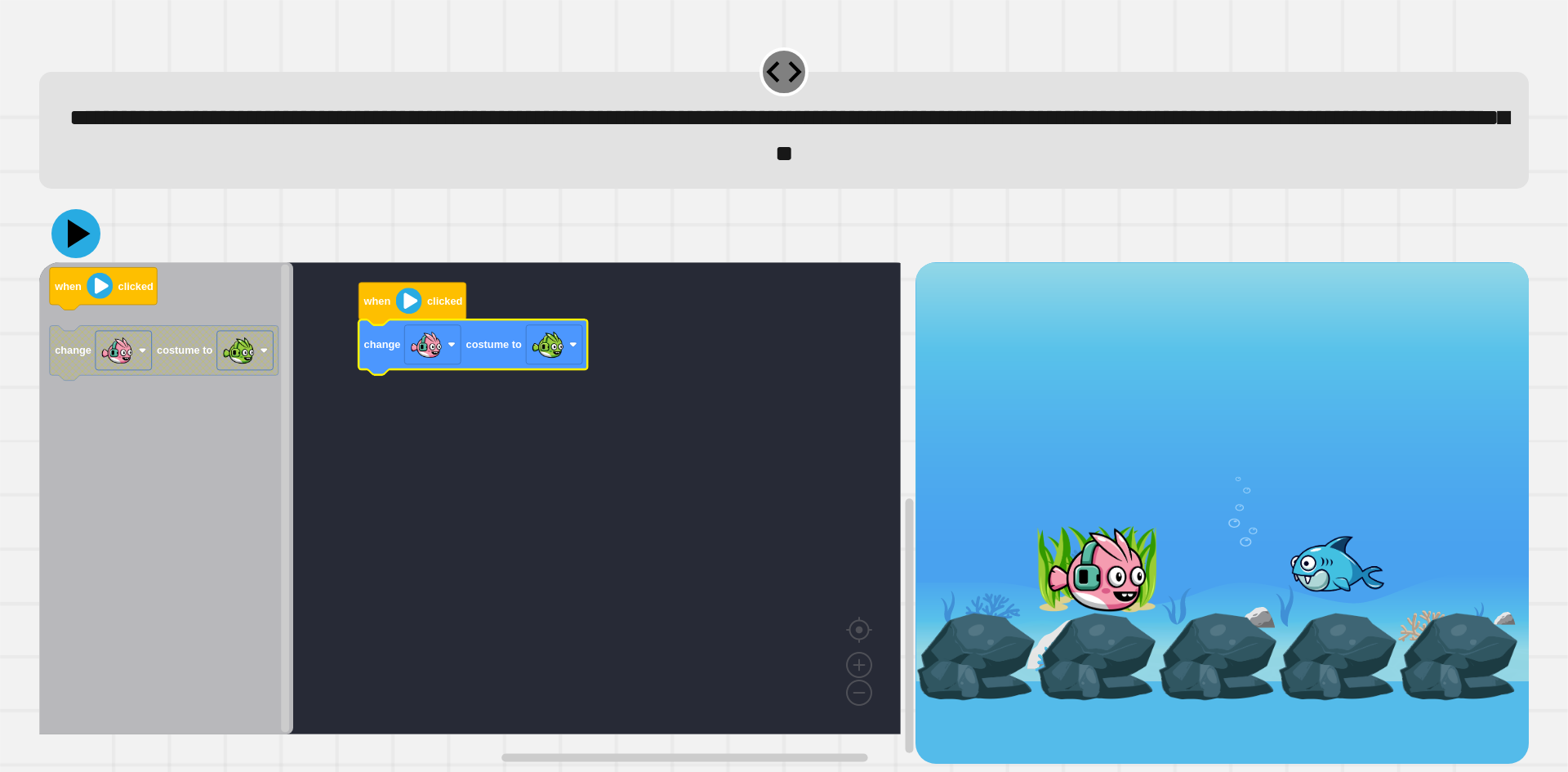
click at [68, 245] on icon at bounding box center [76, 234] width 49 height 49
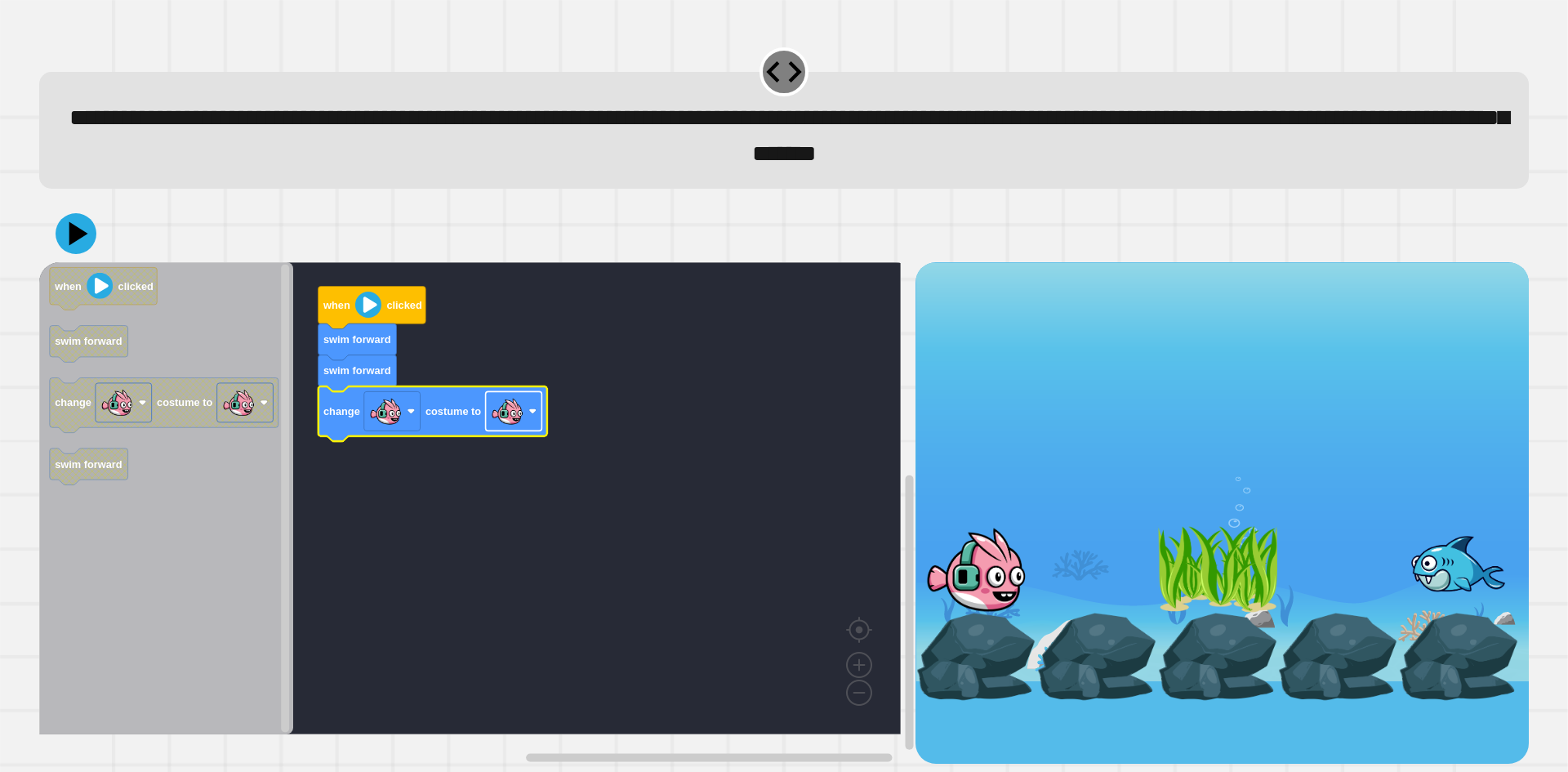
click at [514, 425] on image "Blockly Workspace" at bounding box center [507, 410] width 33 height 33
drag, startPoint x: 67, startPoint y: 241, endPoint x: 83, endPoint y: 264, distance: 28.0
click at [68, 242] on icon at bounding box center [76, 234] width 49 height 49
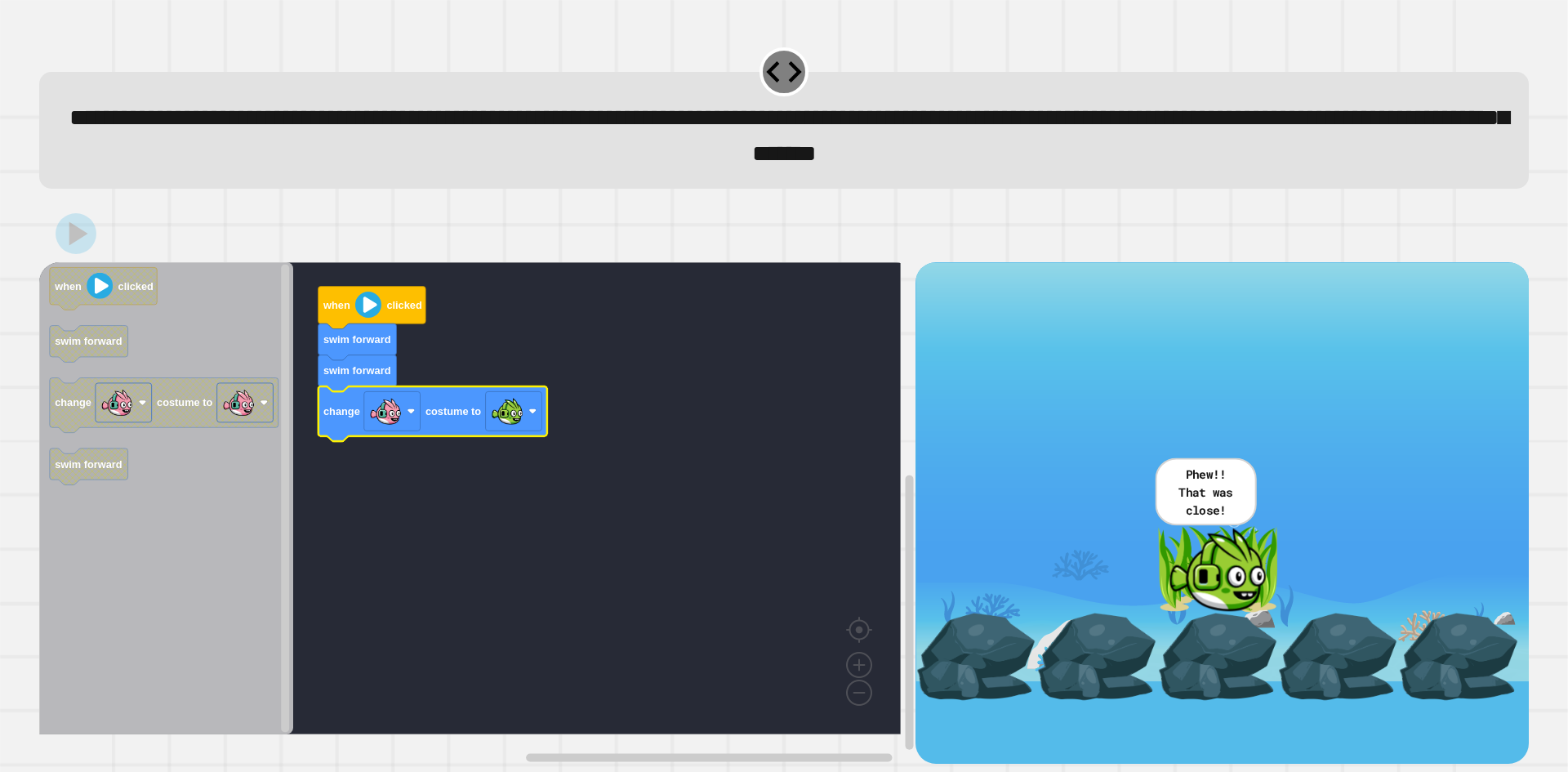
drag, startPoint x: 65, startPoint y: 114, endPoint x: 76, endPoint y: 116, distance: 11.2
click at [76, 116] on div "**********" at bounding box center [784, 130] width 1489 height 117
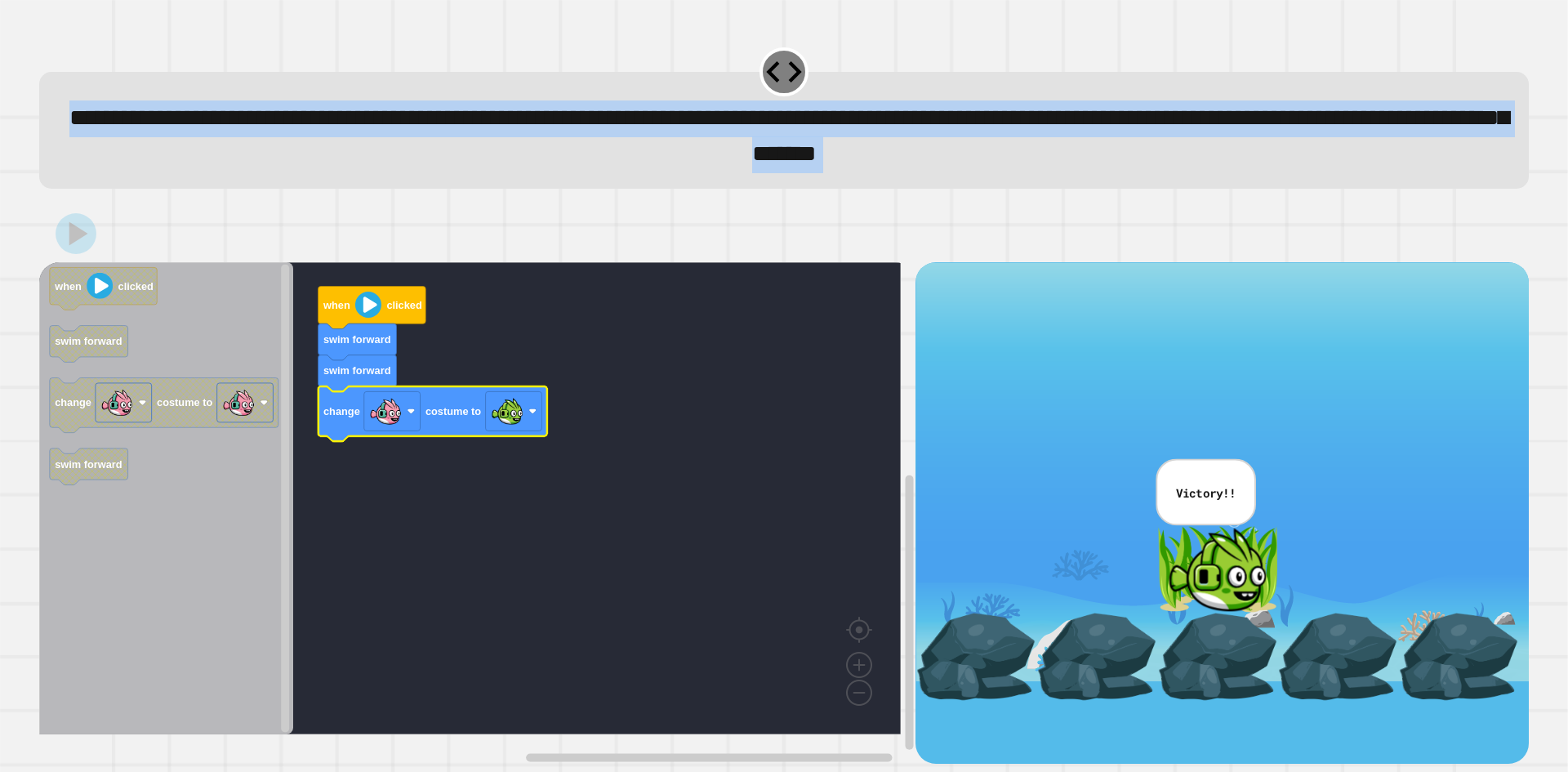
drag, startPoint x: 79, startPoint y: 116, endPoint x: 1349, endPoint y: 209, distance: 1273.4
click at [1349, 209] on div "**********" at bounding box center [784, 401] width 1506 height 741
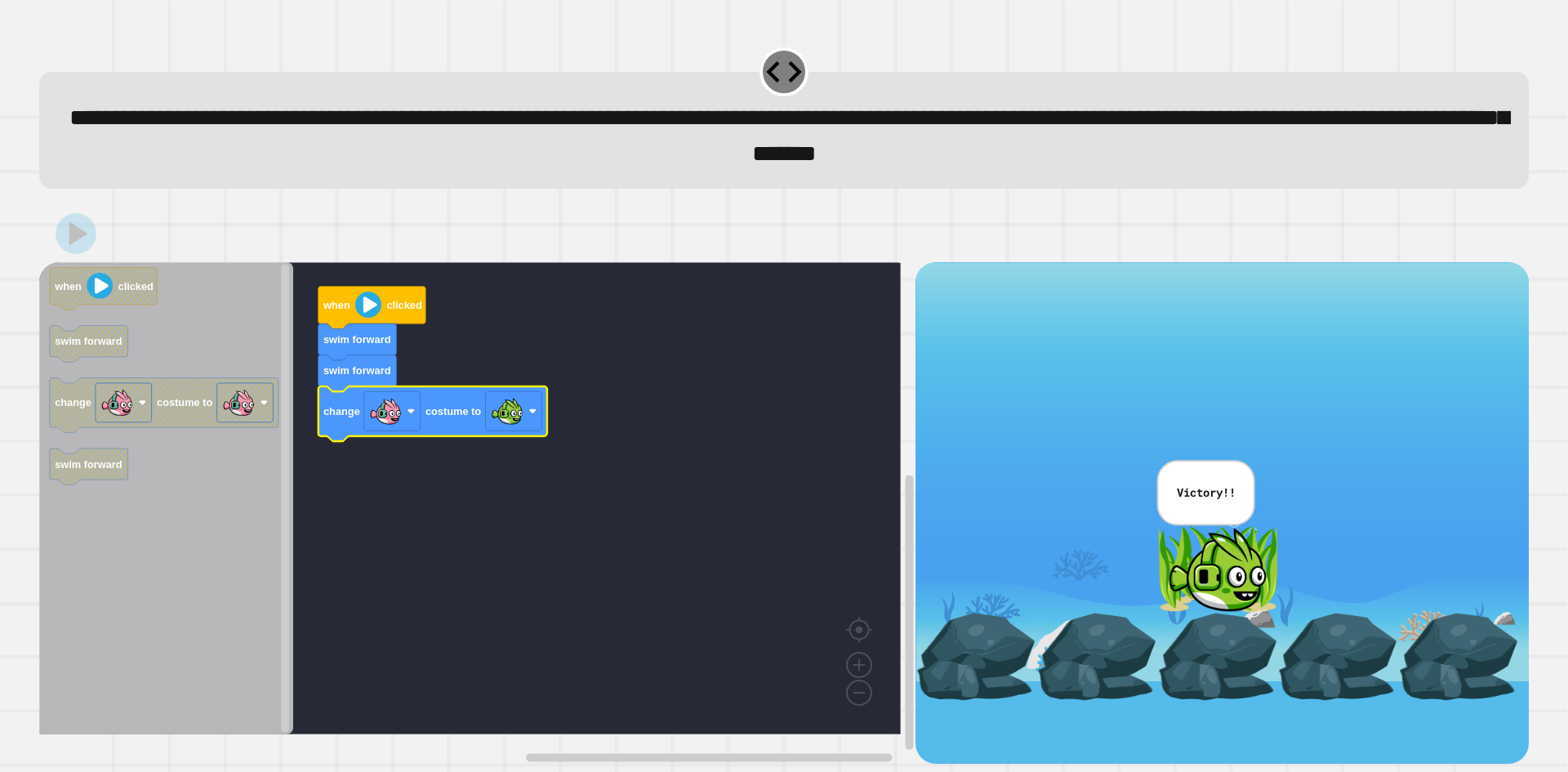
click at [1034, 287] on div "**********" at bounding box center [784, 386] width 1568 height 772
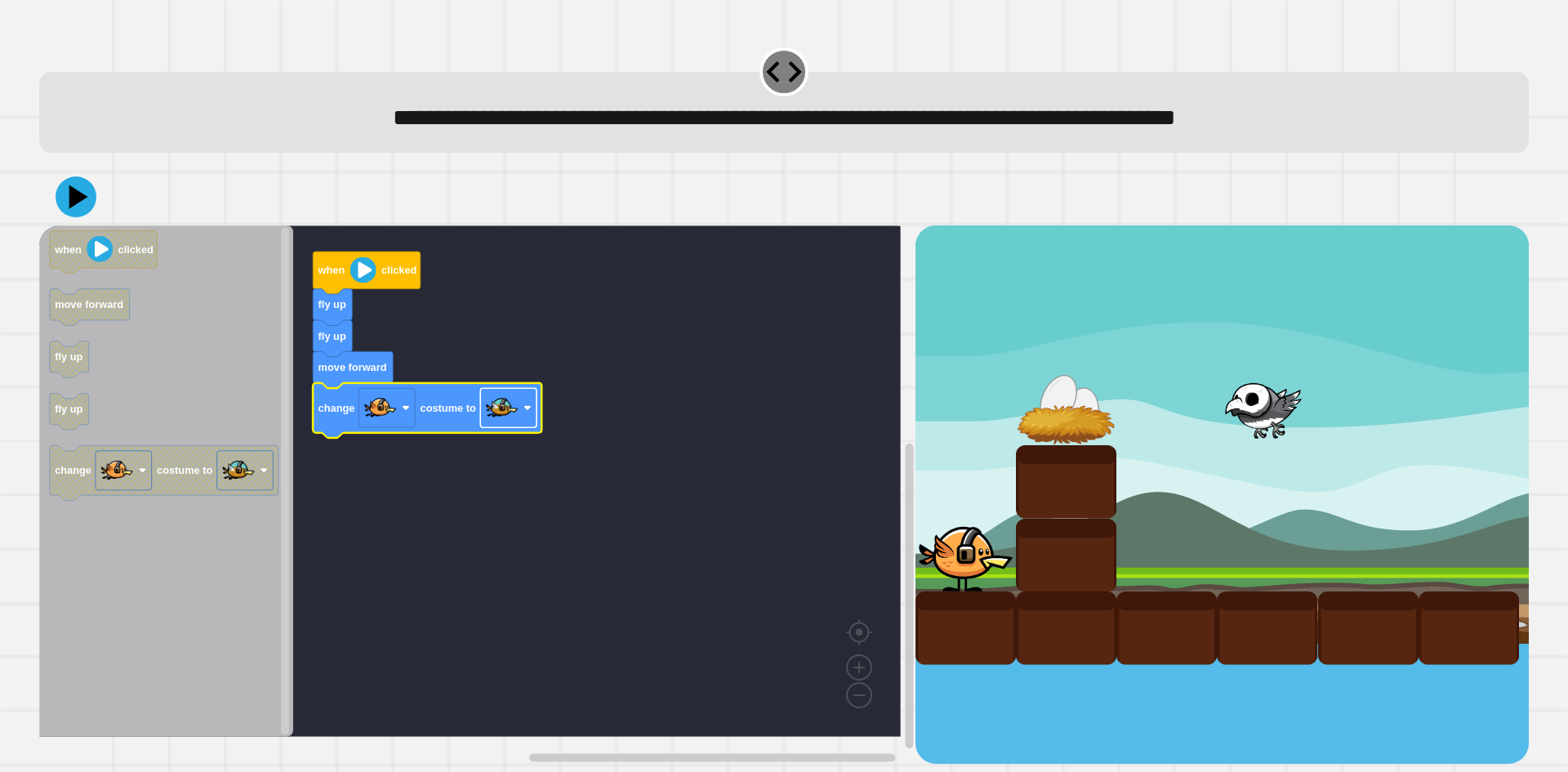
click at [519, 413] on rect "Blockly Workspace" at bounding box center [508, 408] width 57 height 39
click at [81, 188] on icon at bounding box center [76, 197] width 41 height 41
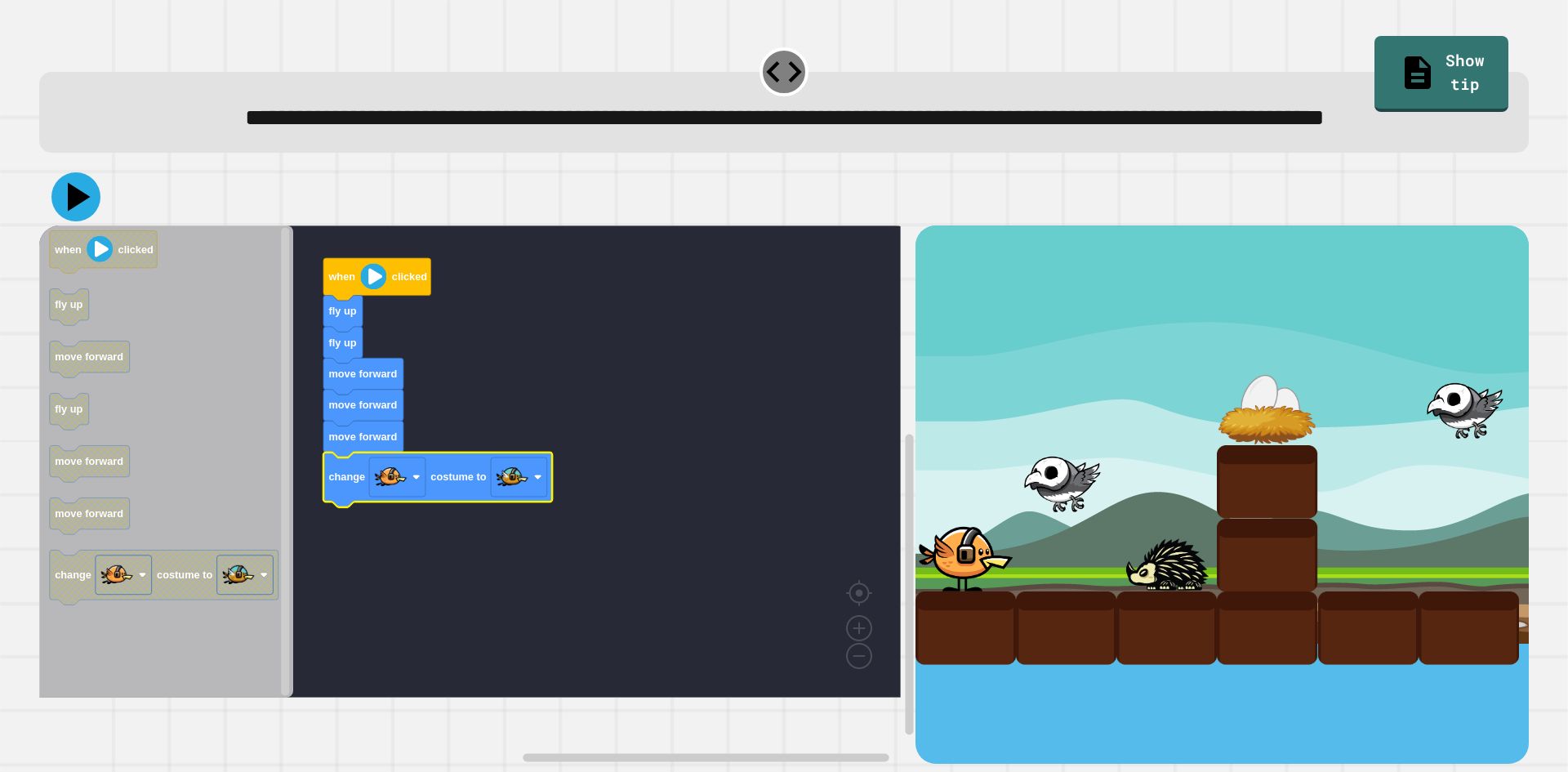
drag, startPoint x: 60, startPoint y: 245, endPoint x: 79, endPoint y: 245, distance: 19.0
click at [61, 221] on icon at bounding box center [76, 197] width 49 height 49
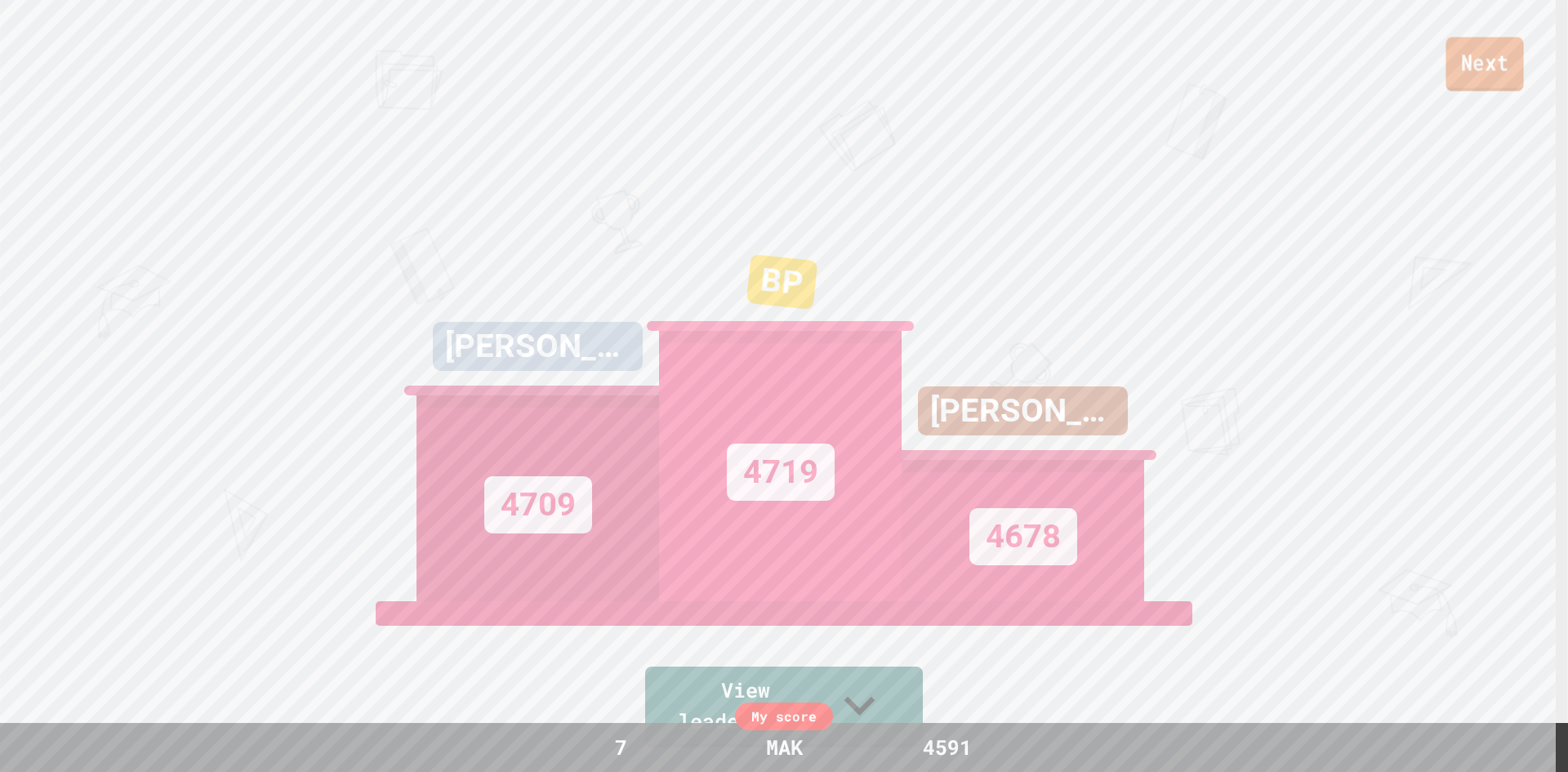
click at [1488, 66] on link "Next" at bounding box center [1484, 64] width 78 height 54
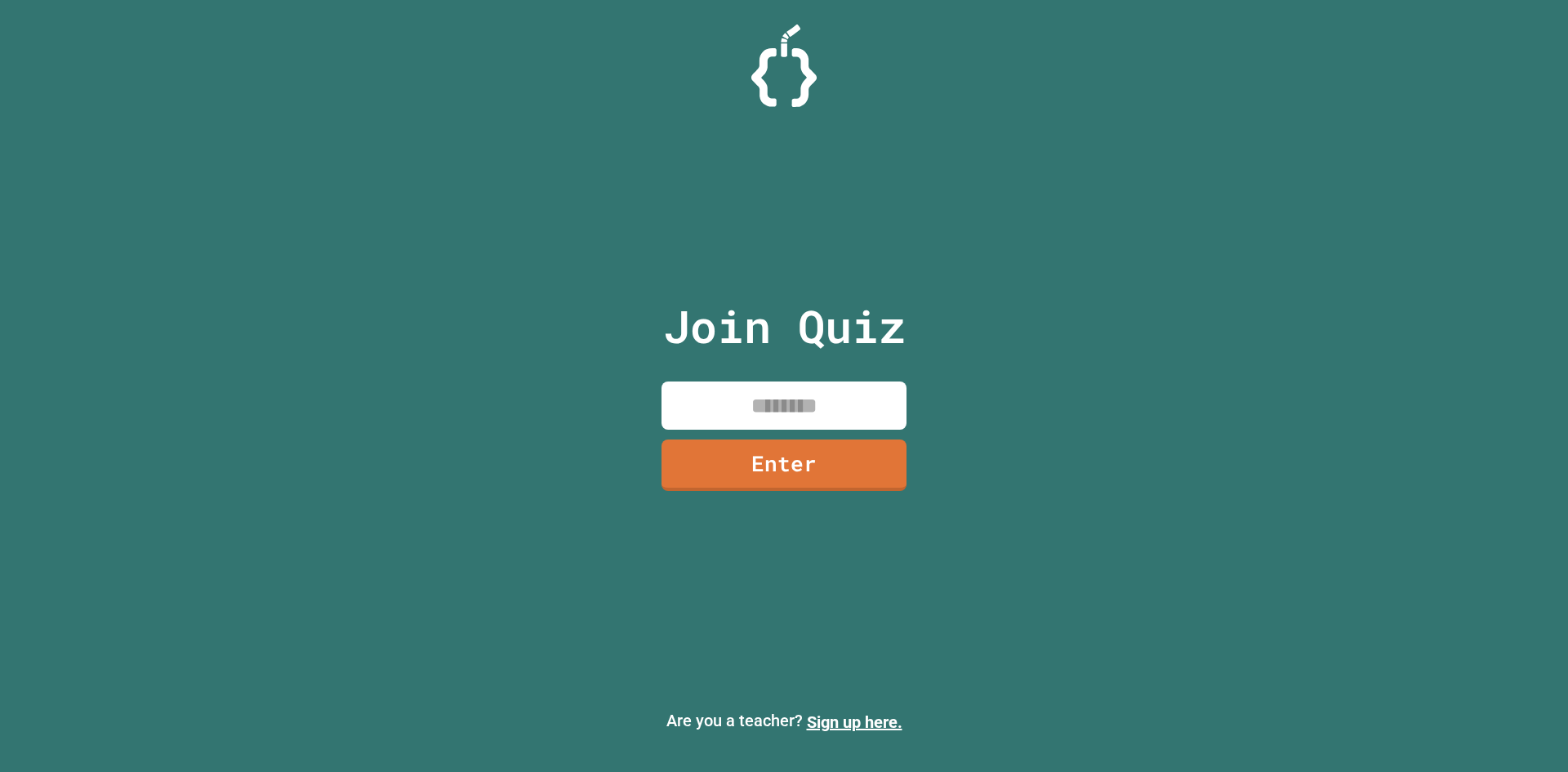
click at [768, 400] on input at bounding box center [784, 405] width 245 height 48
